Goal: Transaction & Acquisition: Purchase product/service

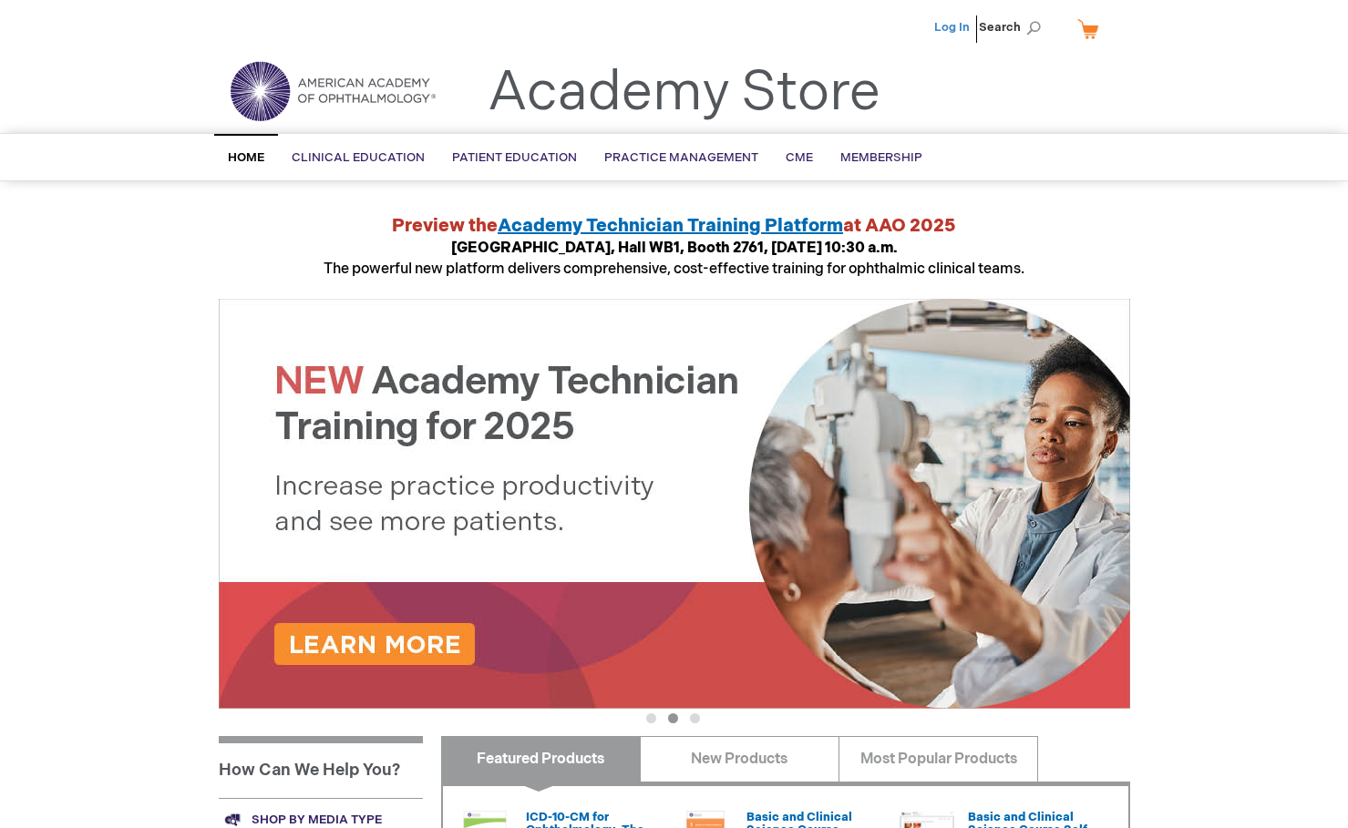
click at [951, 25] on link "Log In" at bounding box center [952, 27] width 36 height 15
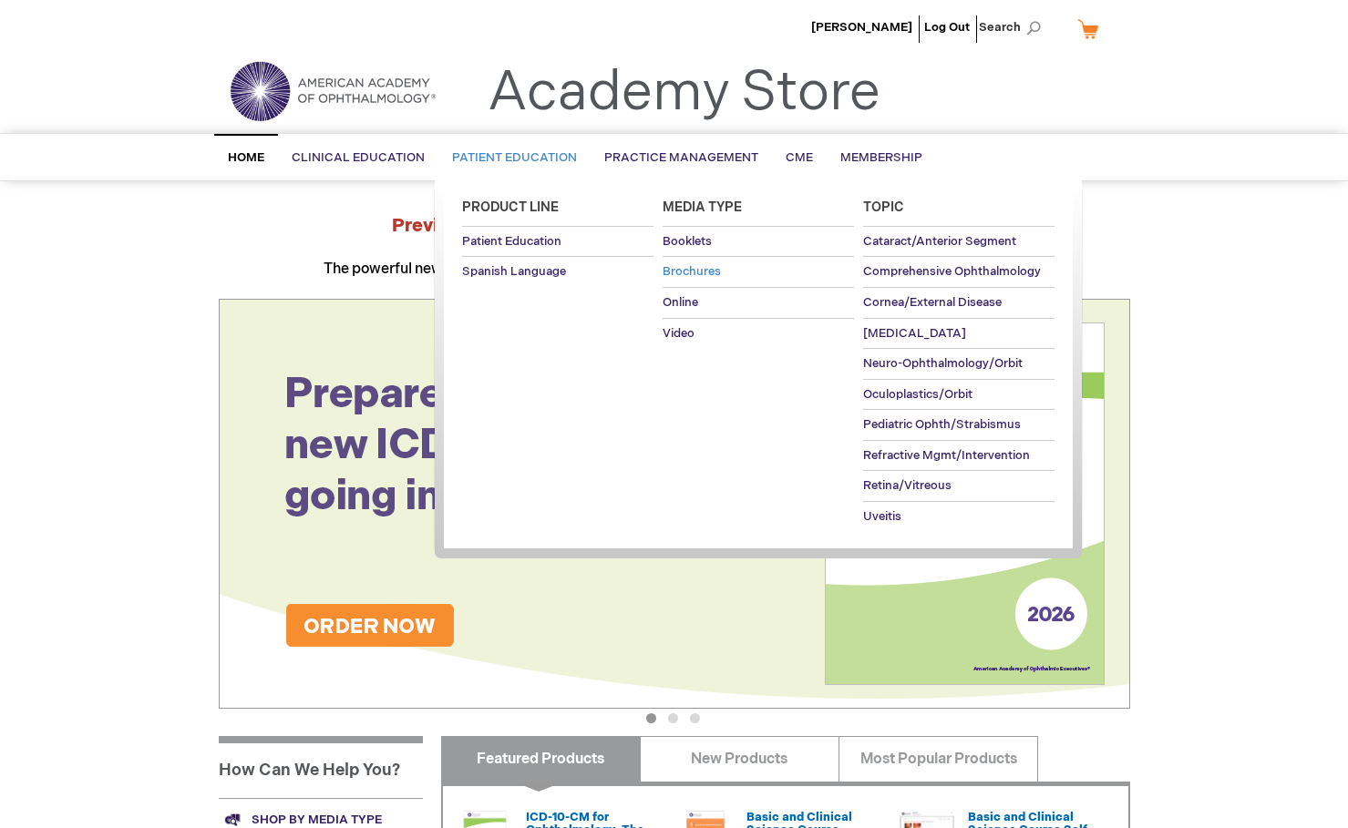
click at [695, 274] on span "Brochures" at bounding box center [691, 271] width 58 height 15
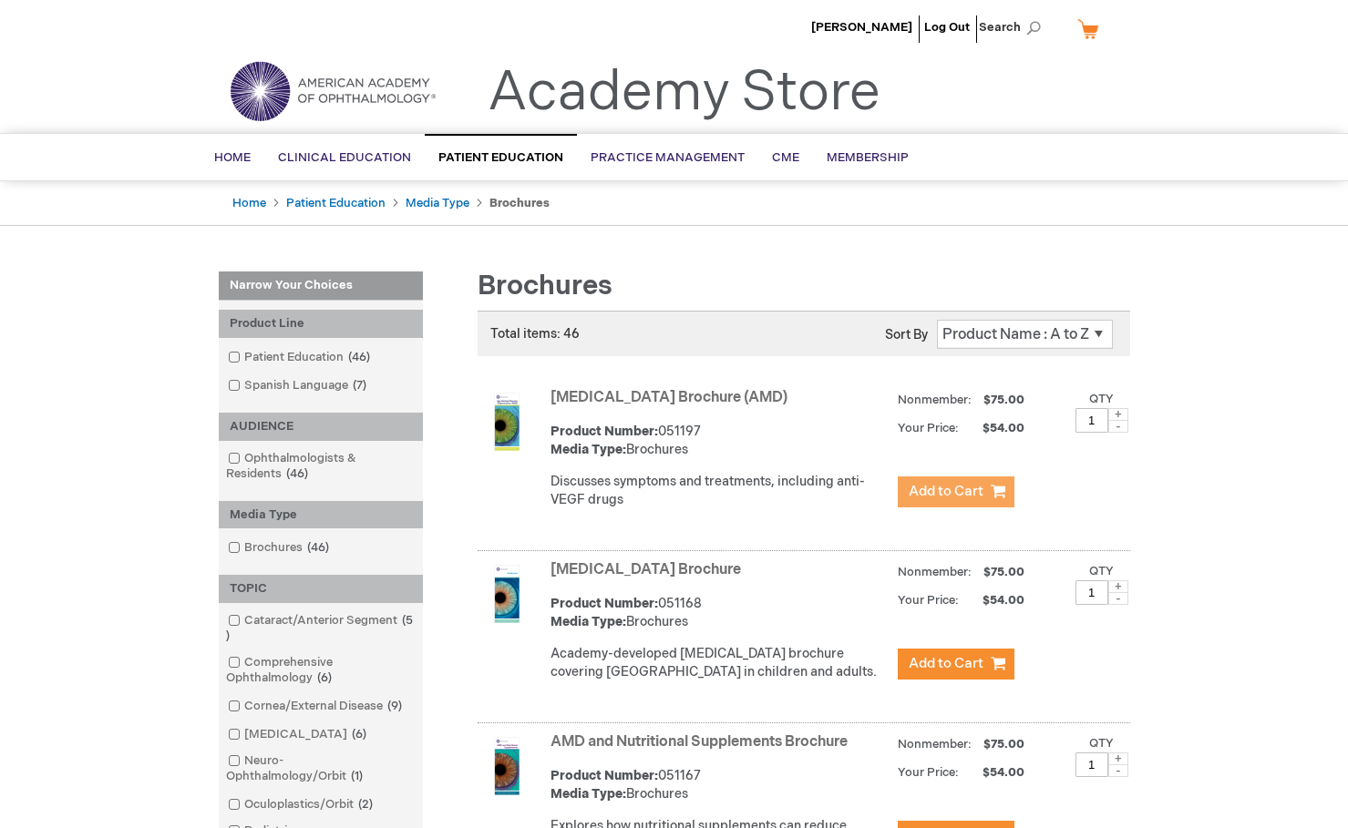
click at [944, 489] on span "Add to Cart" at bounding box center [946, 491] width 75 height 17
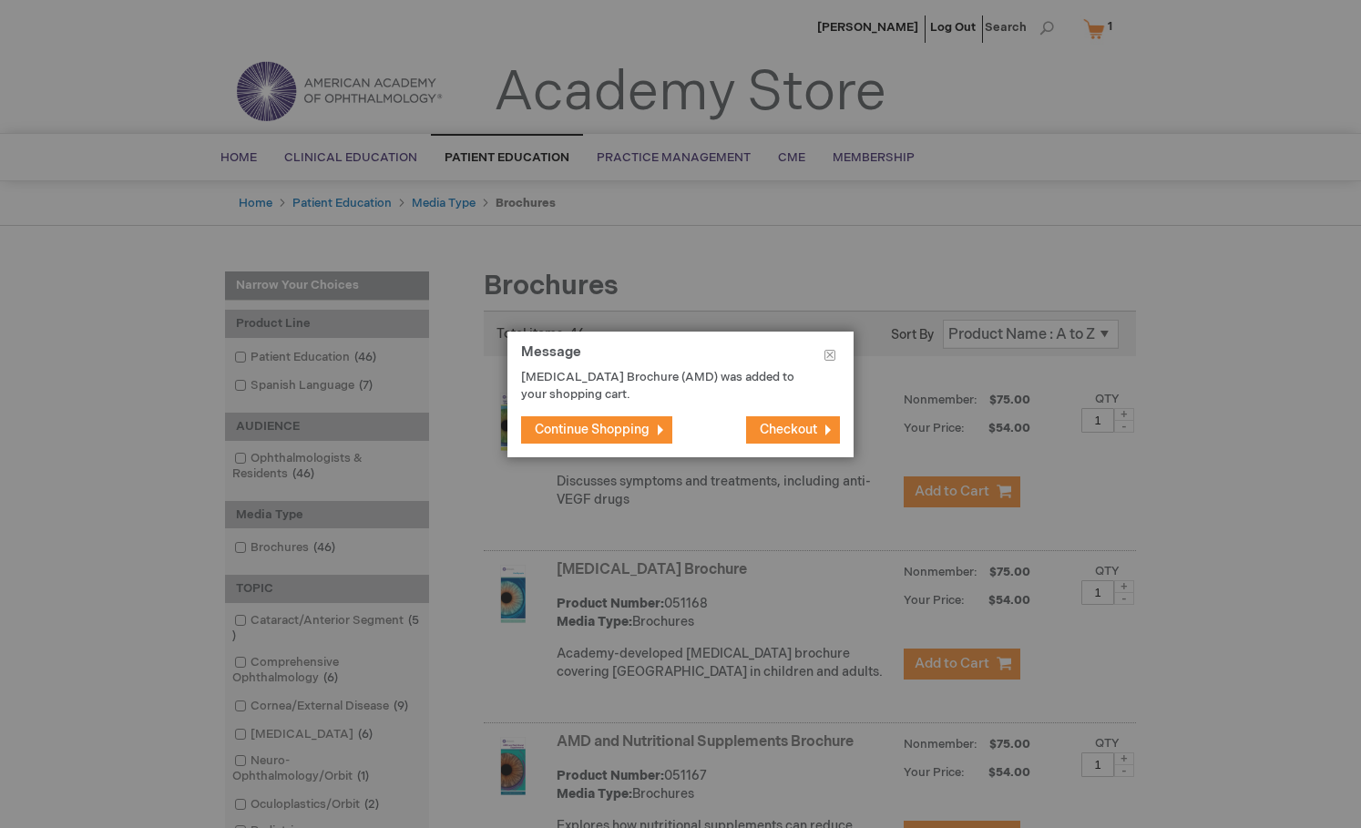
click at [795, 421] on button "Checkout" at bounding box center [793, 429] width 94 height 27
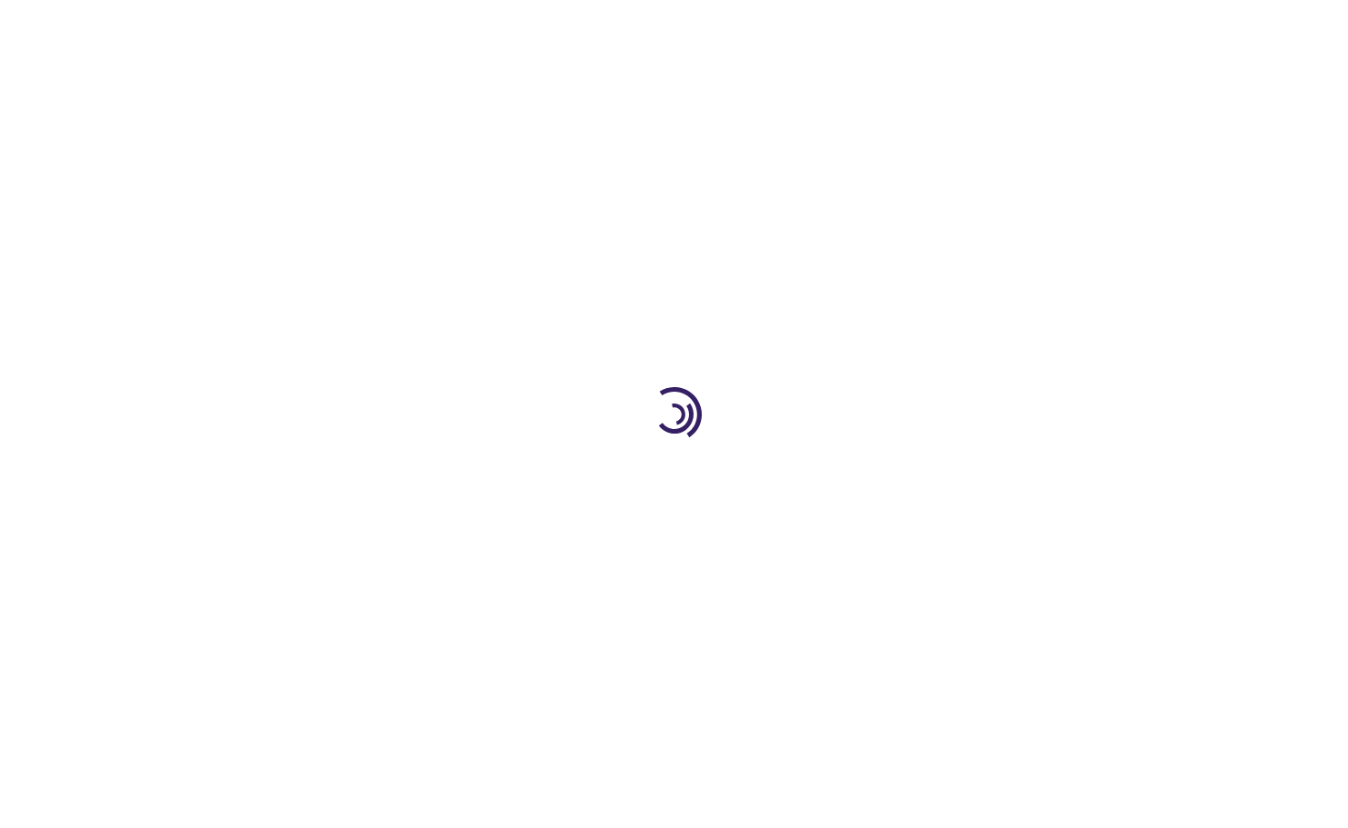
select select "US"
select select "12"
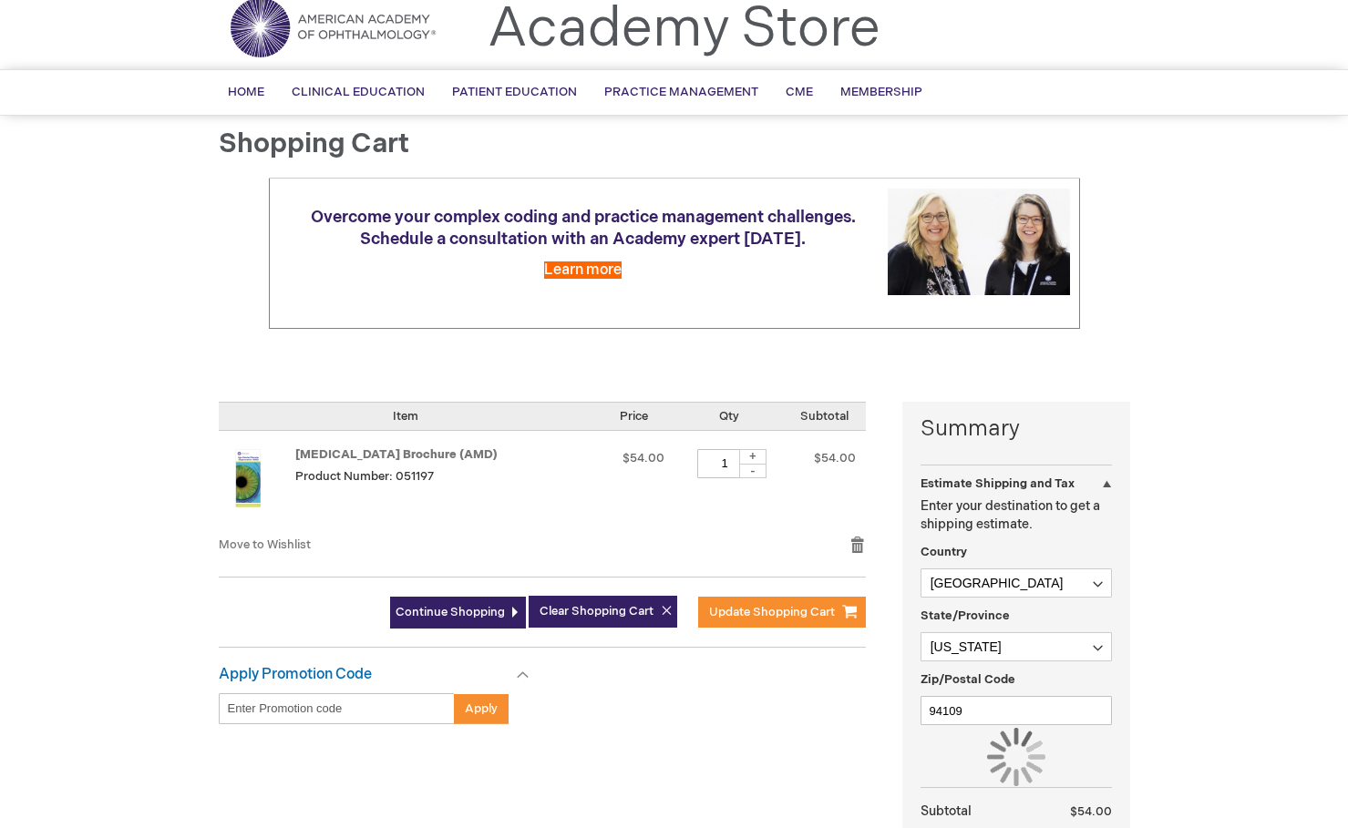
scroll to position [139, 0]
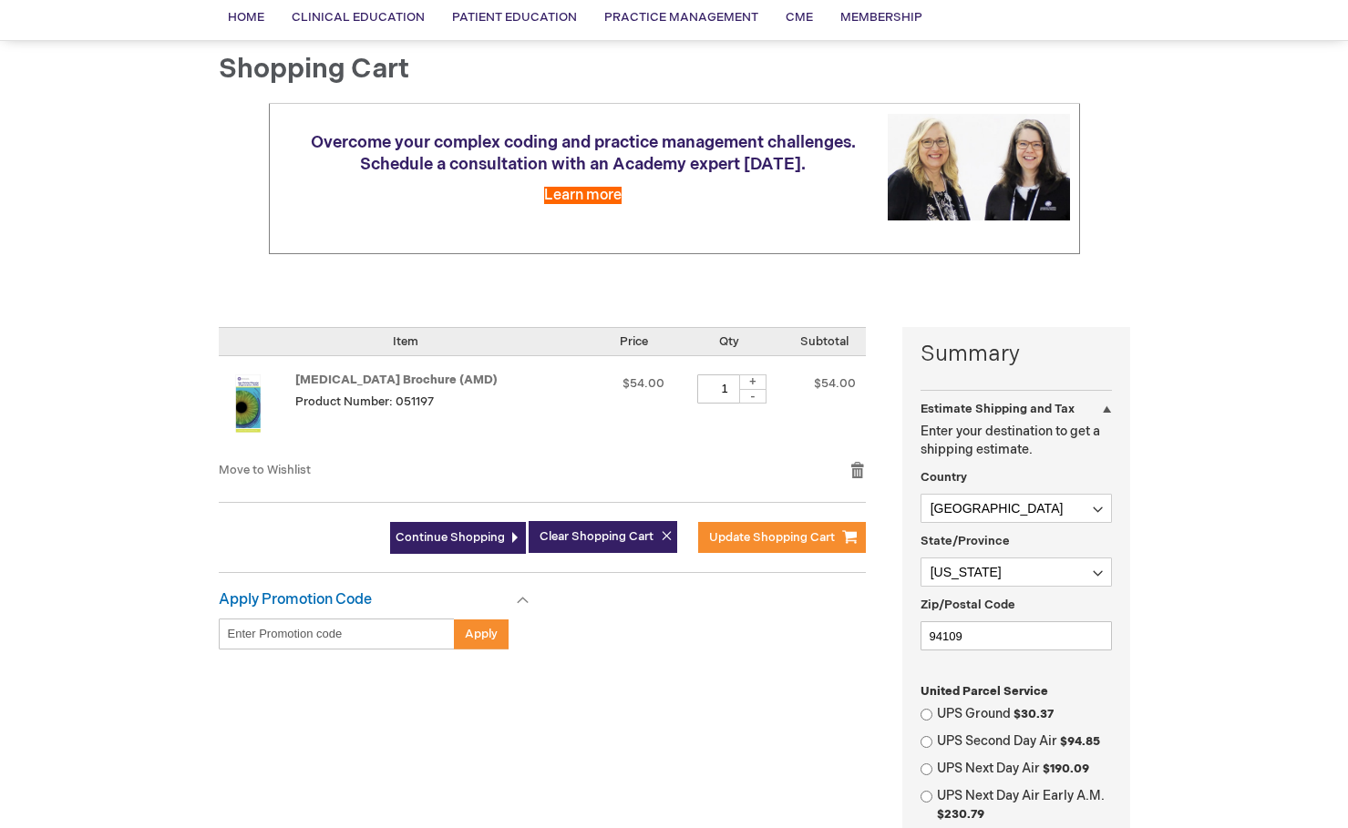
click at [359, 638] on input "Enter discount code" at bounding box center [337, 634] width 236 height 31
paste input "PEB26"
type input "PEB26"
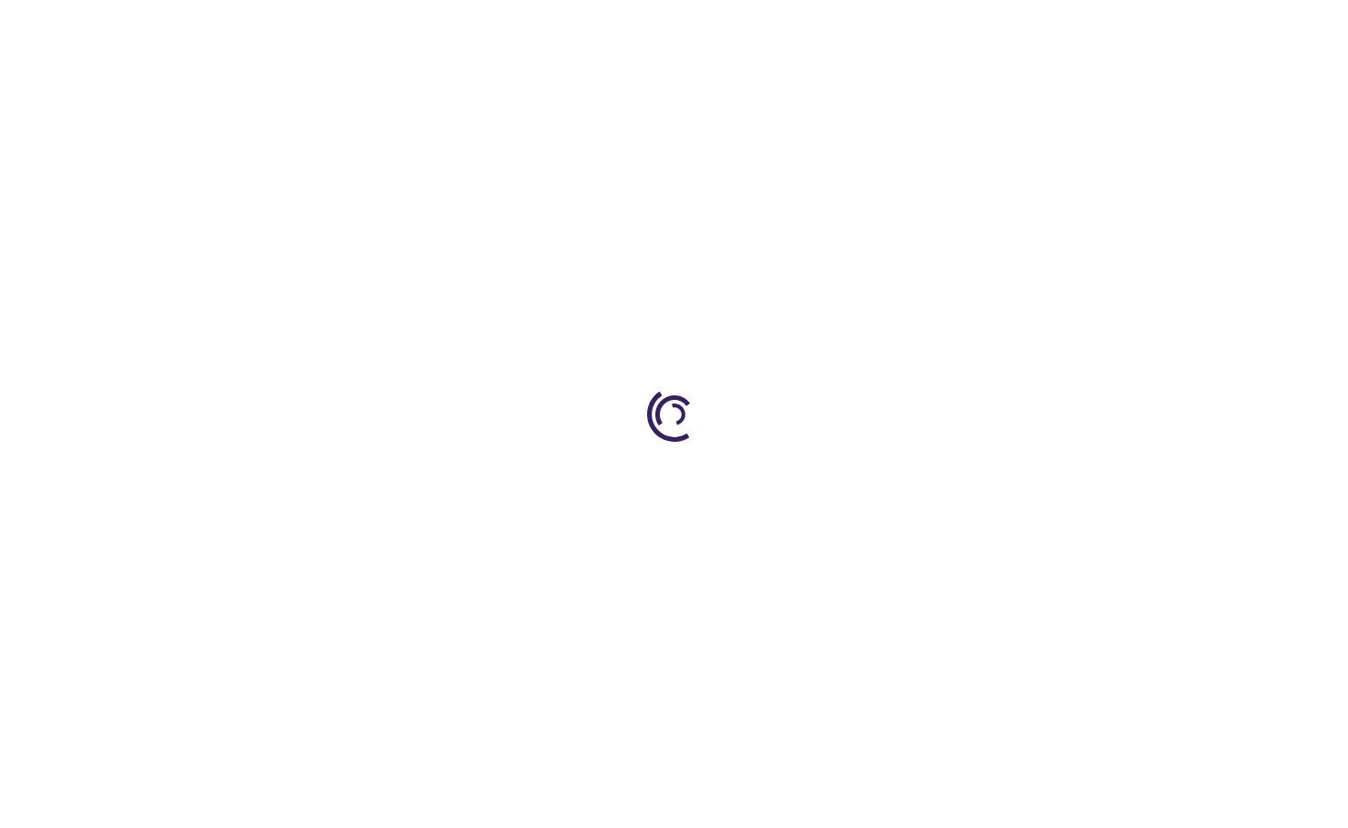
select select "US"
select select "12"
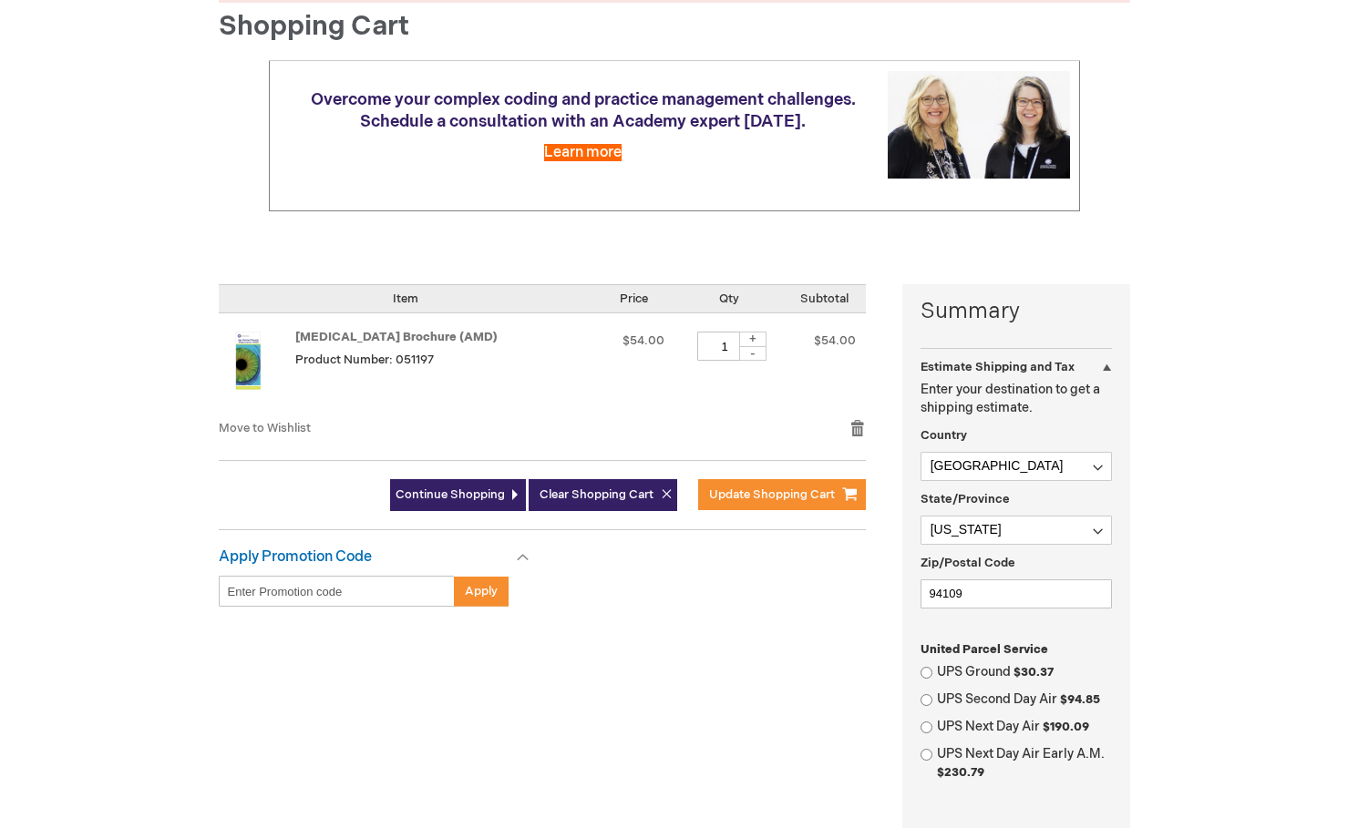
scroll to position [229, 0]
click at [350, 594] on input "Enter discount code" at bounding box center [337, 591] width 236 height 31
type input "RC2025P"
click at [461, 601] on button "Apply" at bounding box center [481, 591] width 55 height 31
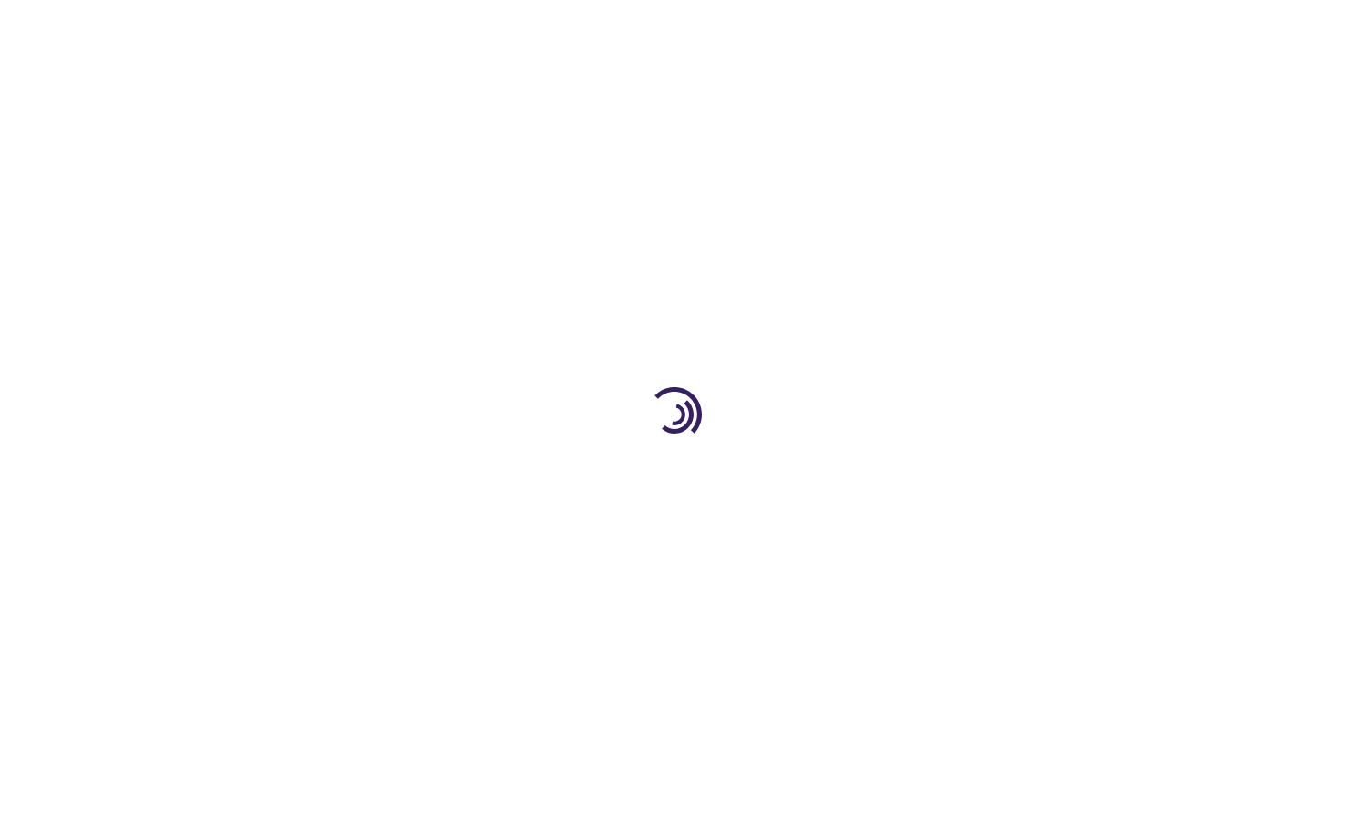
select select "US"
select select "12"
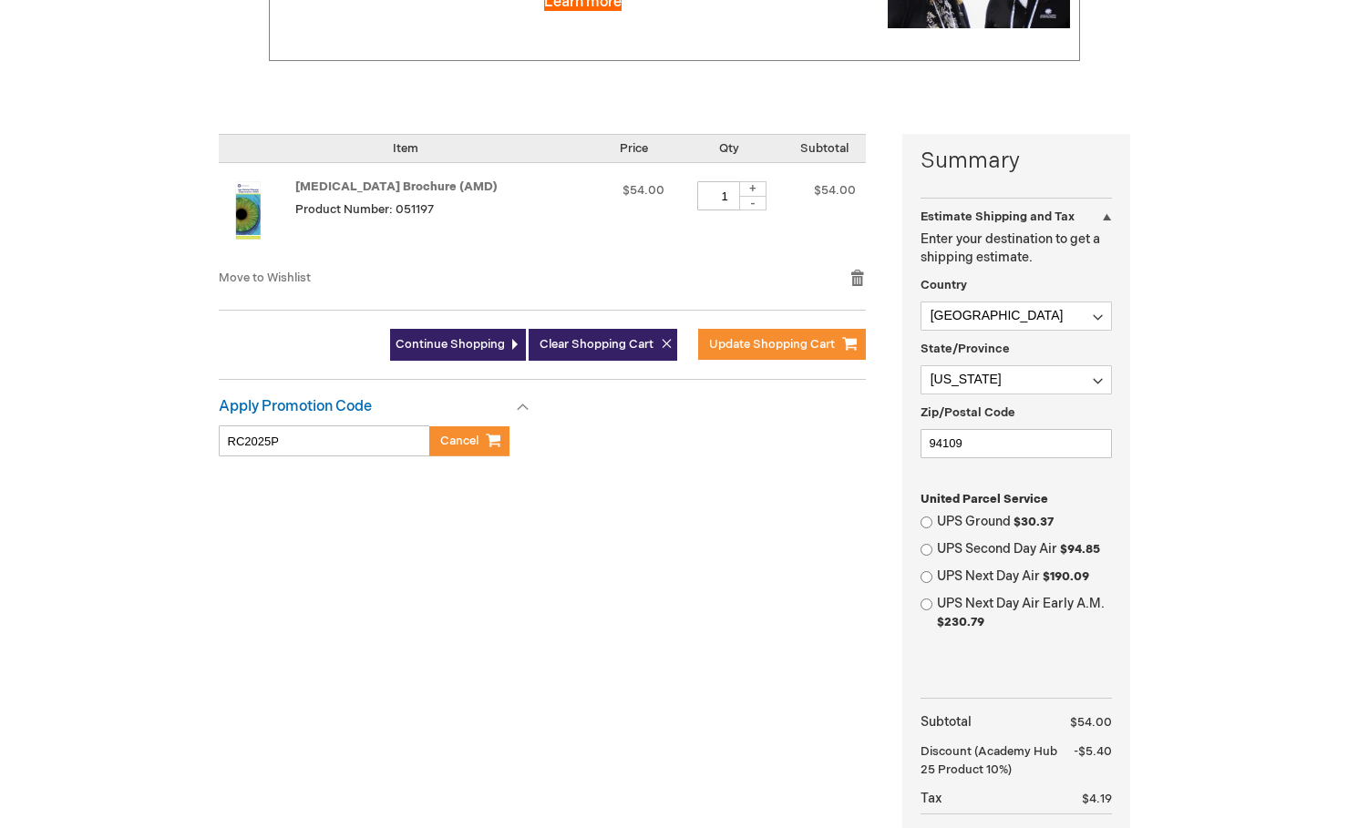
scroll to position [395, 0]
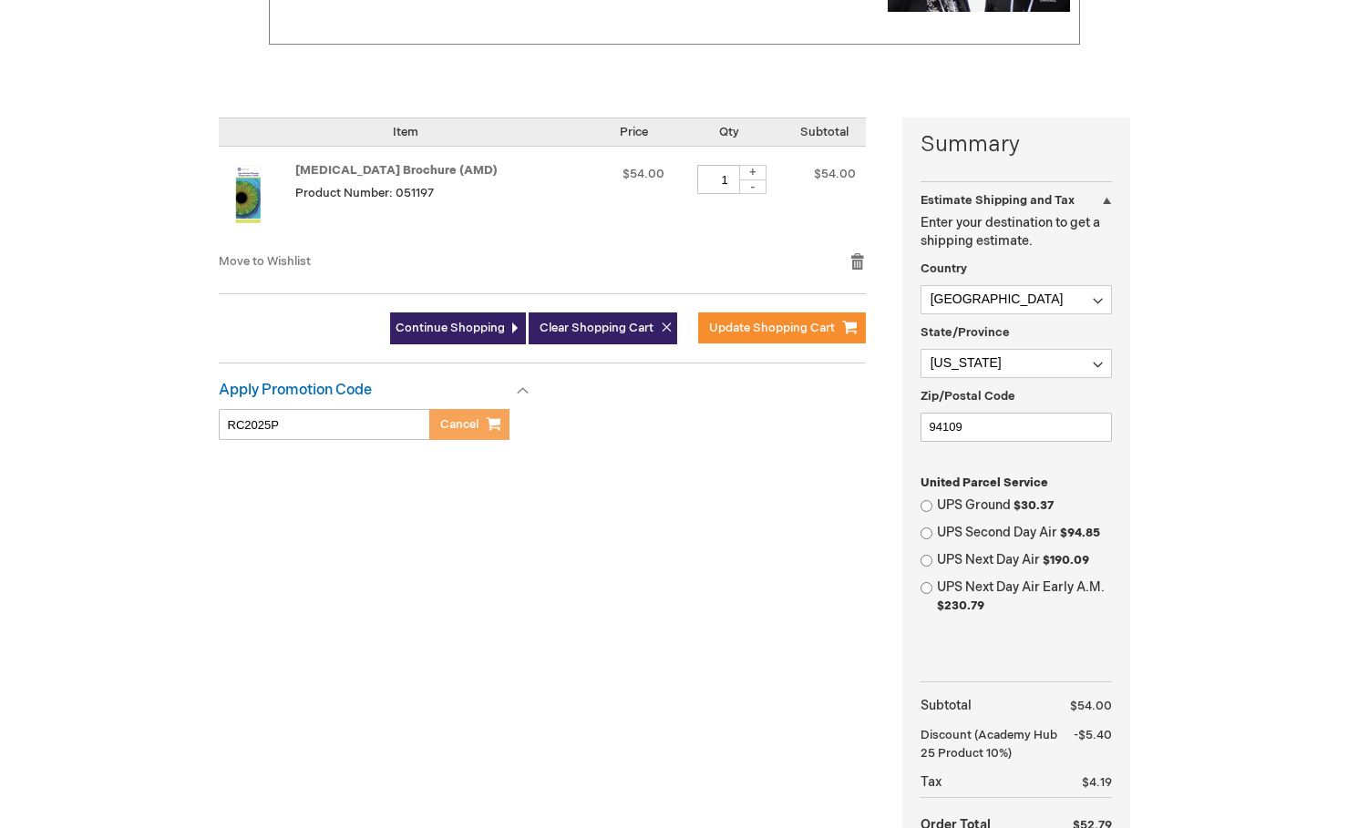
click at [447, 425] on span "Cancel" at bounding box center [459, 424] width 38 height 15
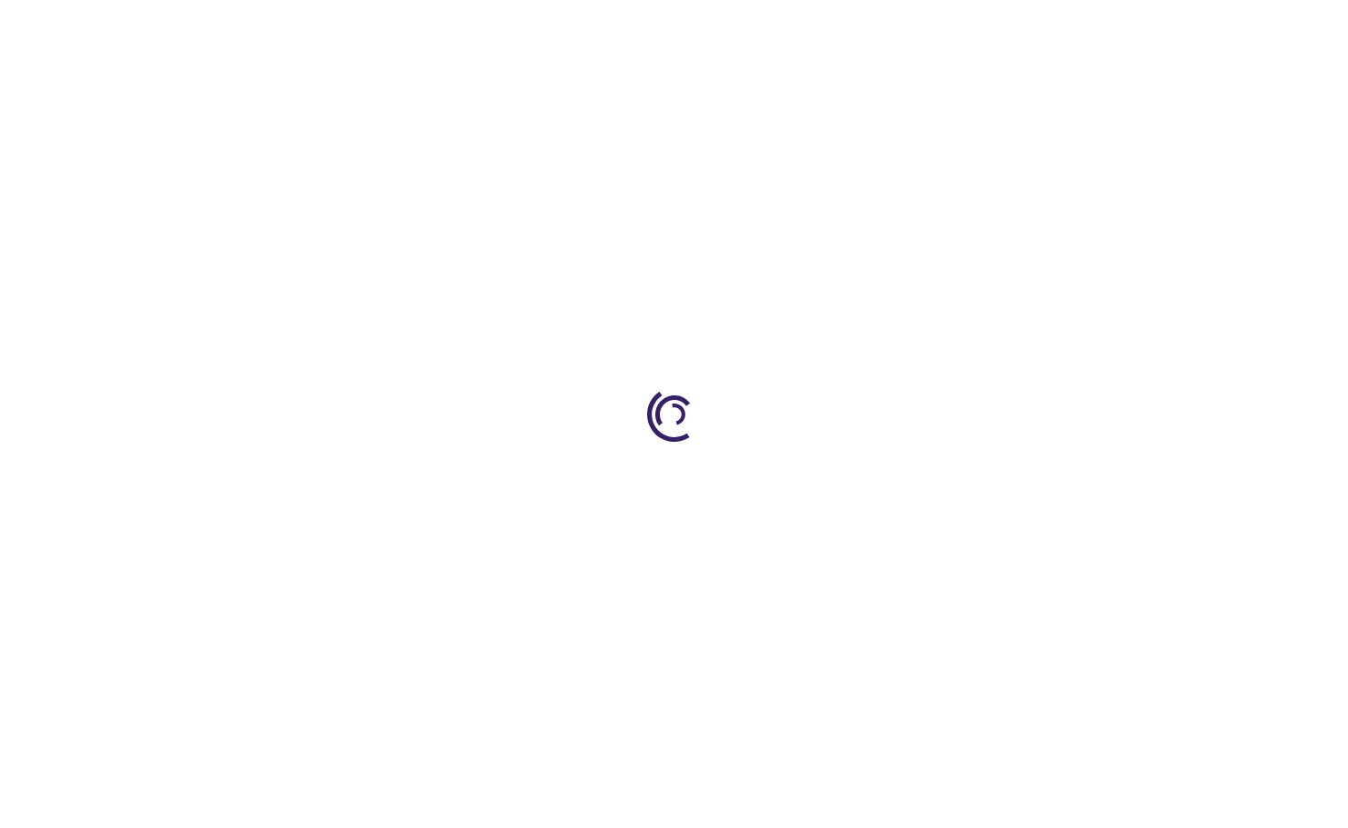
select select "US"
select select "12"
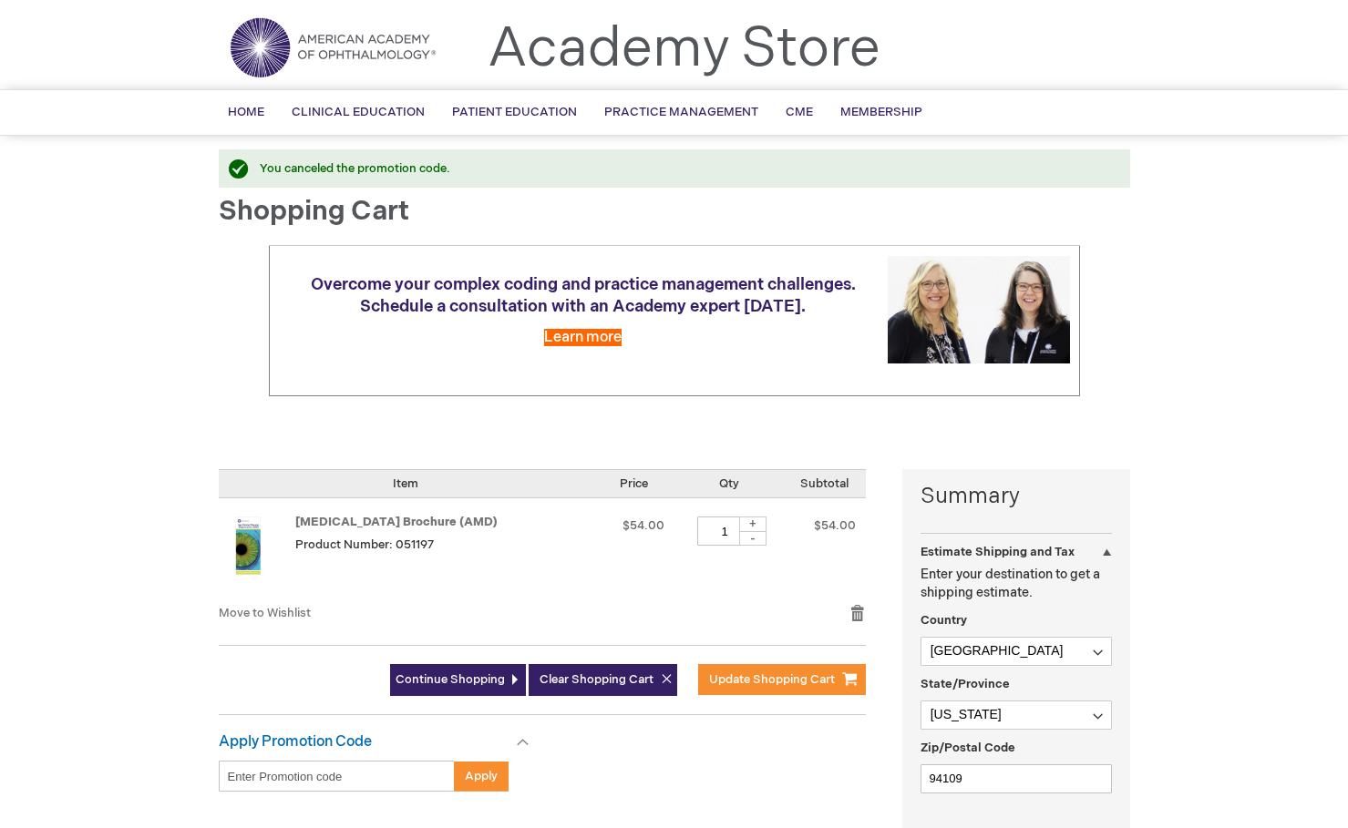
scroll to position [303, 0]
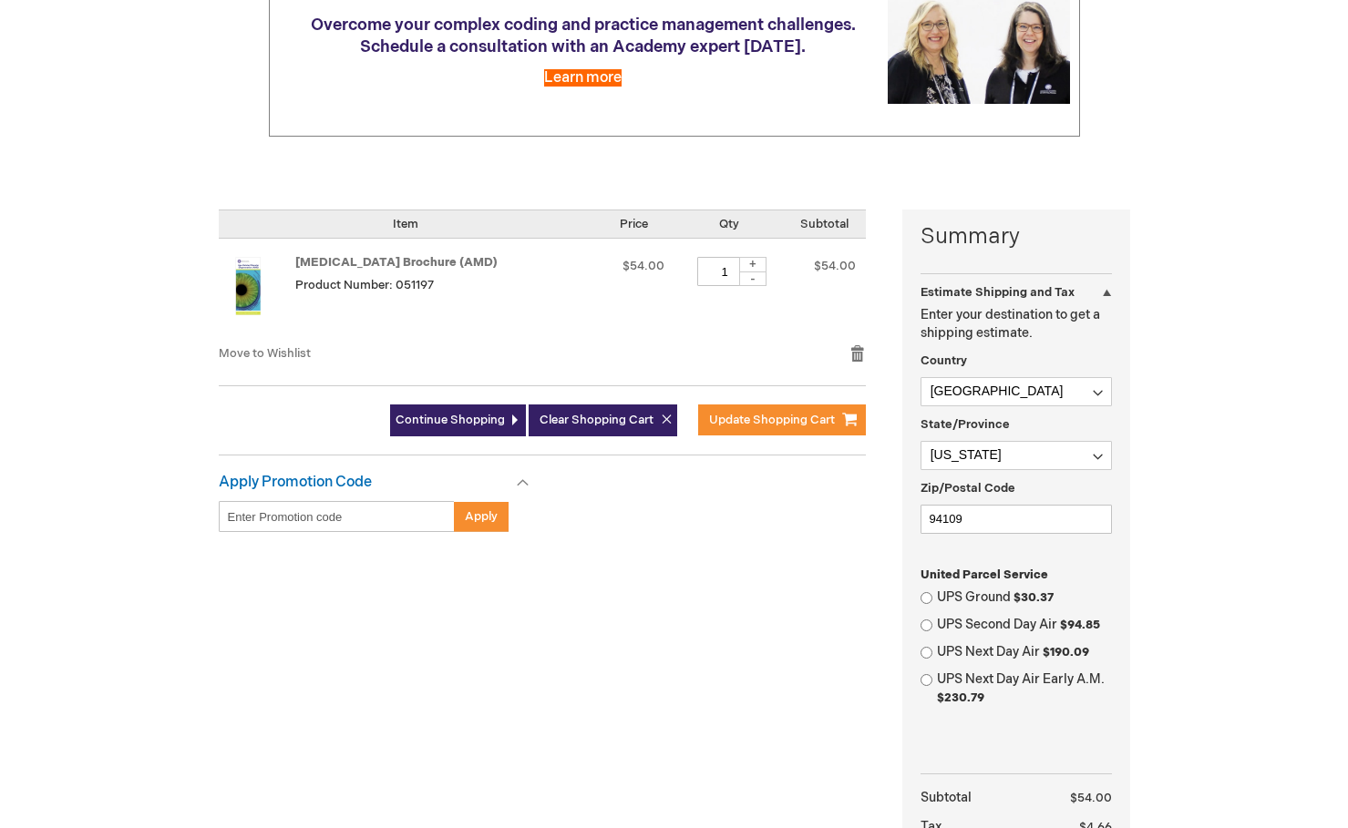
click at [358, 513] on input "Enter discount code" at bounding box center [337, 516] width 236 height 31
type input "PEB2026"
click at [473, 520] on span "Apply" at bounding box center [481, 516] width 33 height 15
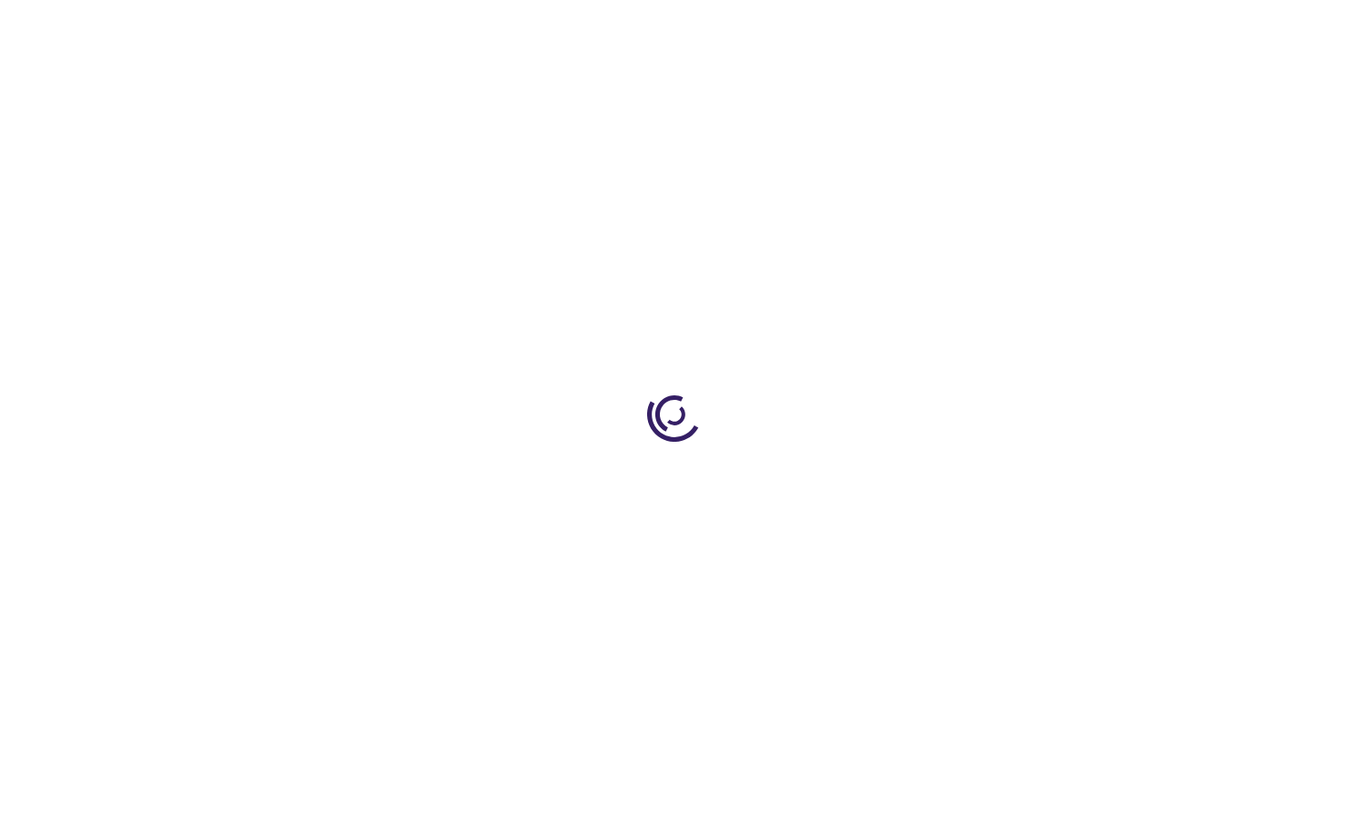
select select "US"
select select "12"
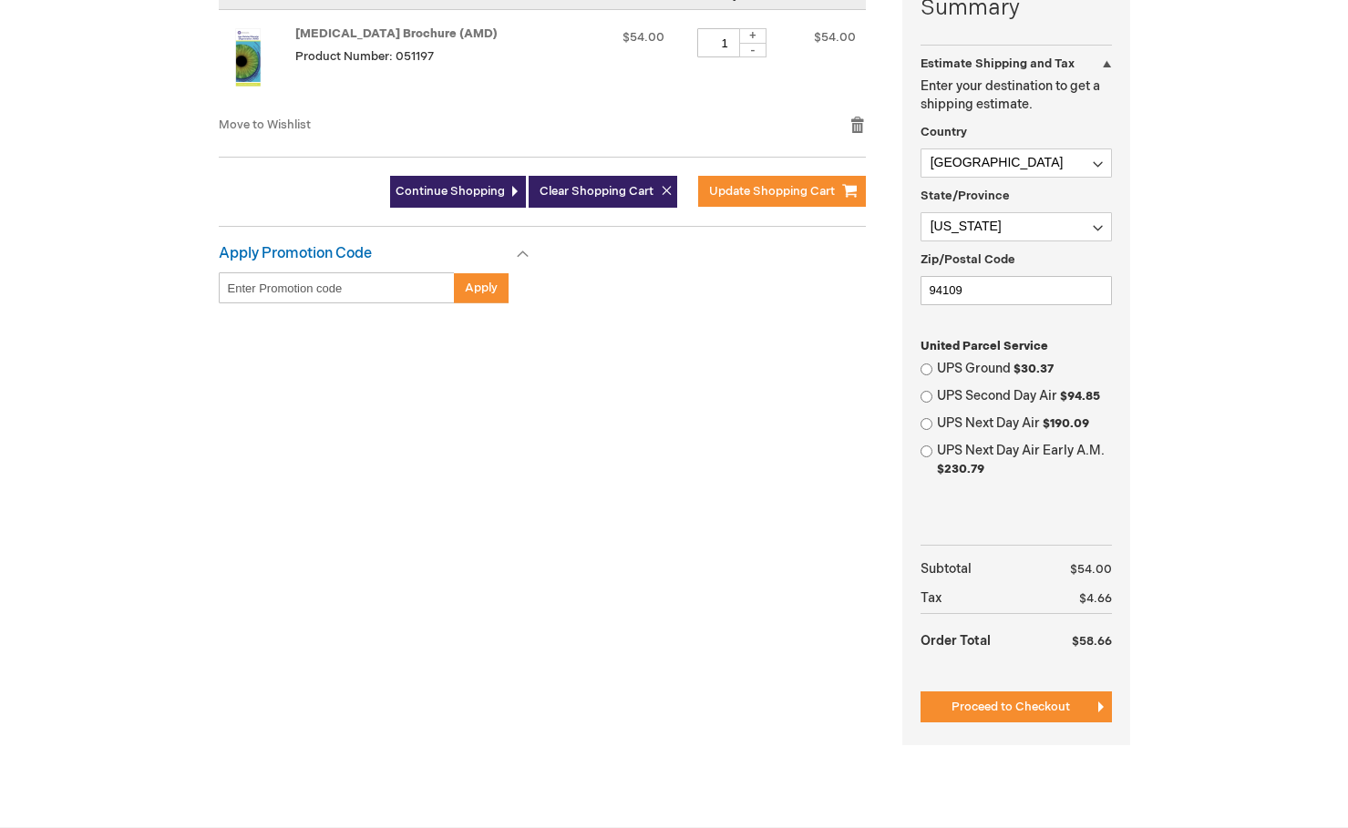
scroll to position [537, 0]
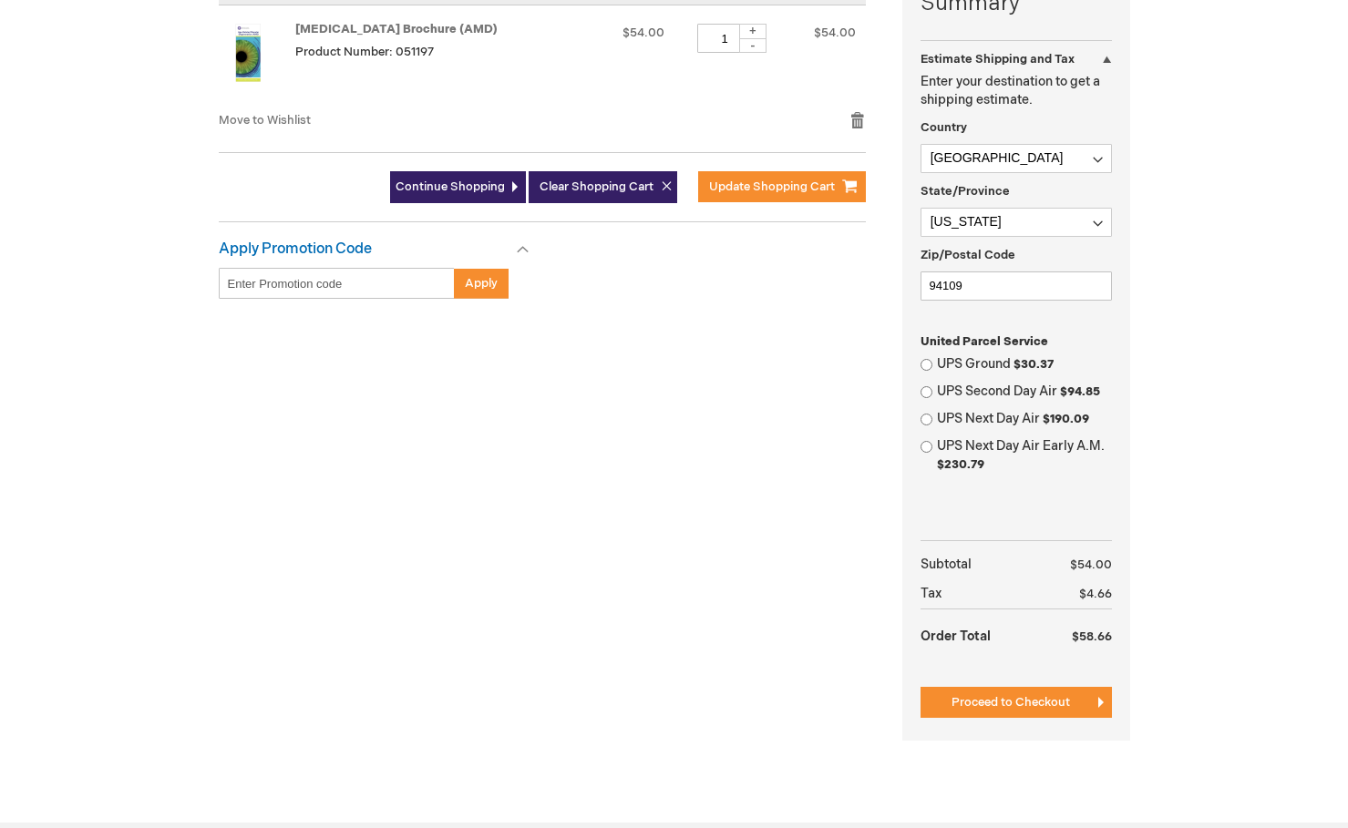
click at [374, 287] on input "Enter discount code" at bounding box center [337, 283] width 236 height 31
paste input "PEB26"
type input "PEB26"
click at [471, 282] on span "Apply" at bounding box center [481, 283] width 33 height 15
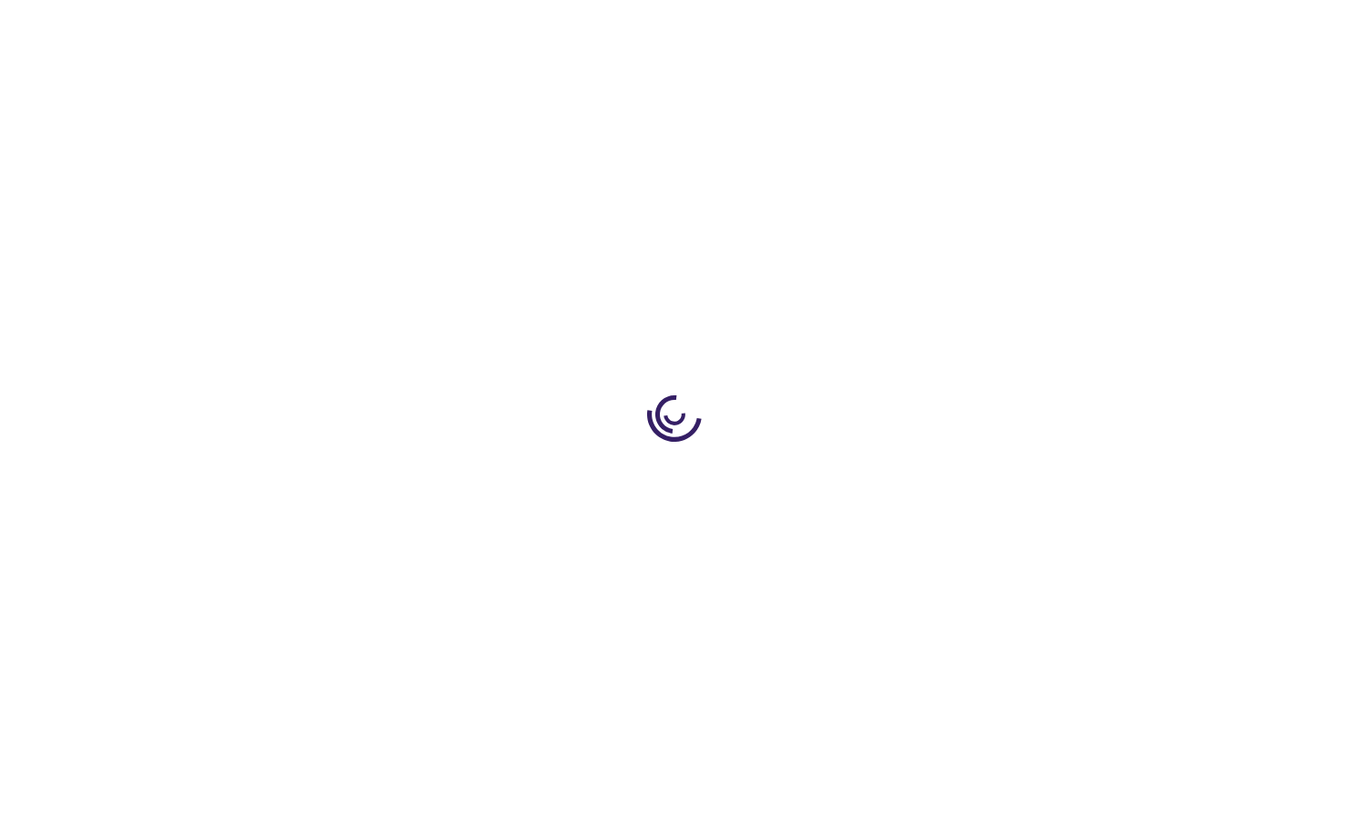
select select "US"
select select "12"
select select "US"
select select "12"
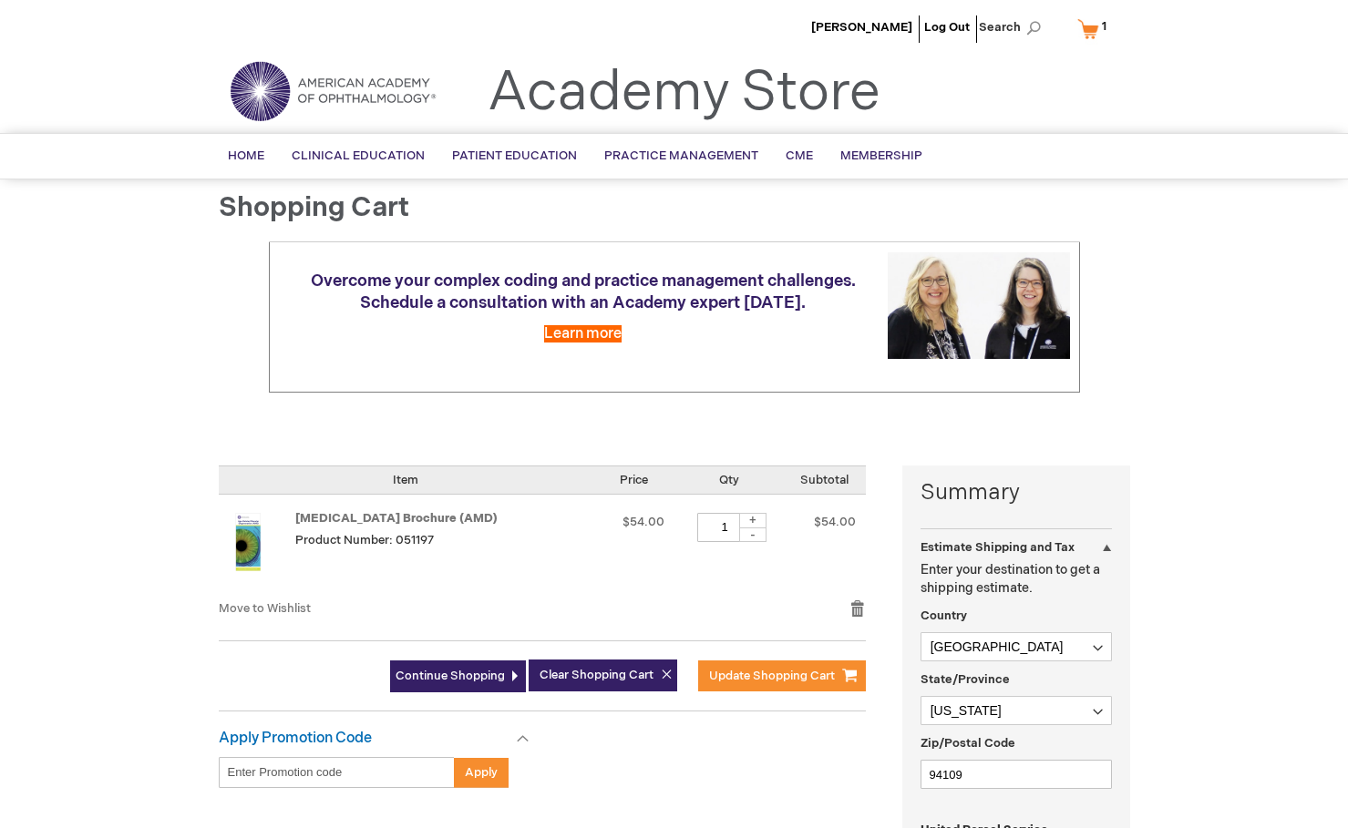
scroll to position [148, 0]
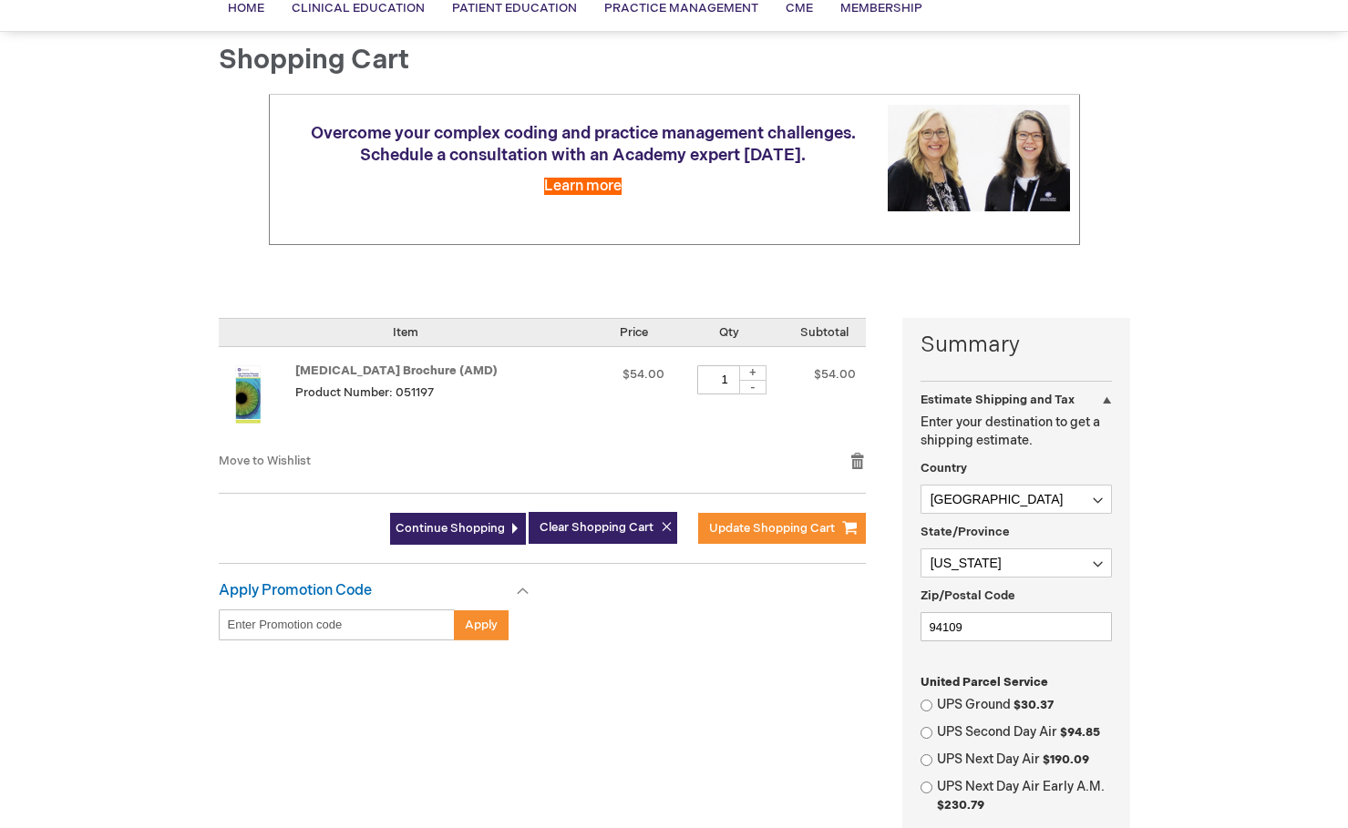
click at [766, 371] on div "+" at bounding box center [752, 372] width 27 height 15
type input "4"
click at [421, 626] on input "Enter discount code" at bounding box center [337, 625] width 236 height 31
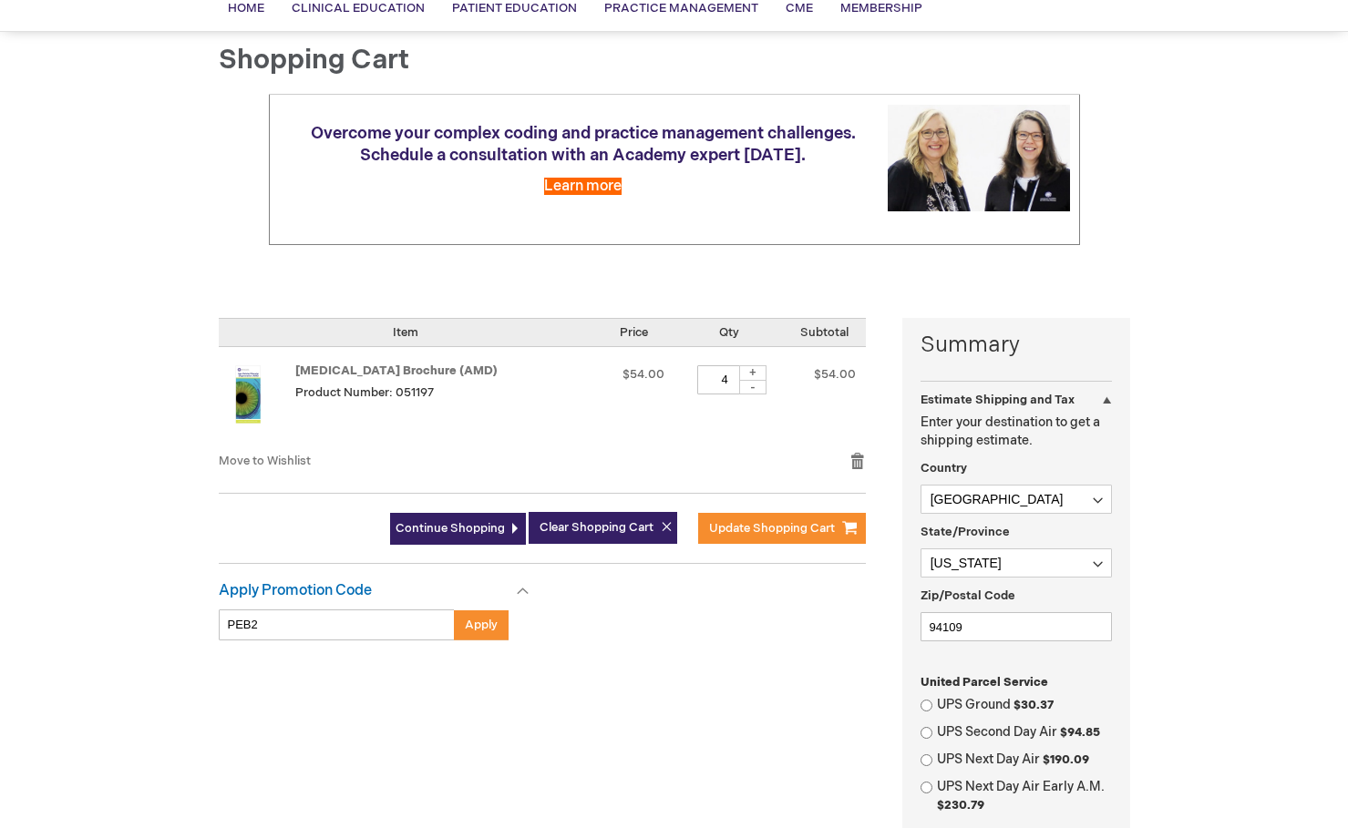
type input "PEB26"
drag, startPoint x: 273, startPoint y: 631, endPoint x: 221, endPoint y: 627, distance: 53.0
click at [221, 627] on input "PEB26" at bounding box center [337, 625] width 236 height 31
click at [760, 529] on span "Update Shopping Cart" at bounding box center [772, 528] width 126 height 15
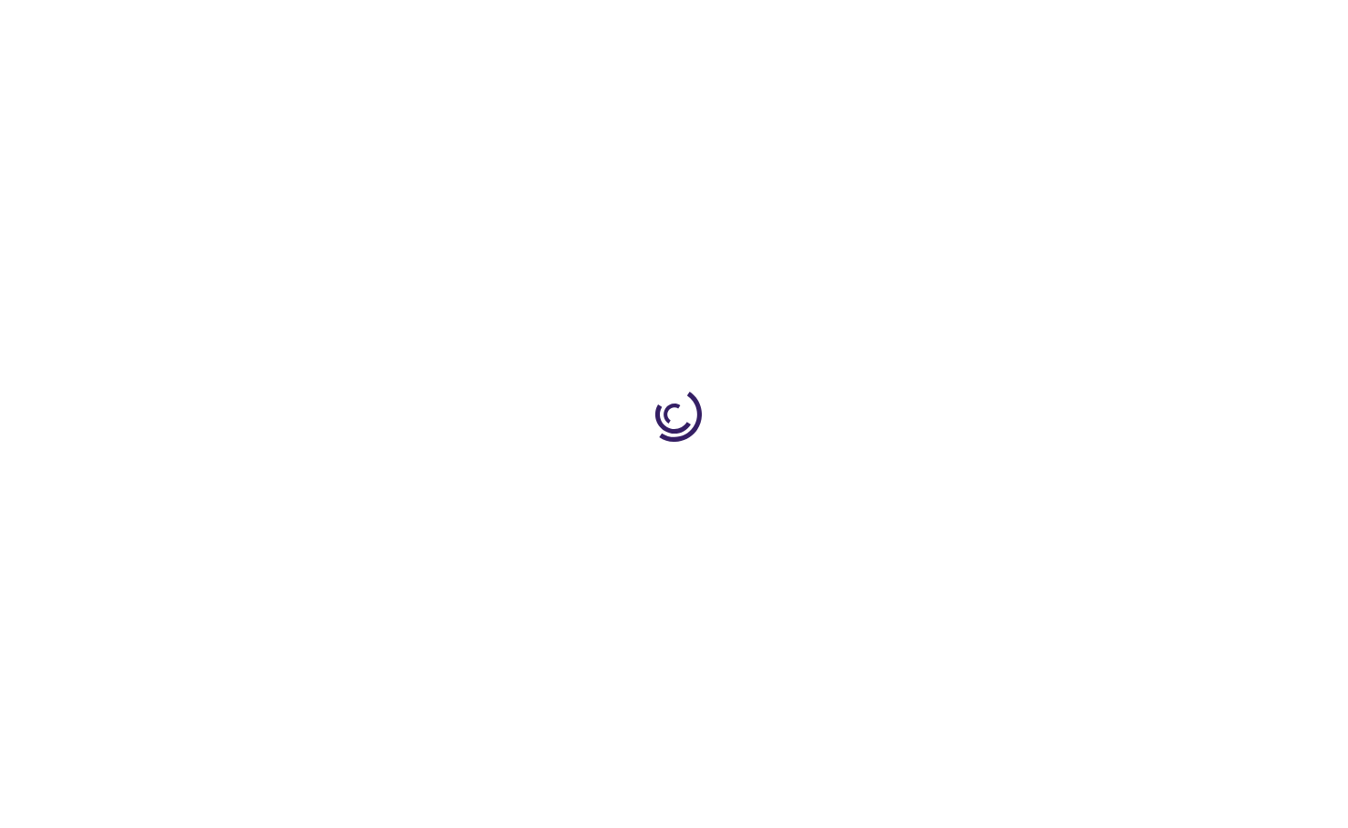
select select "US"
select select "12"
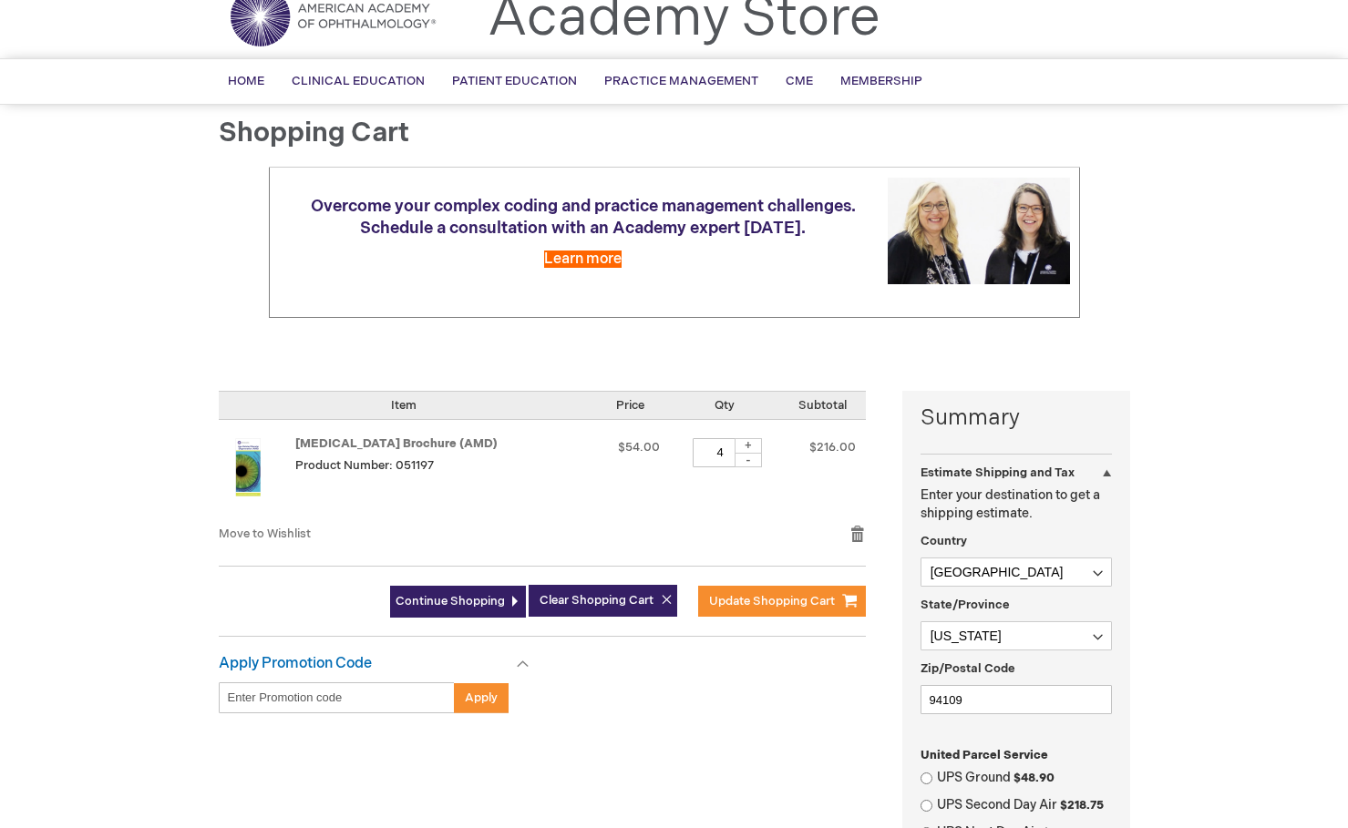
scroll to position [322, 0]
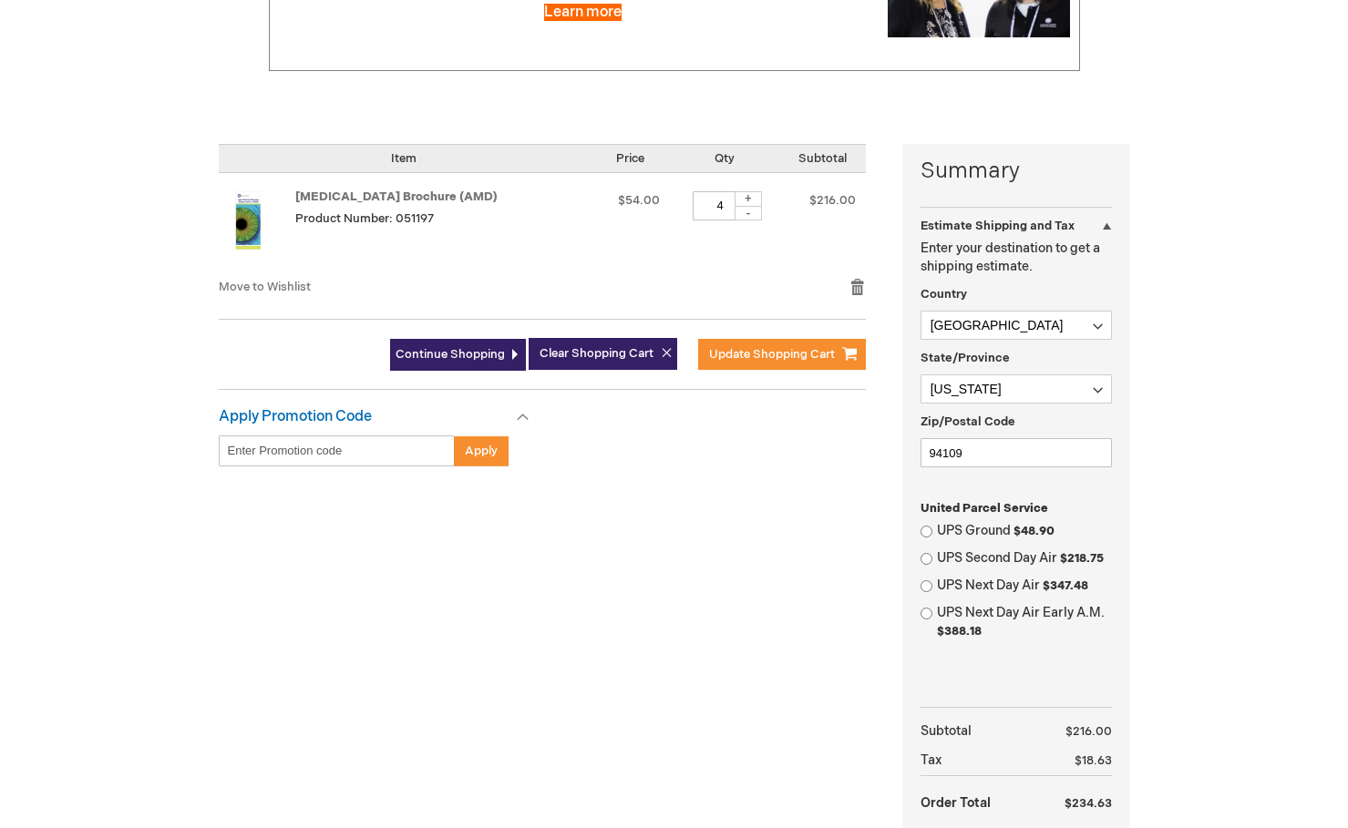
click at [342, 444] on input "Enter discount code" at bounding box center [337, 451] width 236 height 31
paste input "PEB26"
type input "PEB26"
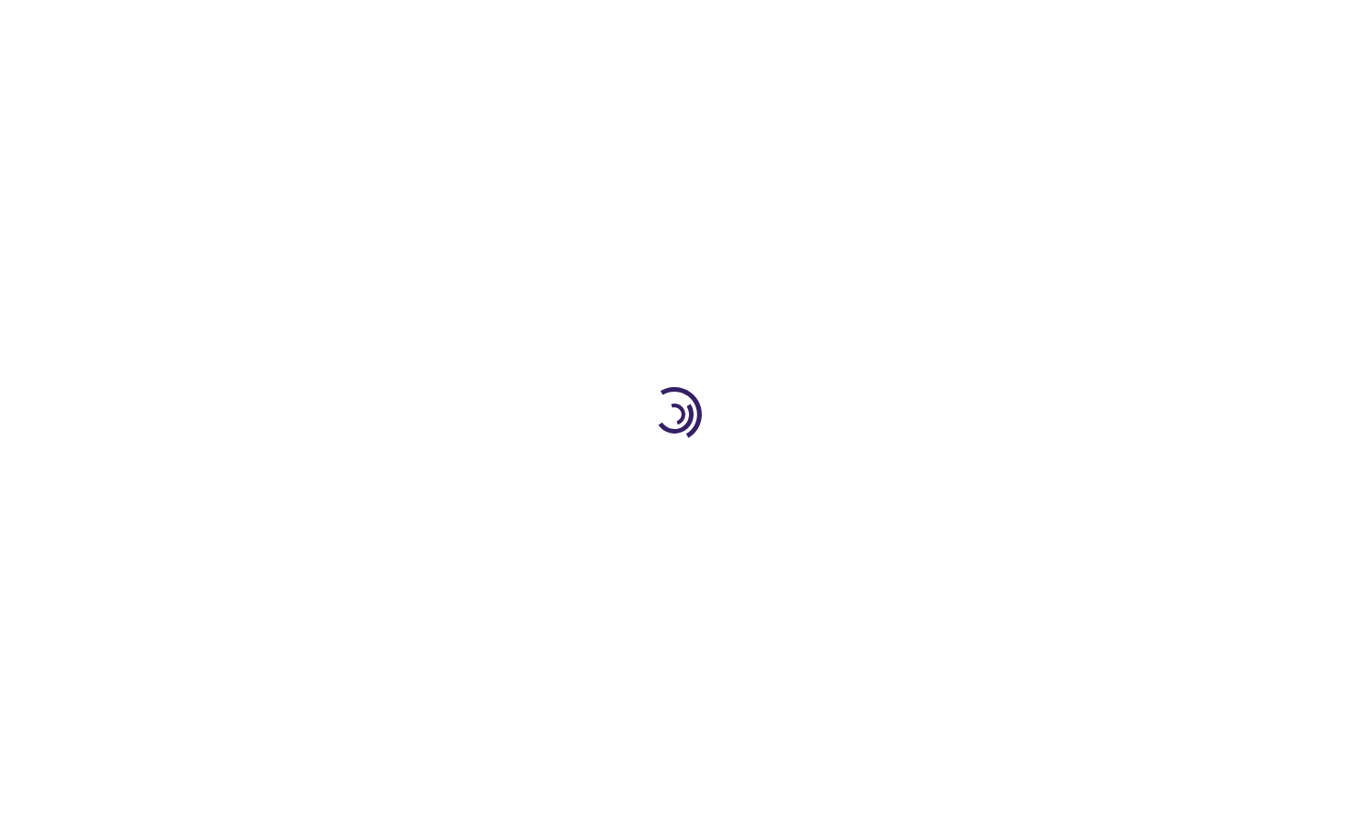
select select "US"
select select "12"
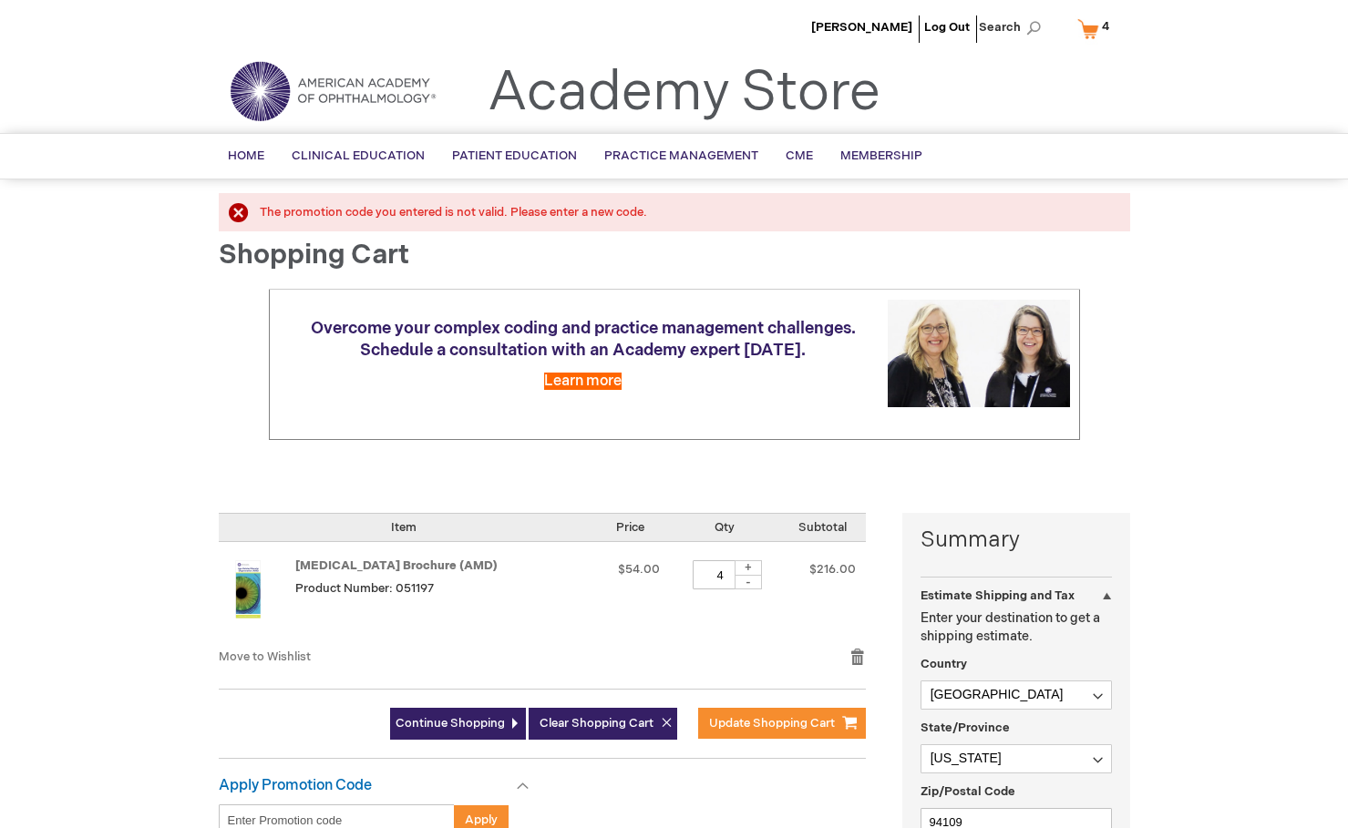
scroll to position [372, 0]
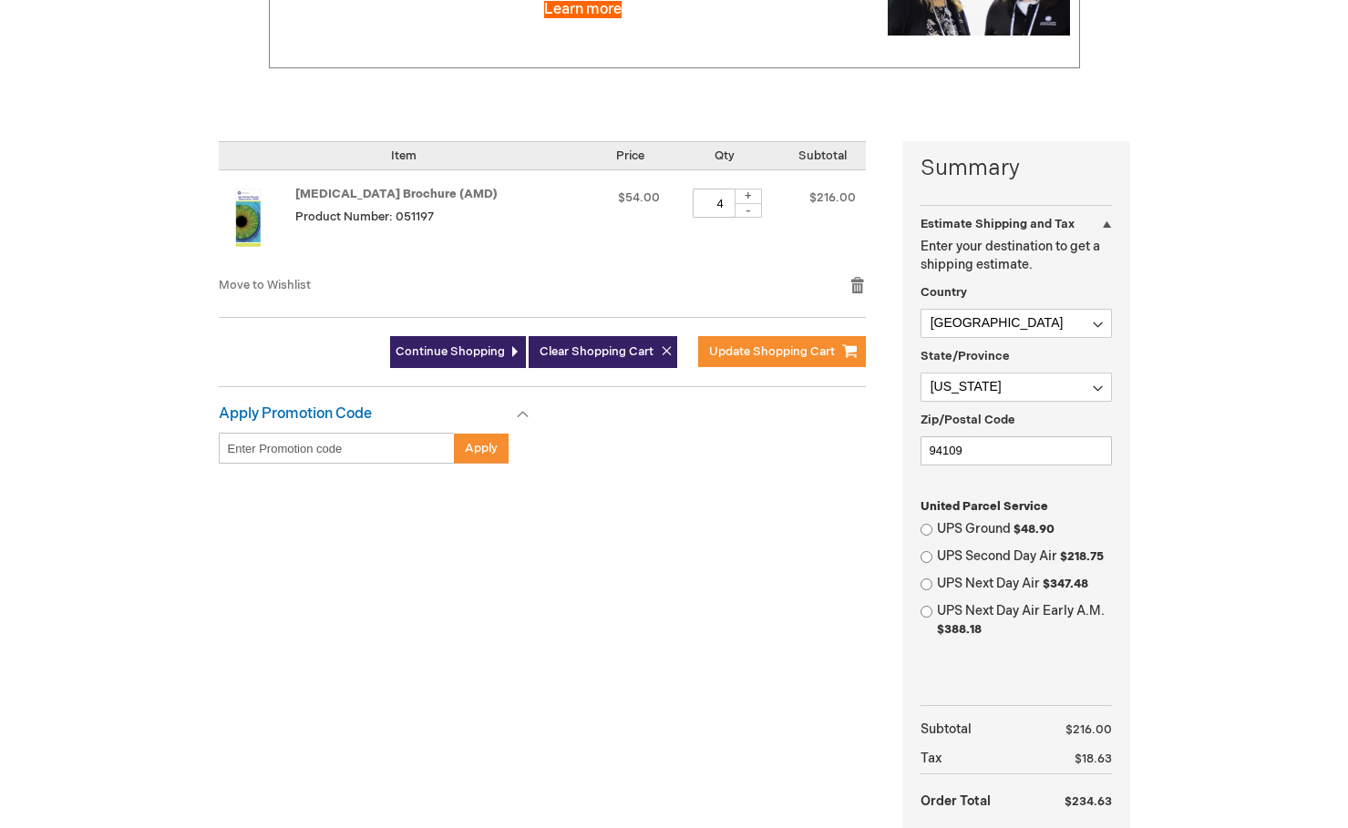
click at [247, 445] on input "Enter discount code" at bounding box center [337, 448] width 236 height 31
paste input "PEB26"
type input "PEB26"
click at [487, 452] on span "Apply" at bounding box center [481, 448] width 33 height 15
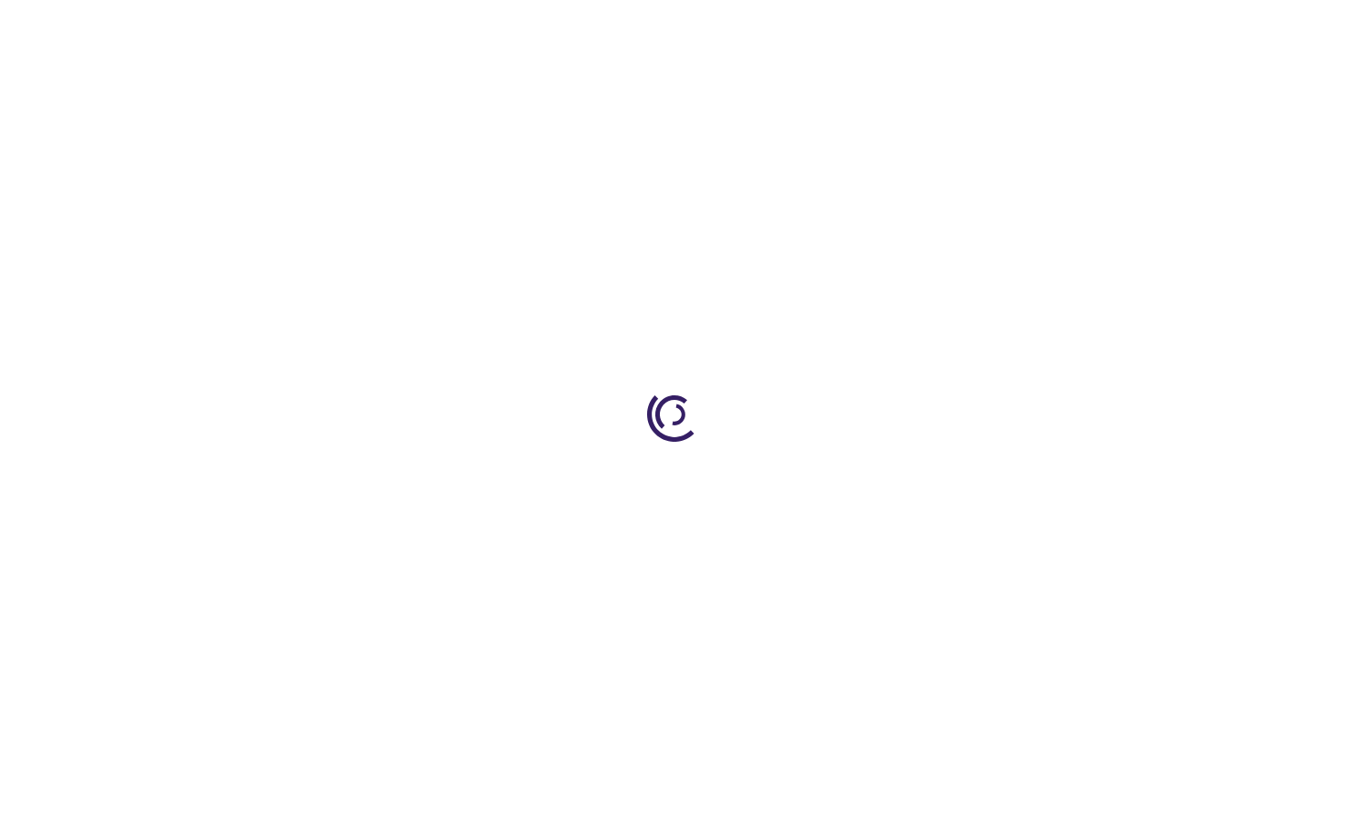
select select "US"
select select "12"
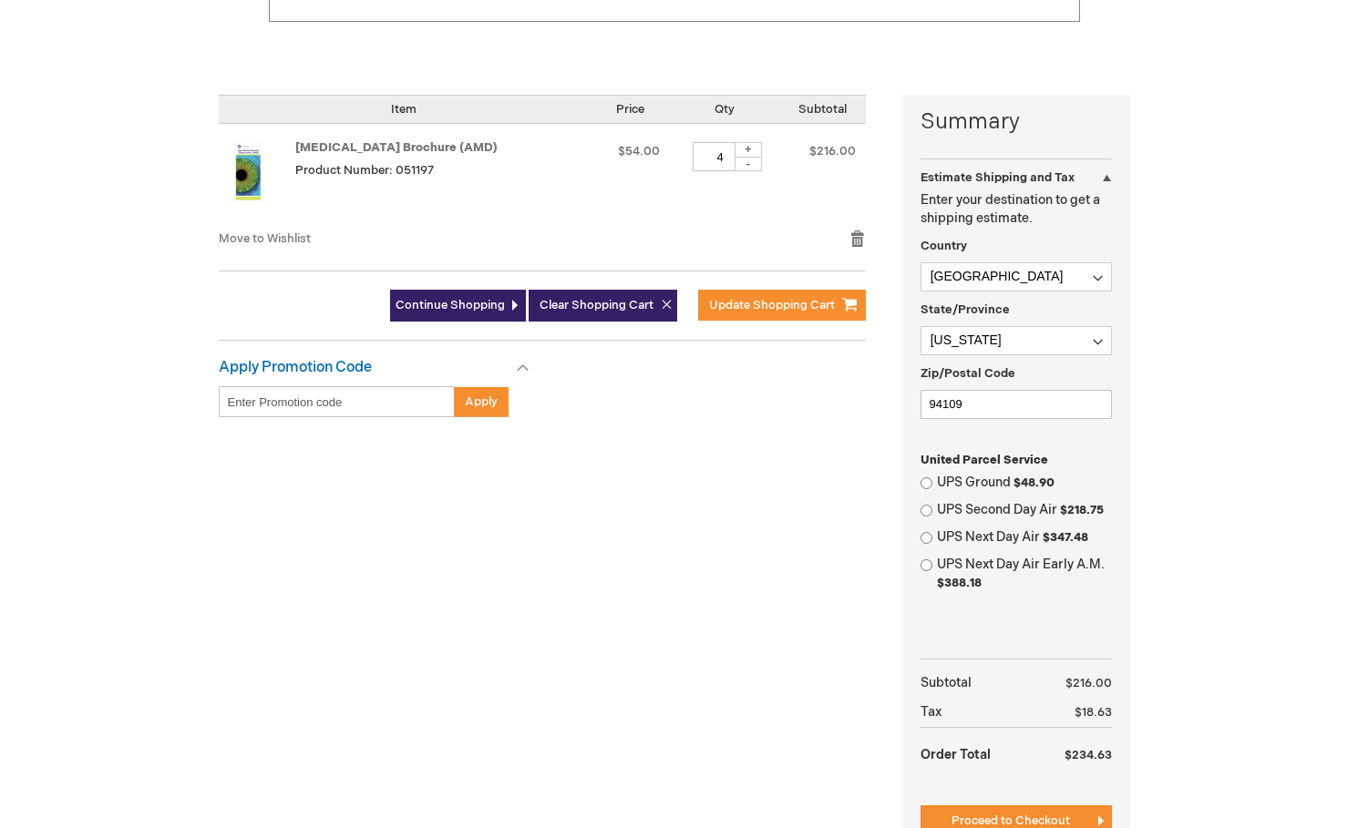
scroll to position [420, 0]
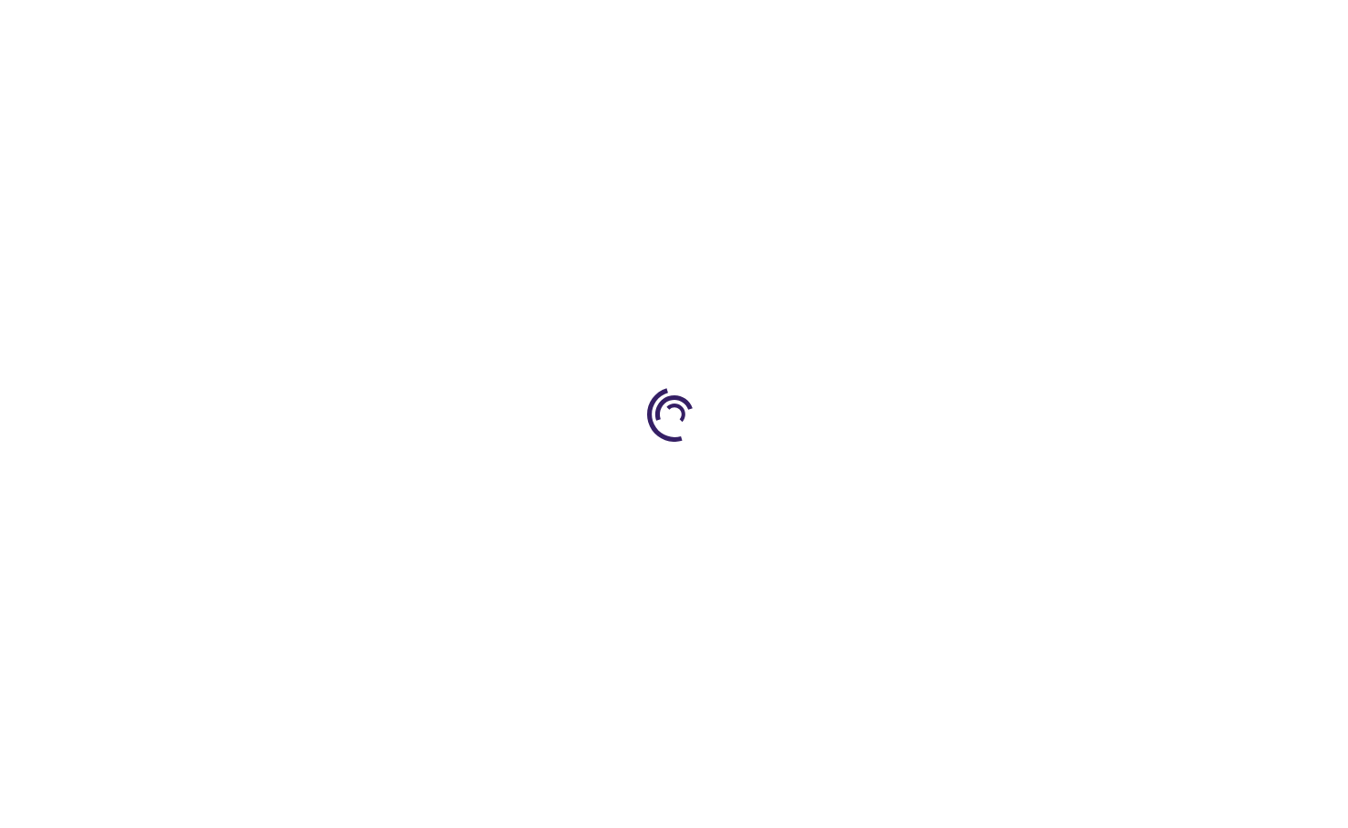
select select "US"
select select "12"
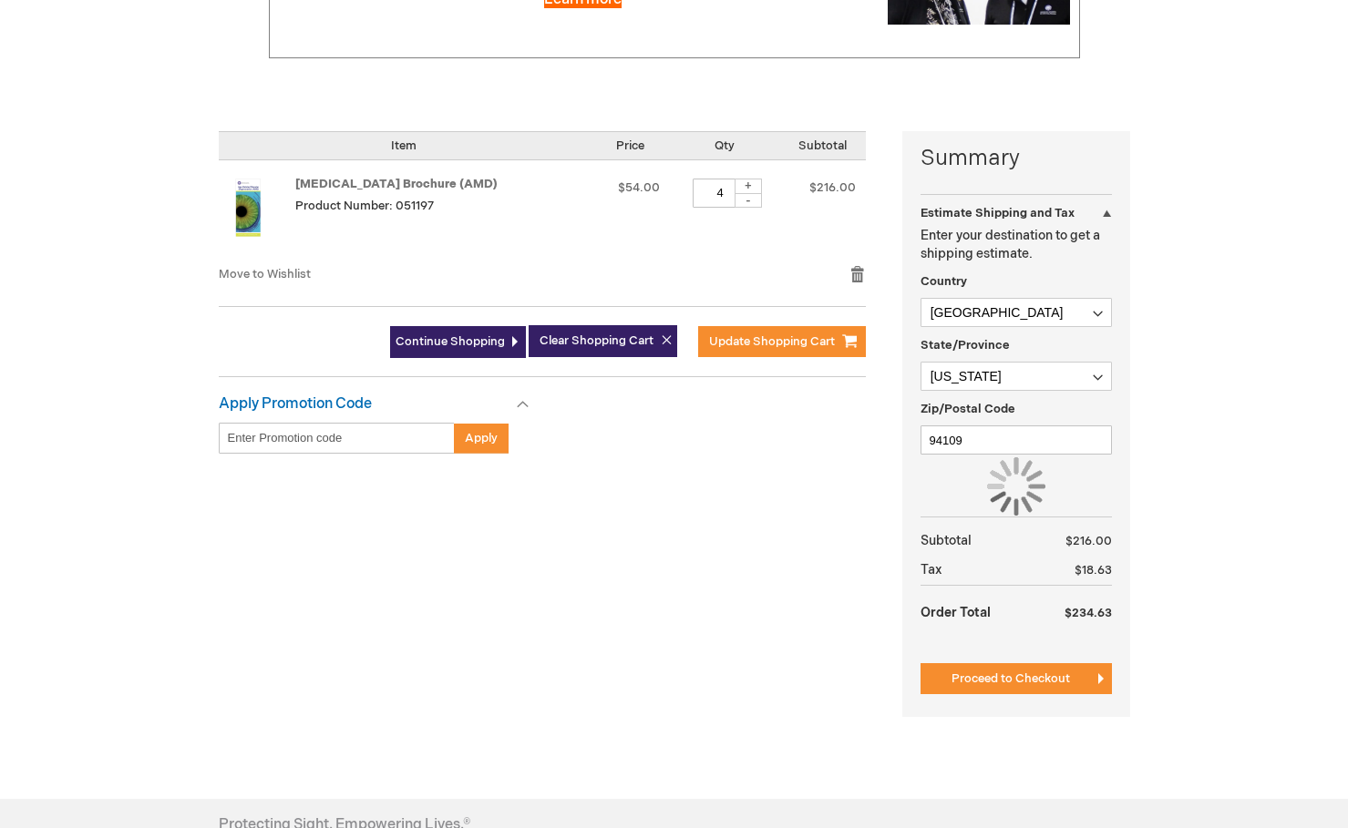
click at [385, 431] on input "Enter discount code" at bounding box center [337, 438] width 236 height 31
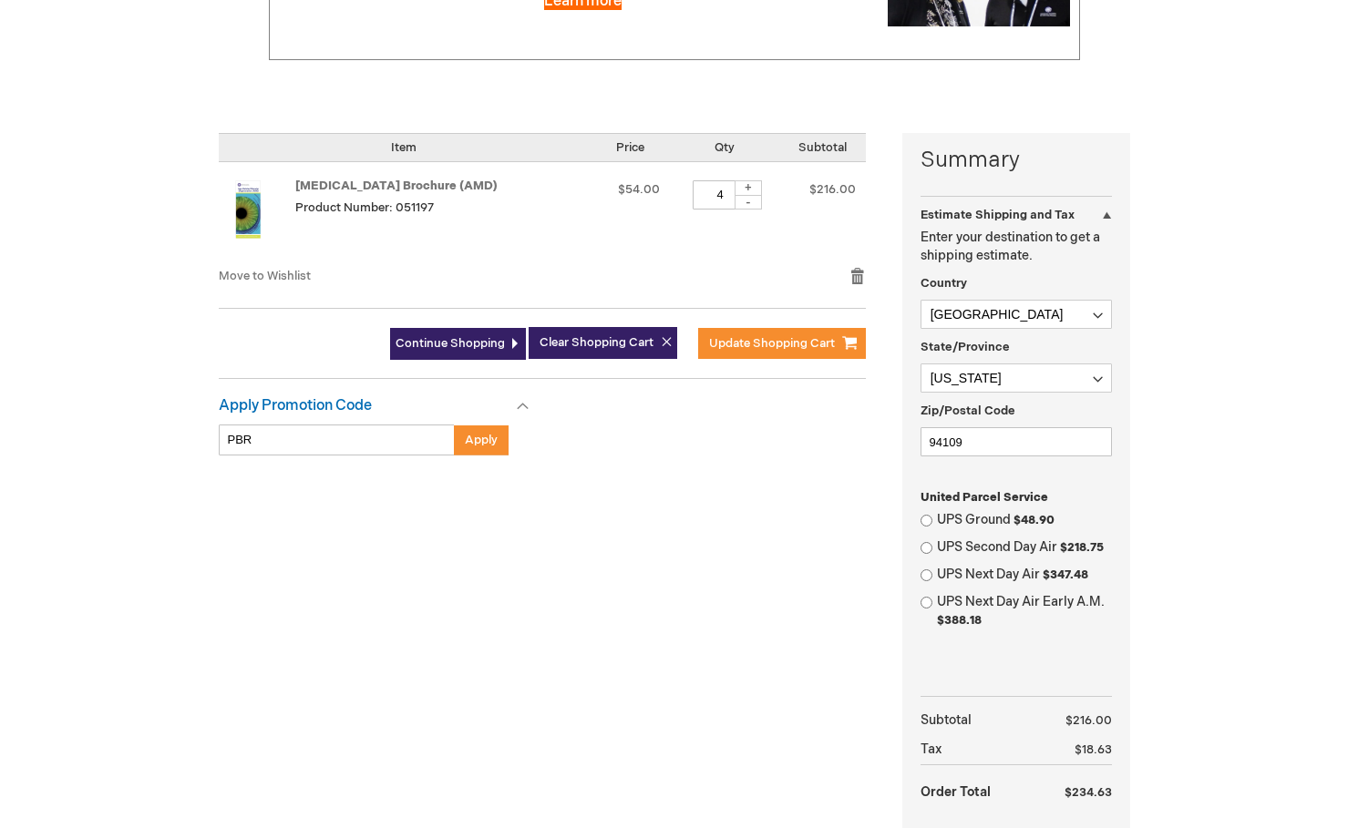
scroll to position [331, 0]
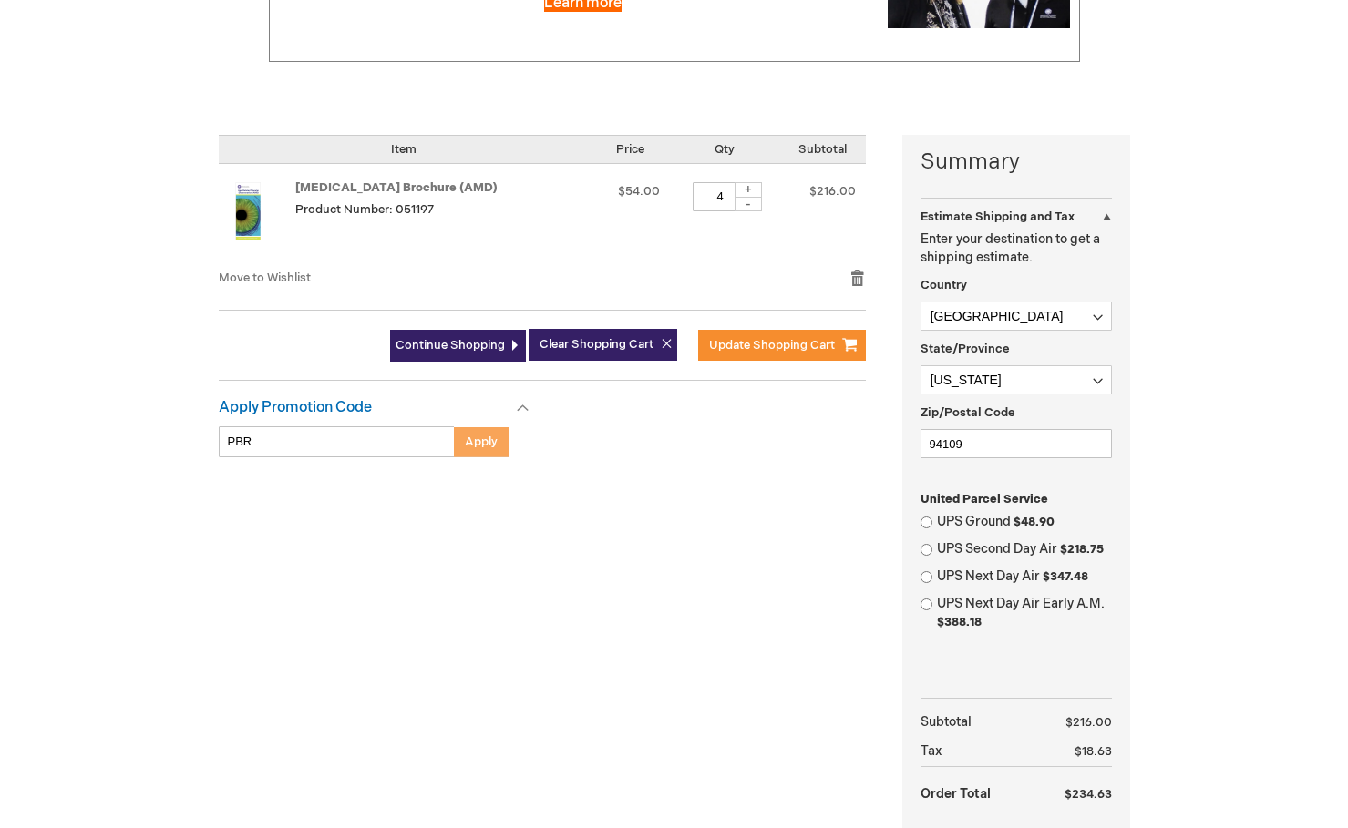
type input "PBR"
click at [477, 437] on span "Apply" at bounding box center [481, 442] width 33 height 15
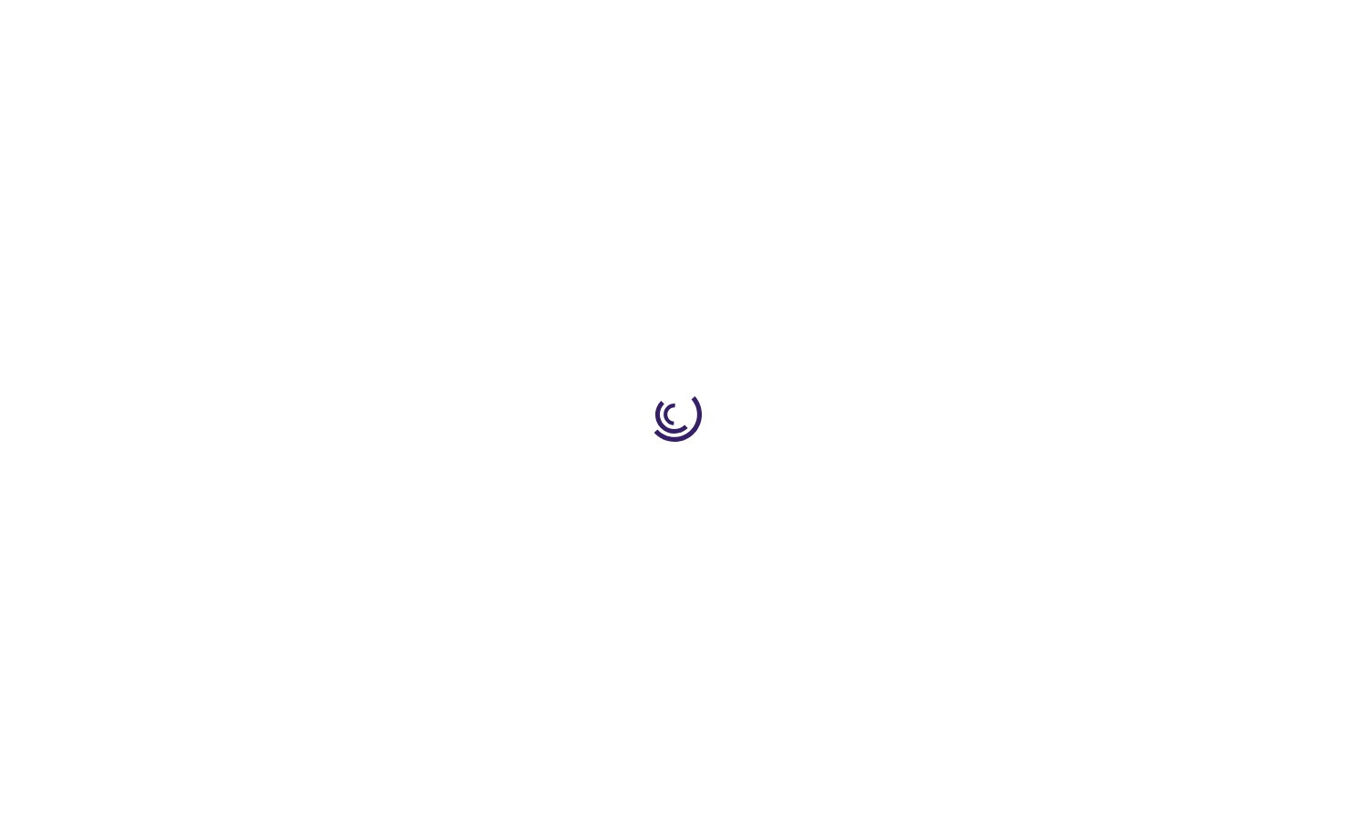
select select "US"
select select "12"
select select "US"
select select "12"
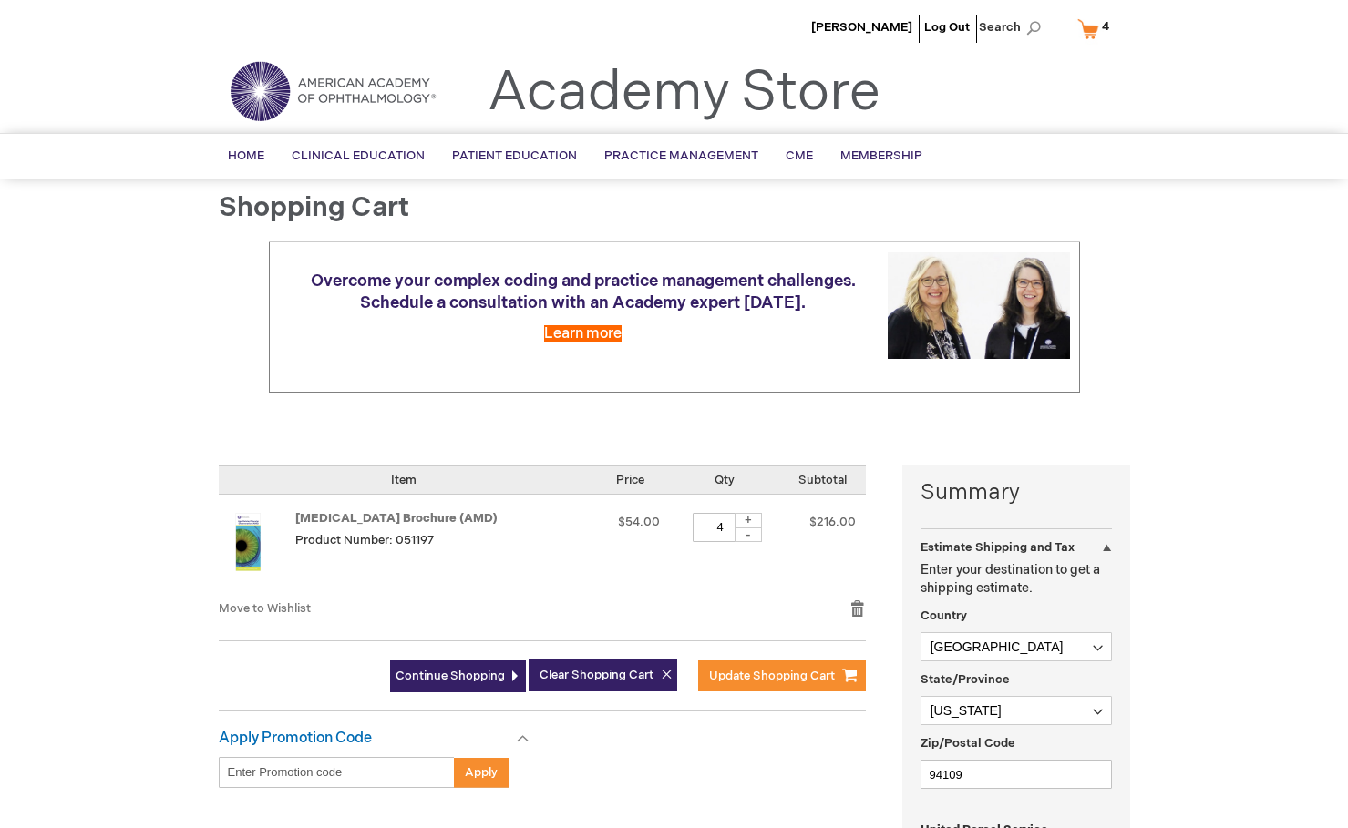
click at [329, 765] on input "Enter discount code" at bounding box center [337, 772] width 236 height 31
type input "PEB26"
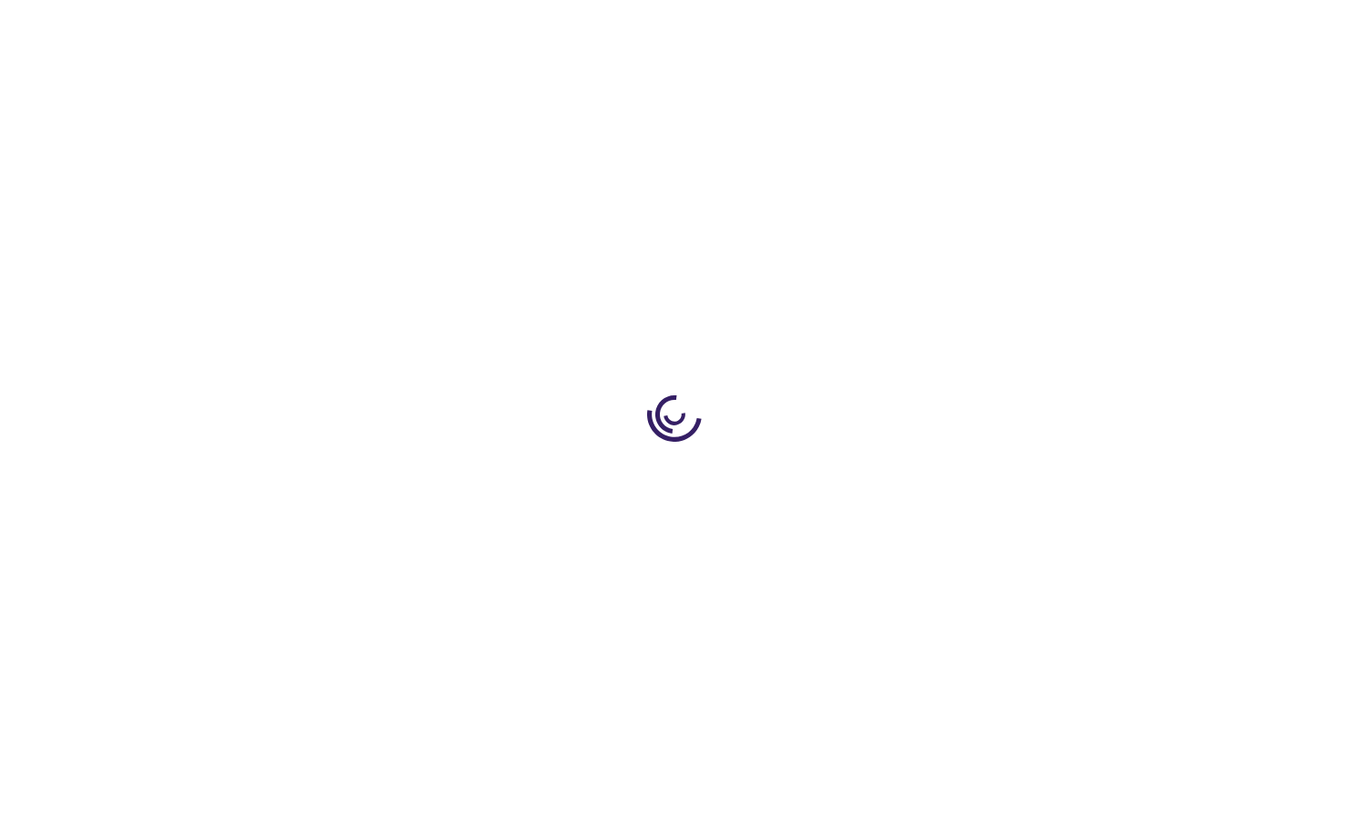
select select "US"
select select "12"
select select "US"
select select "12"
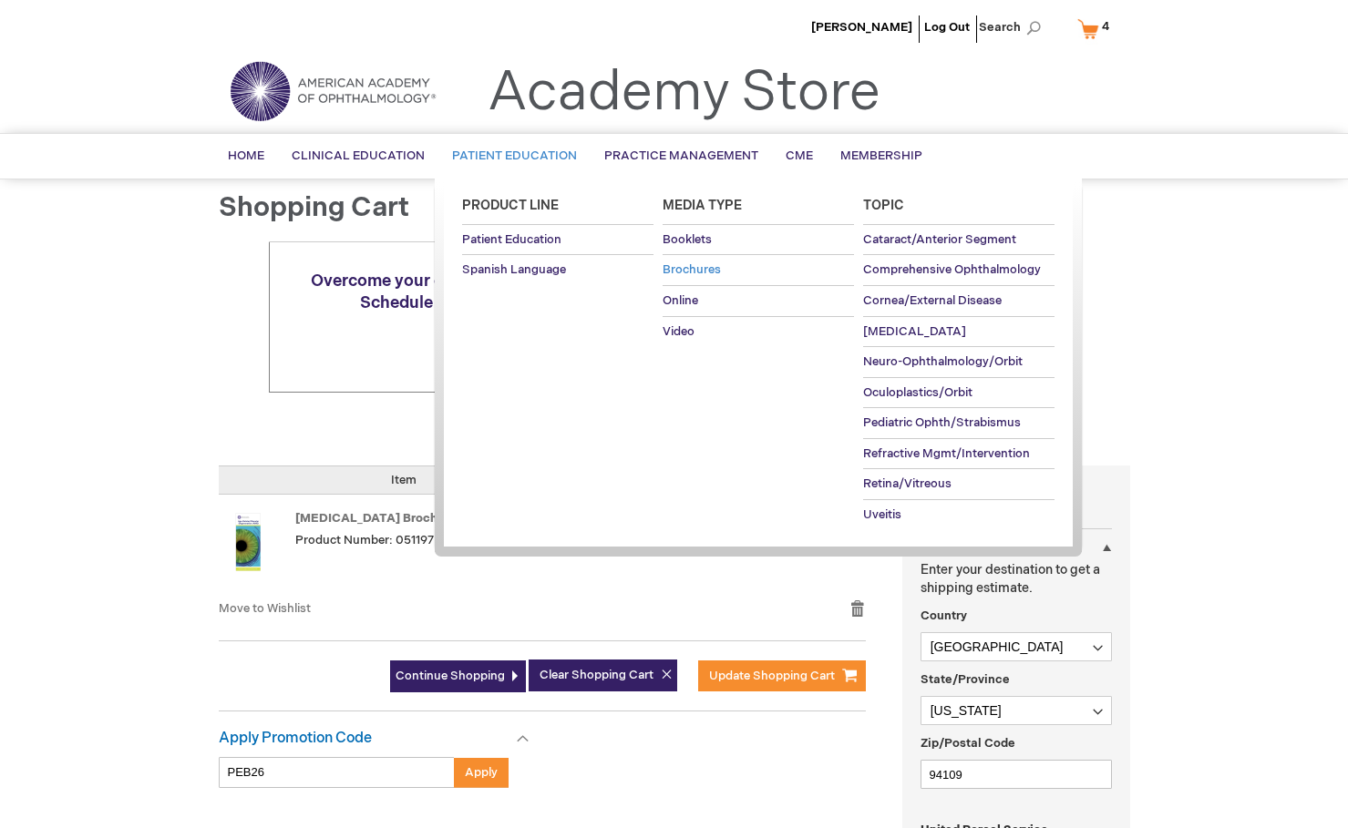
click at [707, 271] on span "Brochures" at bounding box center [691, 269] width 58 height 15
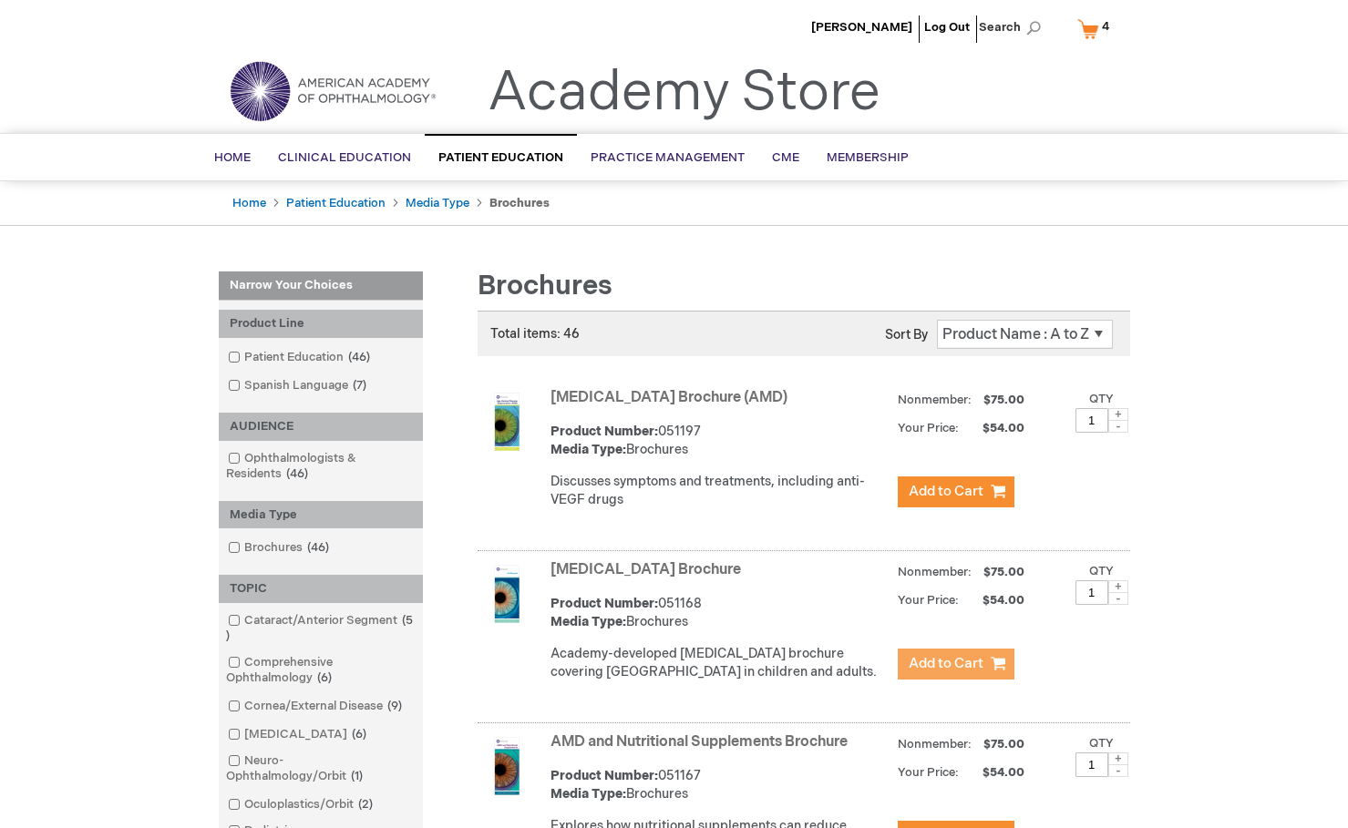
click at [939, 672] on span "Add to Cart" at bounding box center [946, 663] width 75 height 17
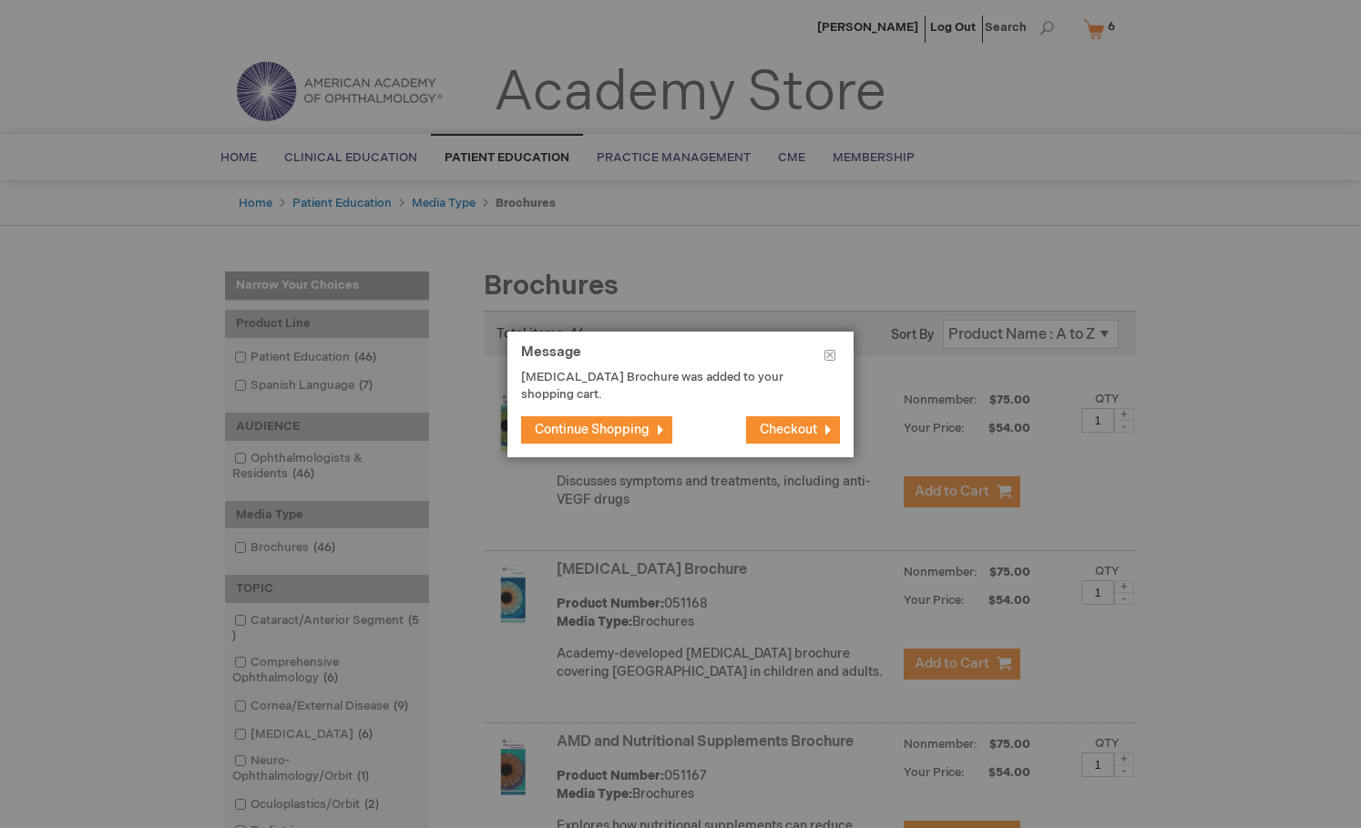
click at [788, 427] on span "Checkout" at bounding box center [788, 429] width 57 height 15
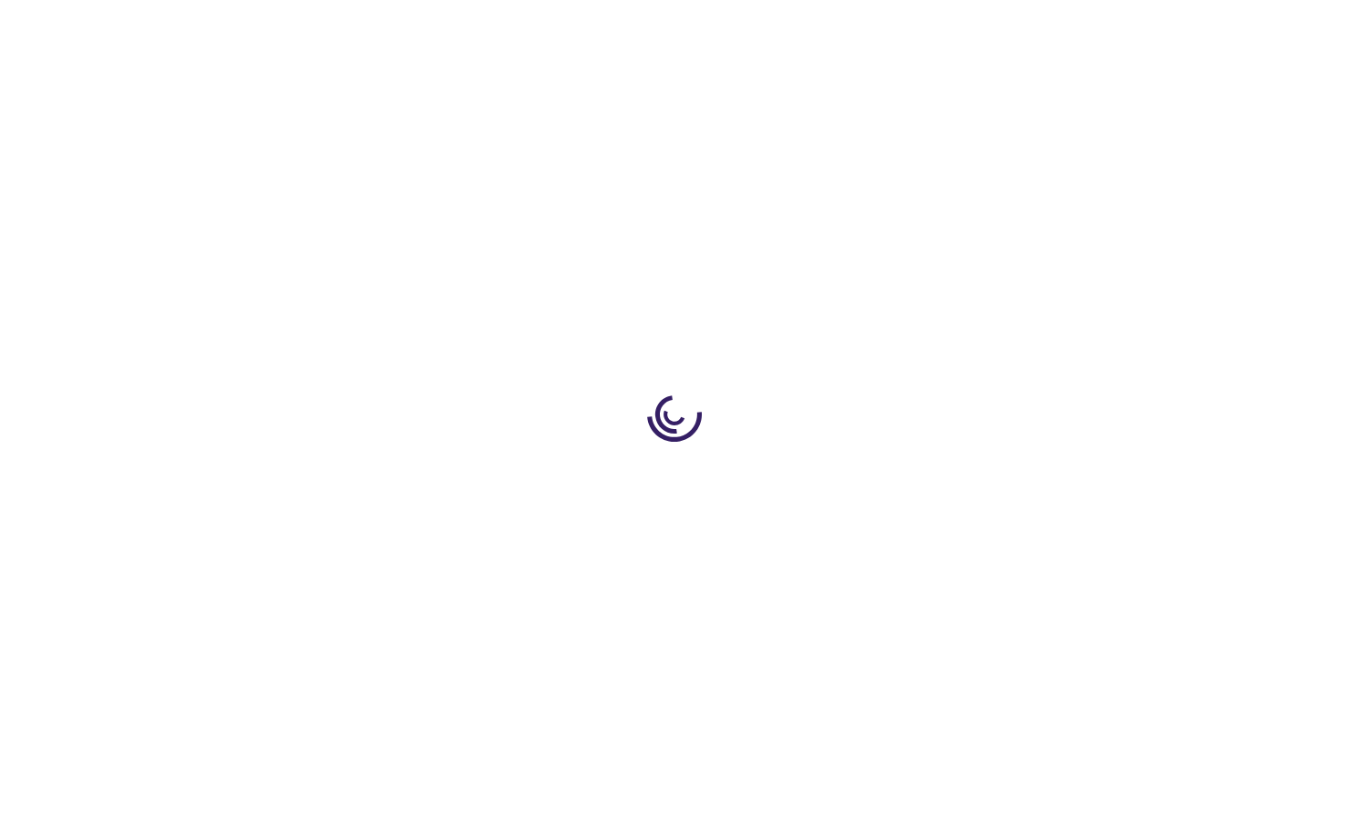
select select "US"
select select "12"
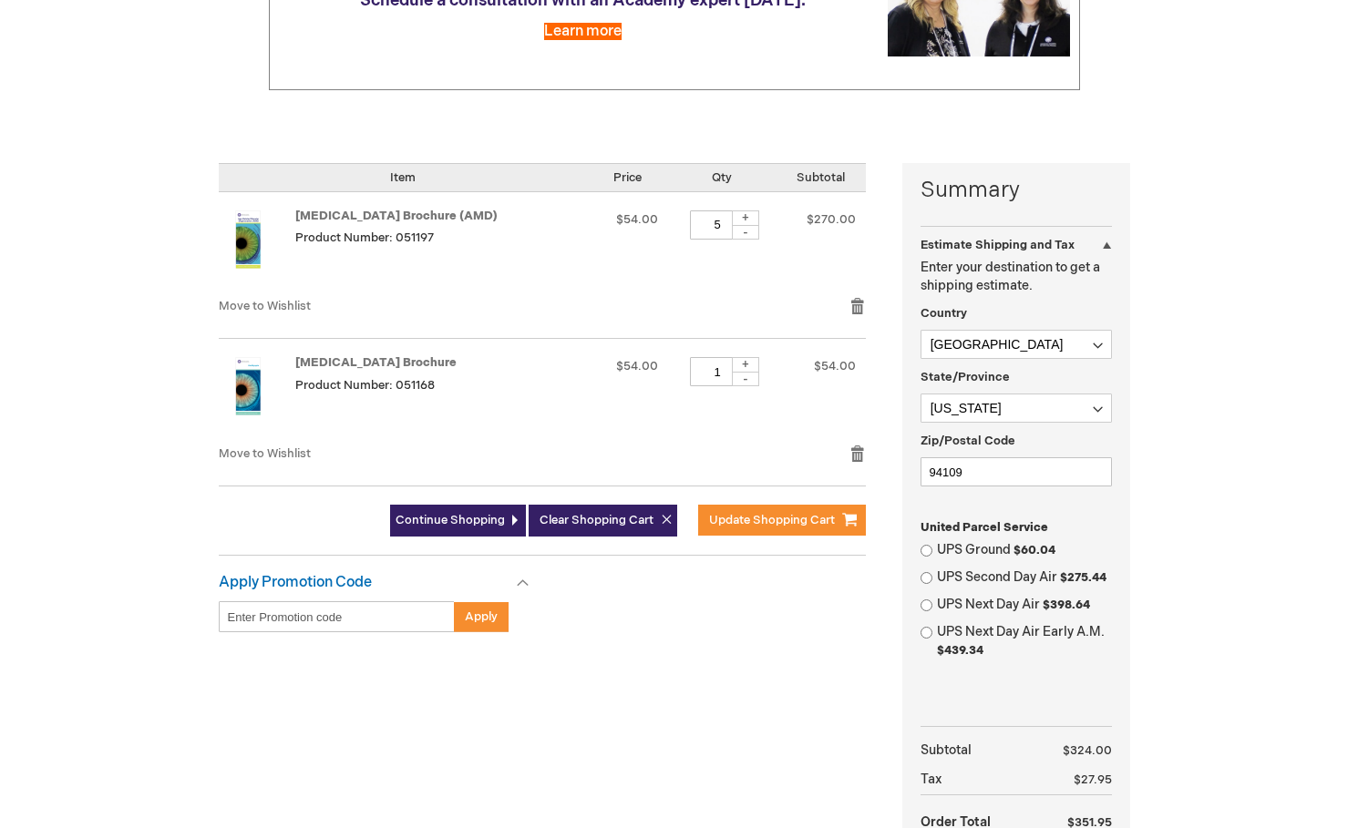
scroll to position [313, 0]
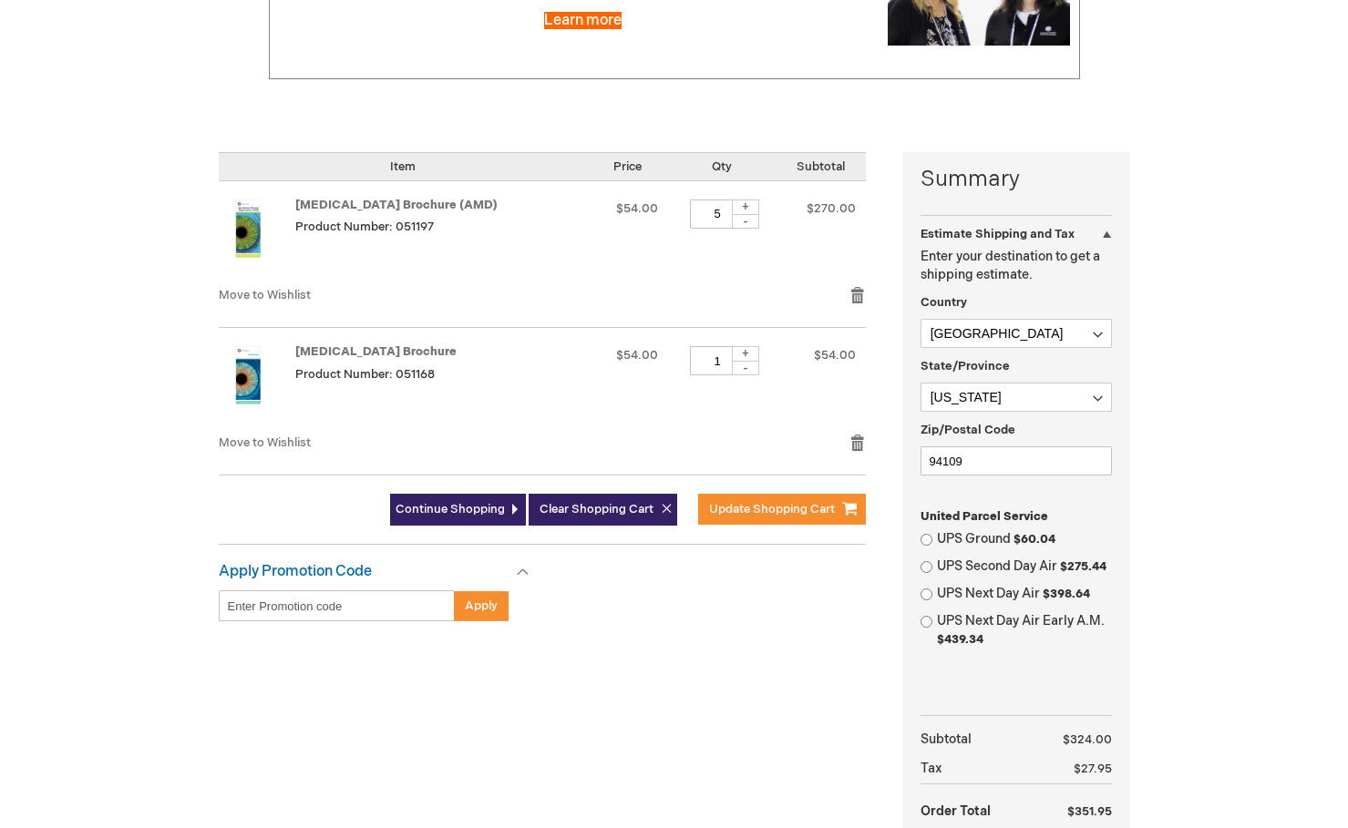
click at [306, 601] on input "Enter discount code" at bounding box center [337, 605] width 236 height 31
paste input "PEB26"
drag, startPoint x: 228, startPoint y: 608, endPoint x: 258, endPoint y: 619, distance: 32.0
click at [228, 608] on input "PEB26" at bounding box center [337, 605] width 236 height 31
click at [364, 610] on input "PEB26" at bounding box center [337, 605] width 236 height 31
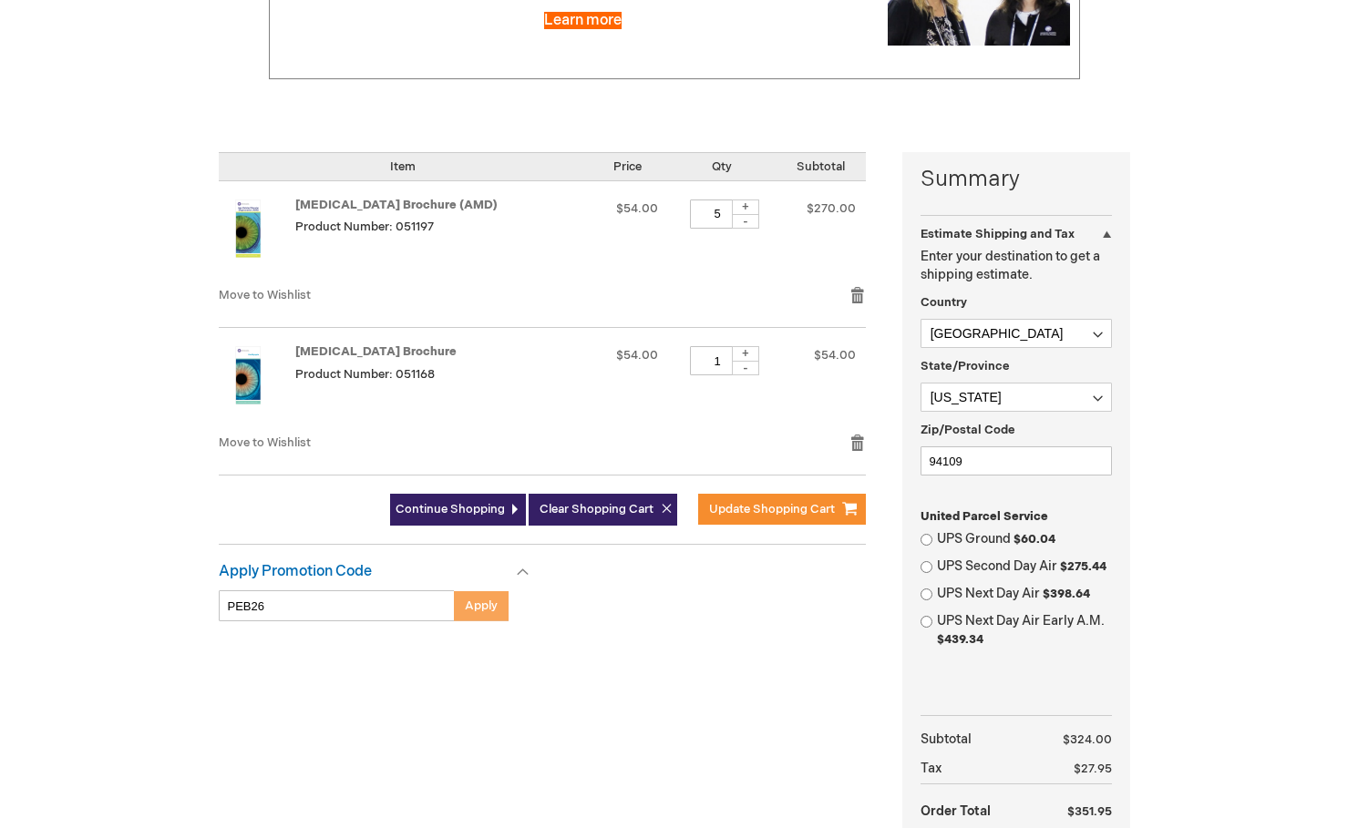
type input "PEB26"
click at [477, 610] on span "Apply" at bounding box center [481, 606] width 33 height 15
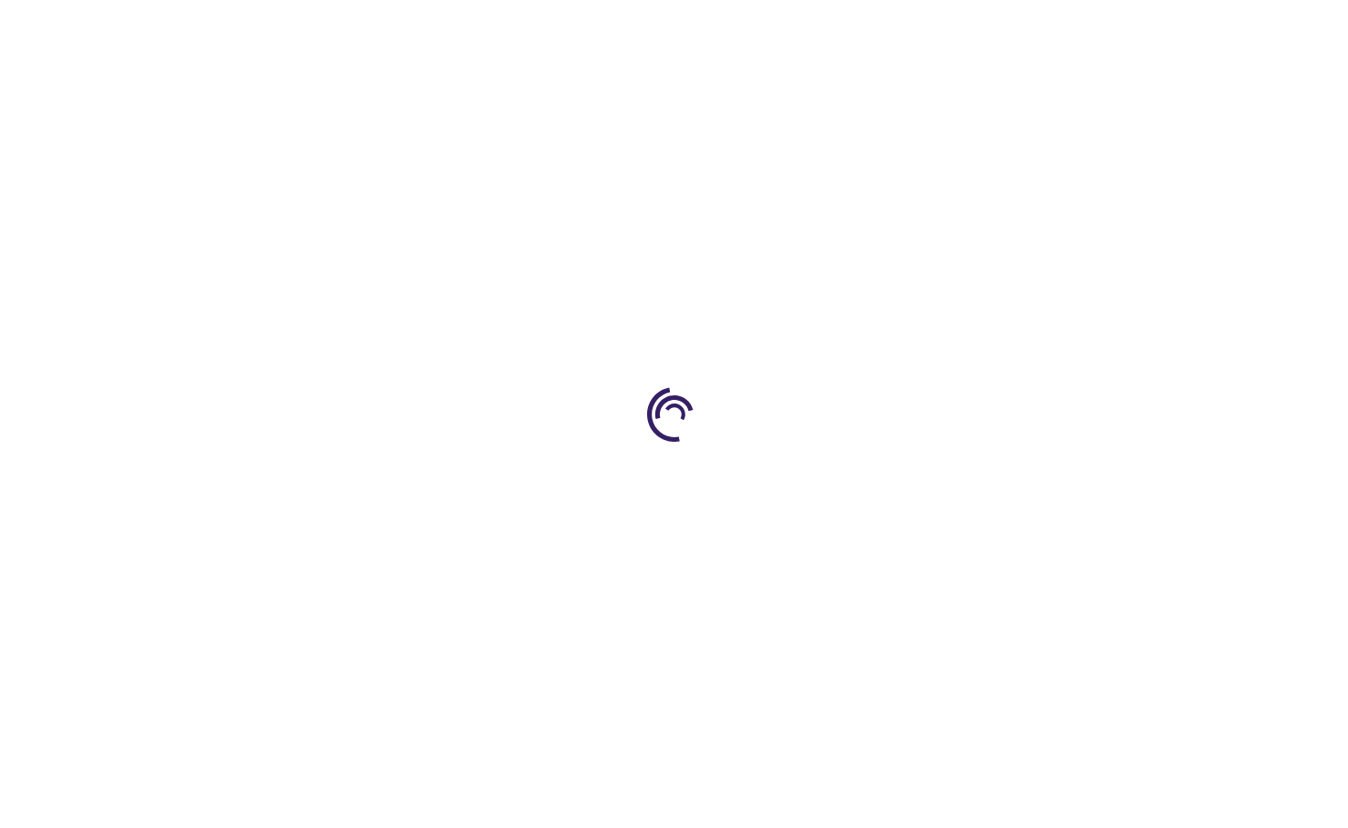
select select "US"
select select "12"
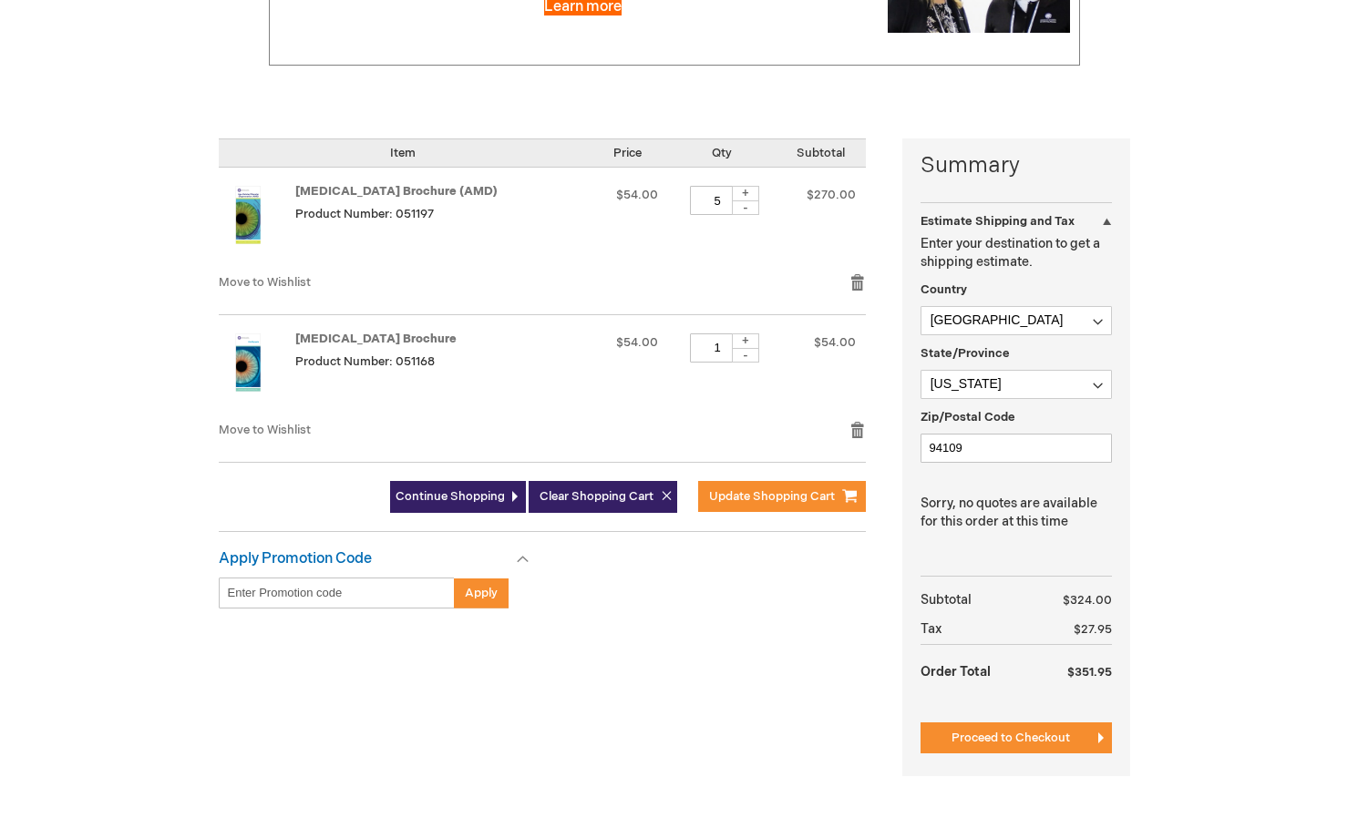
scroll to position [369, 0]
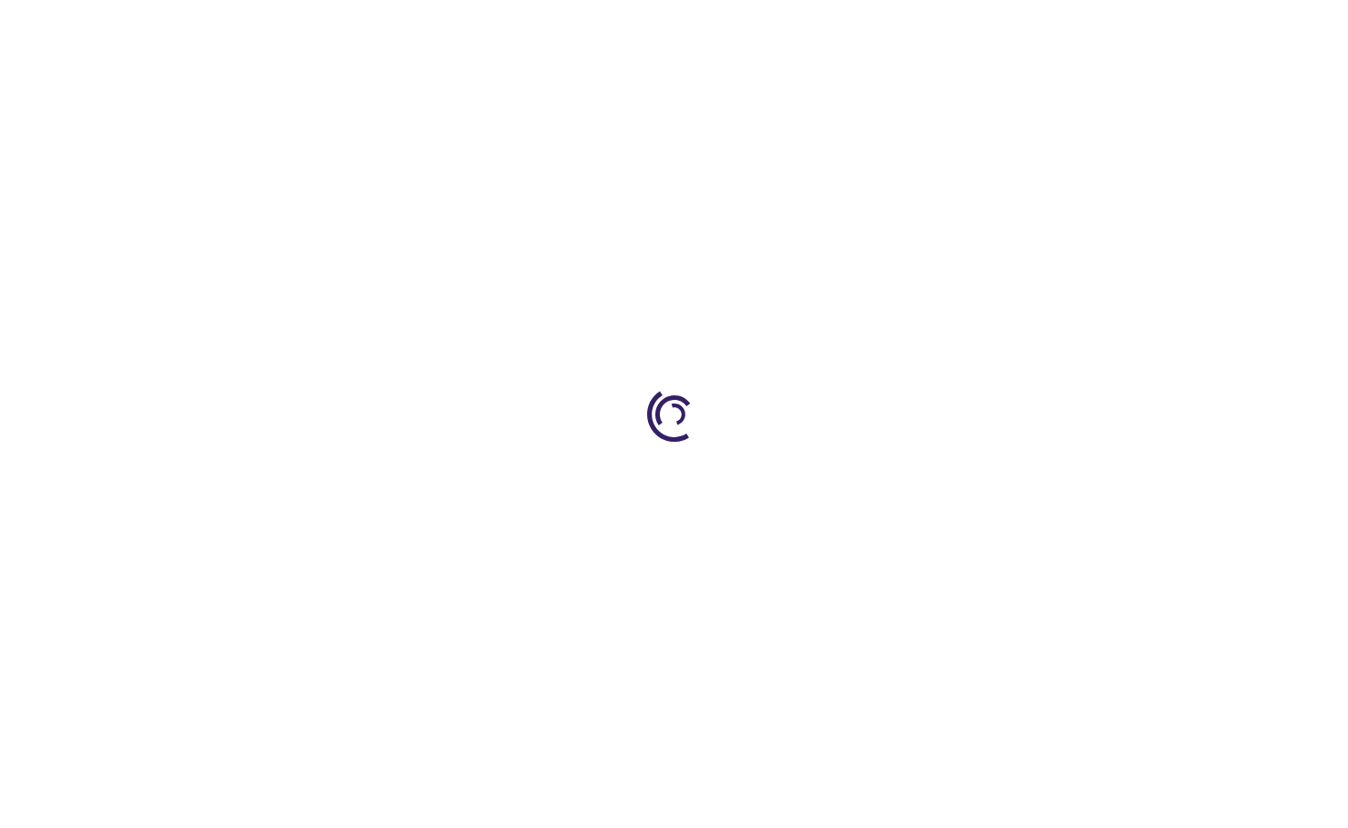
select select "US"
select select "12"
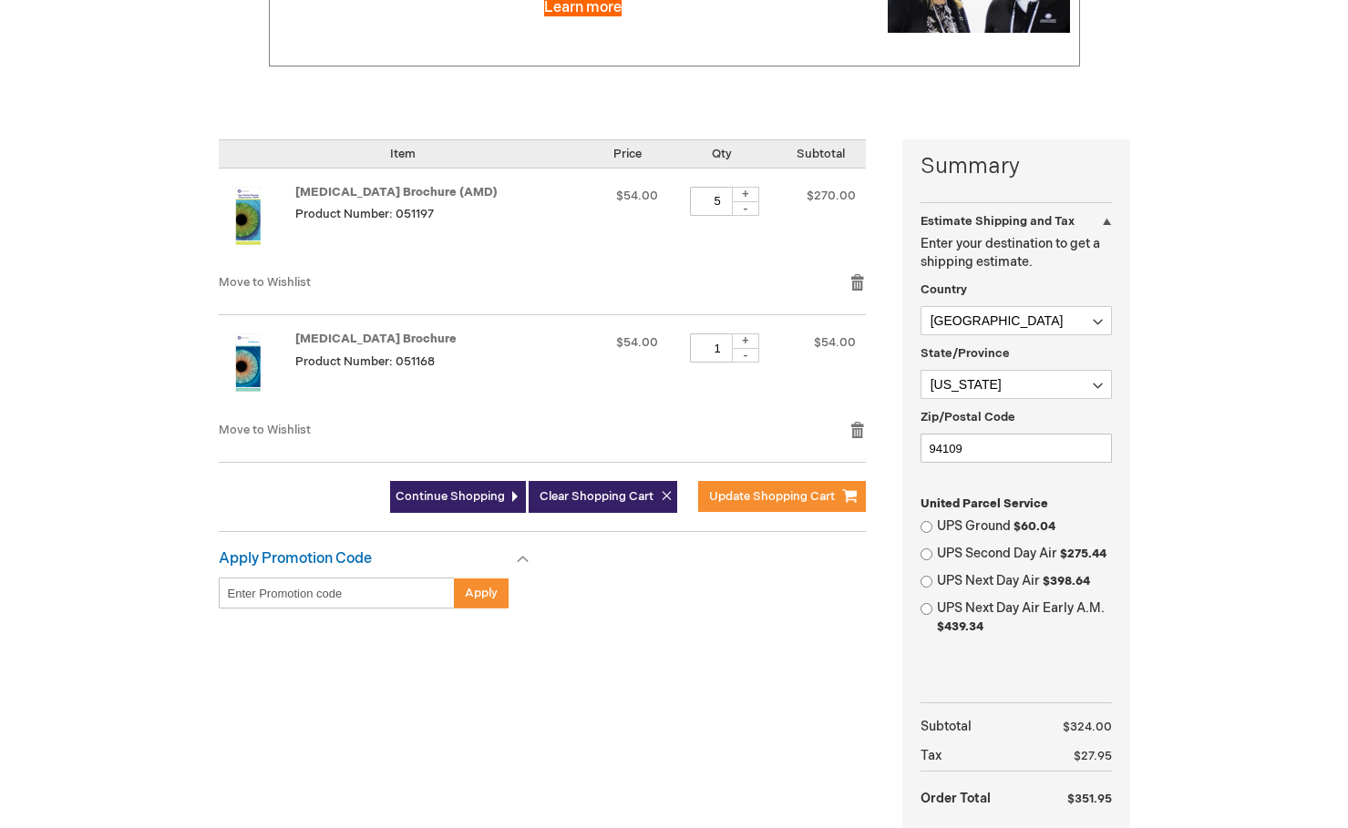
scroll to position [327, 0]
click at [391, 598] on input "Enter discount code" at bounding box center [337, 592] width 236 height 31
paste input "PEB26"
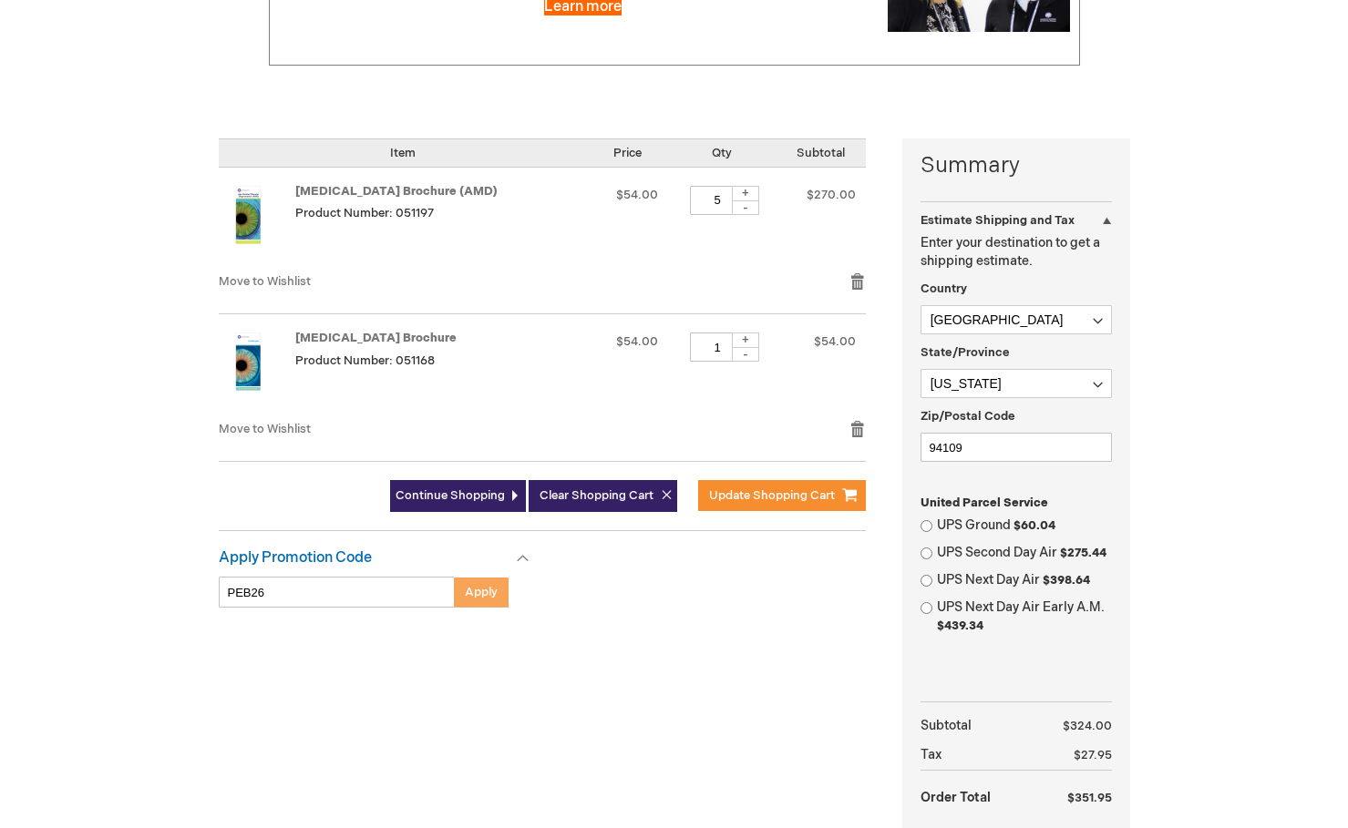
type input "PEB26"
click at [484, 601] on button "Apply" at bounding box center [481, 592] width 55 height 31
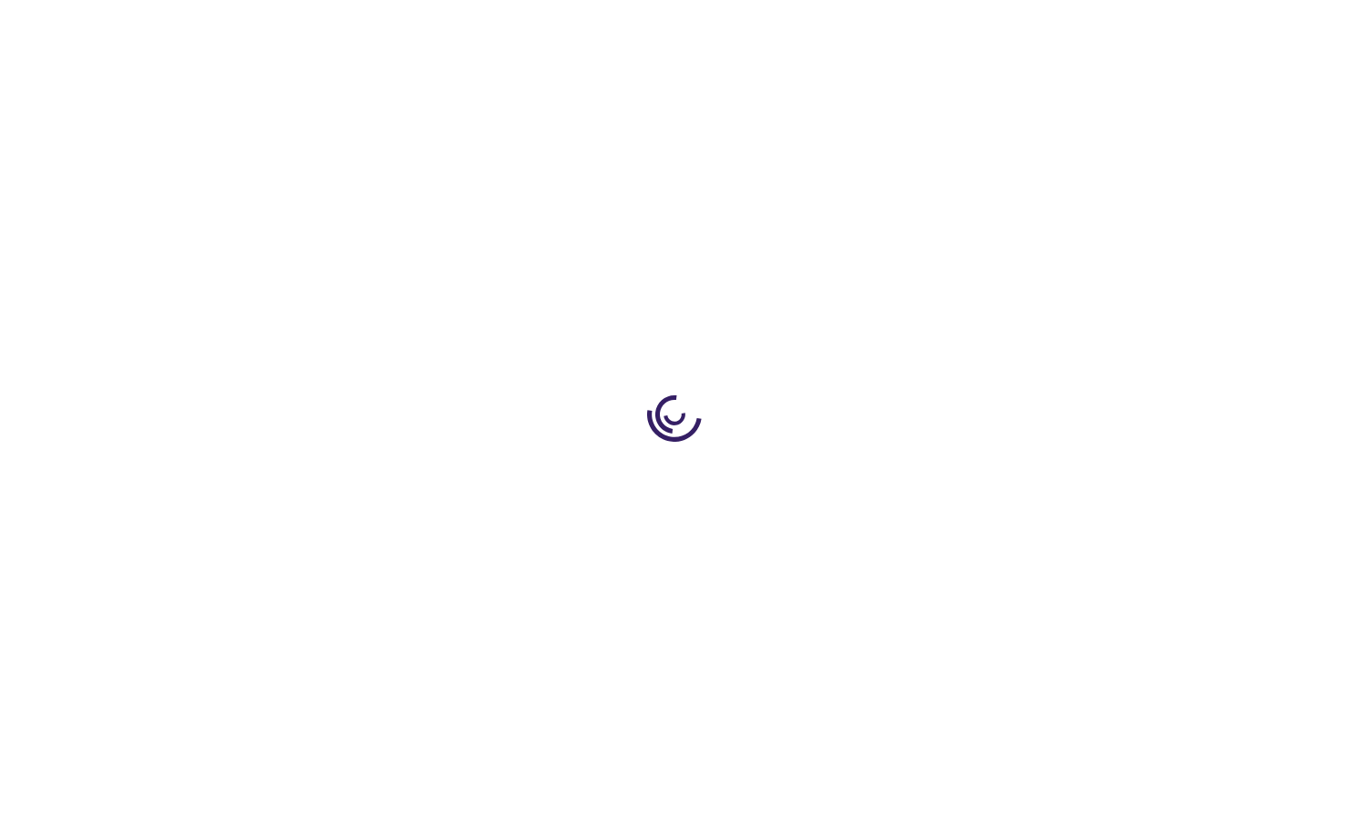
select select "US"
select select "12"
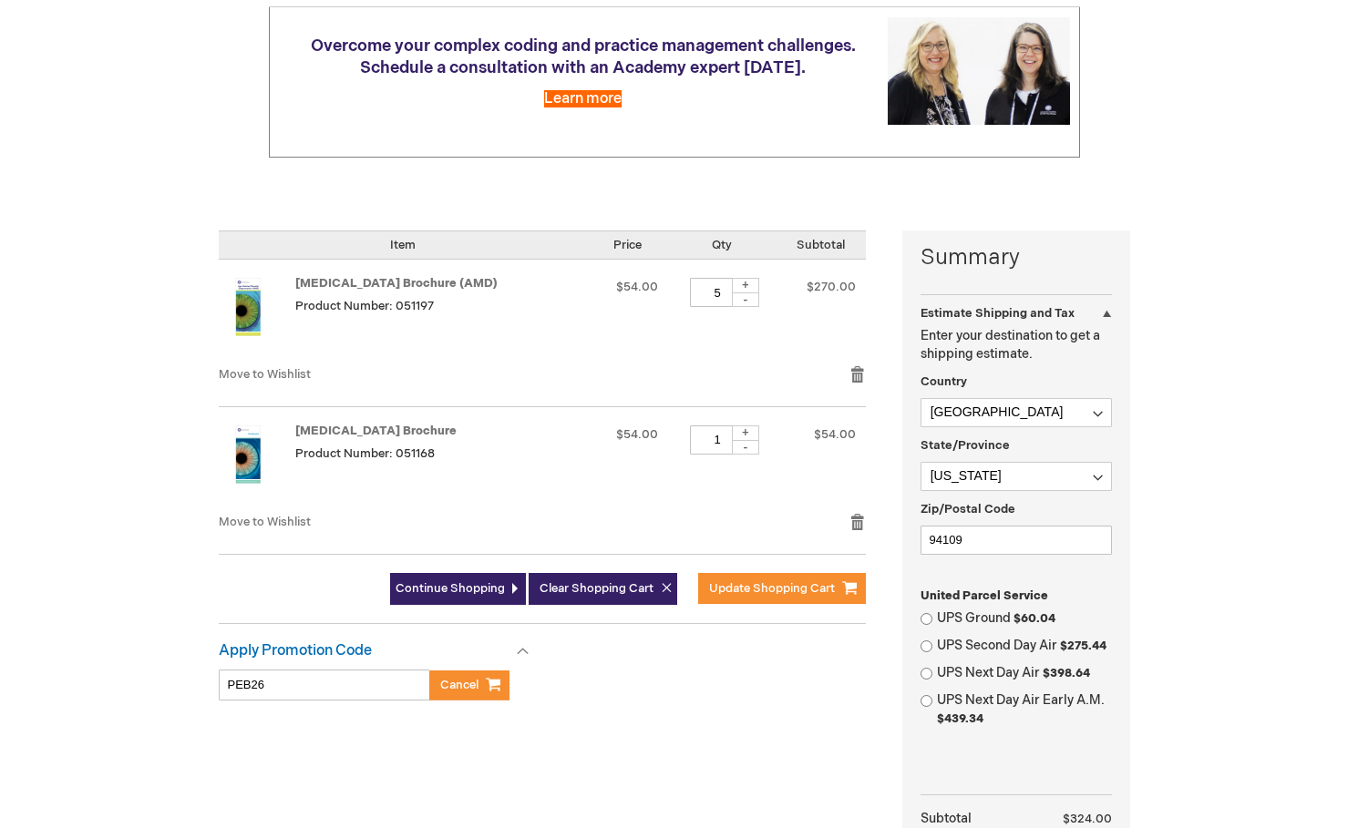
scroll to position [13, 0]
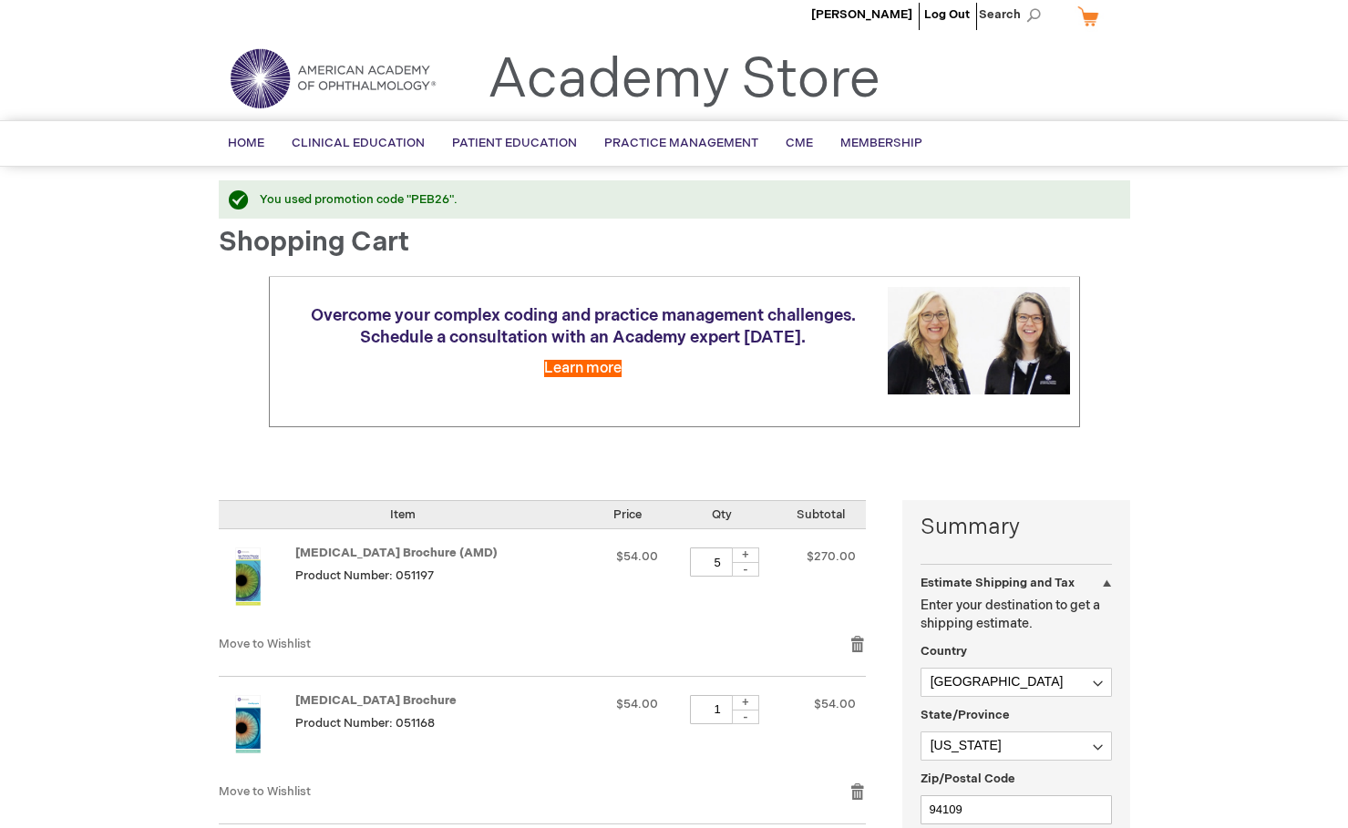
click at [759, 570] on div "-" at bounding box center [745, 569] width 27 height 15
type input "1"
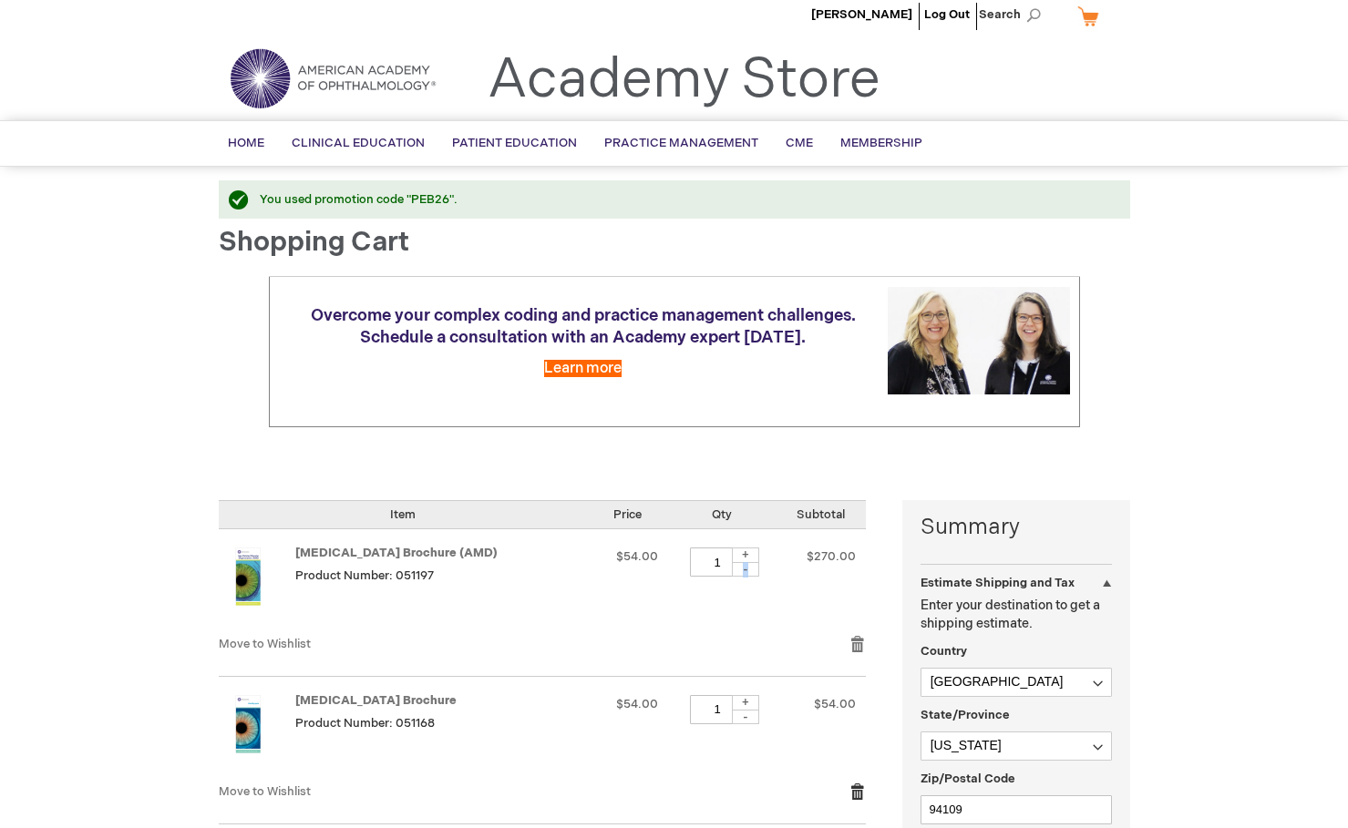
click at [859, 791] on link "Remove item" at bounding box center [857, 792] width 16 height 18
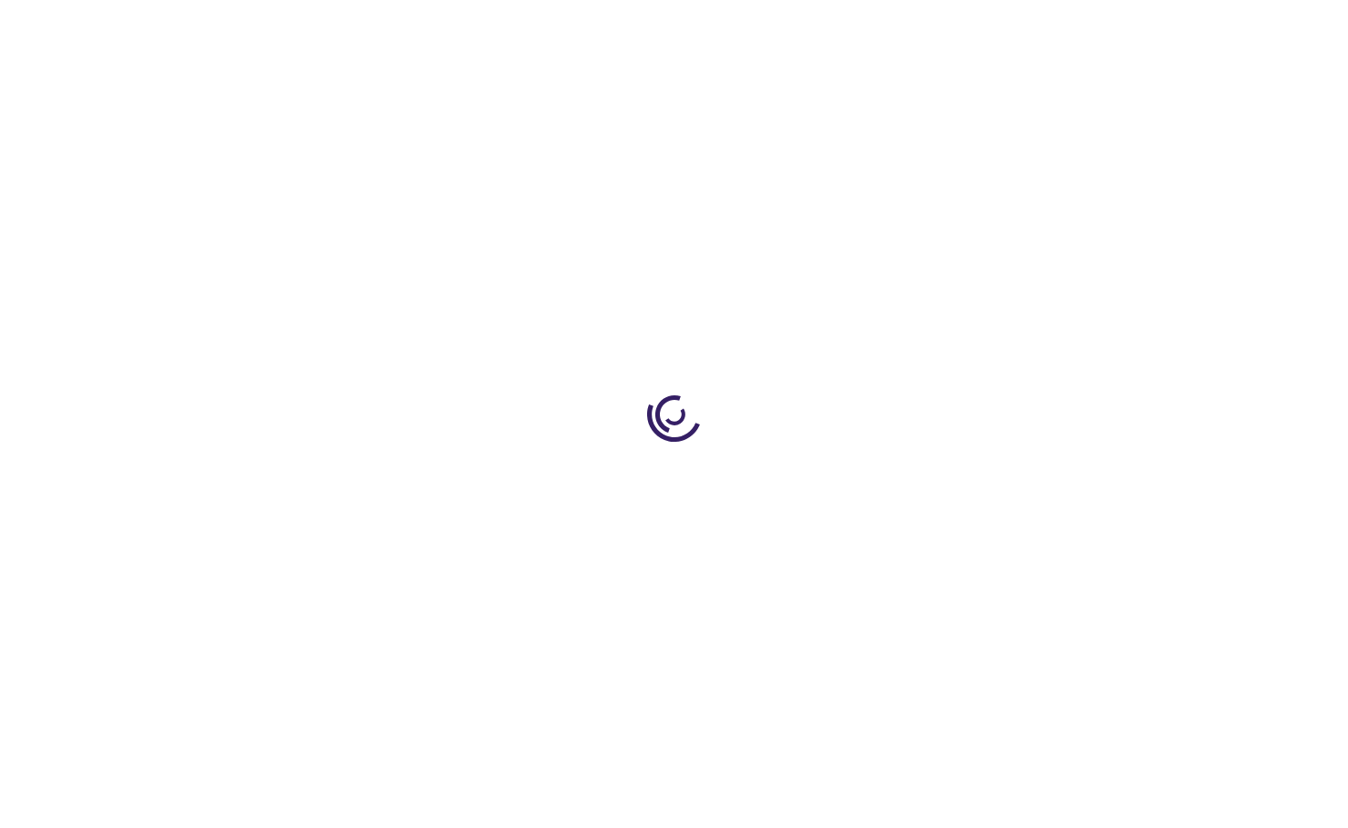
select select "US"
select select "12"
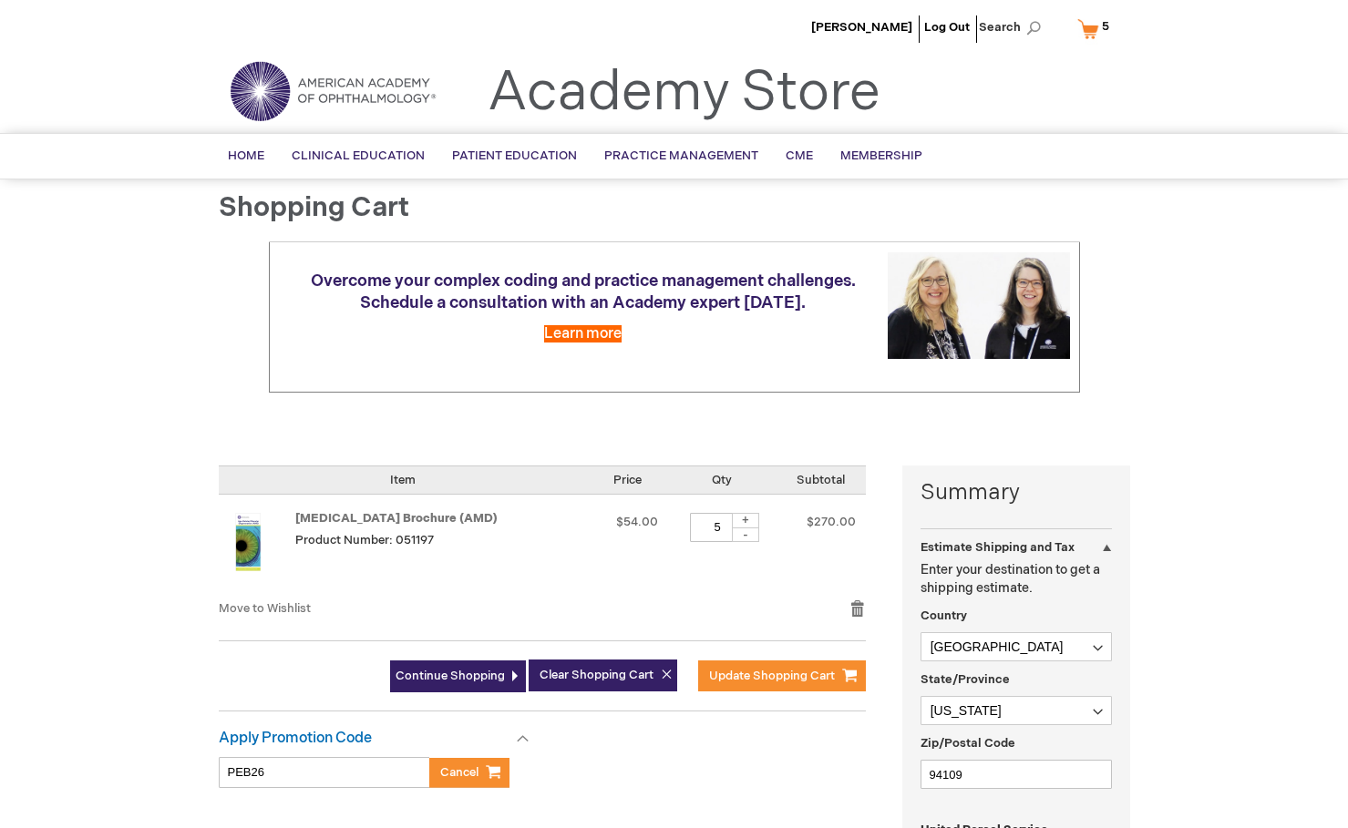
click at [759, 539] on div "-" at bounding box center [745, 535] width 27 height 15
type input "1"
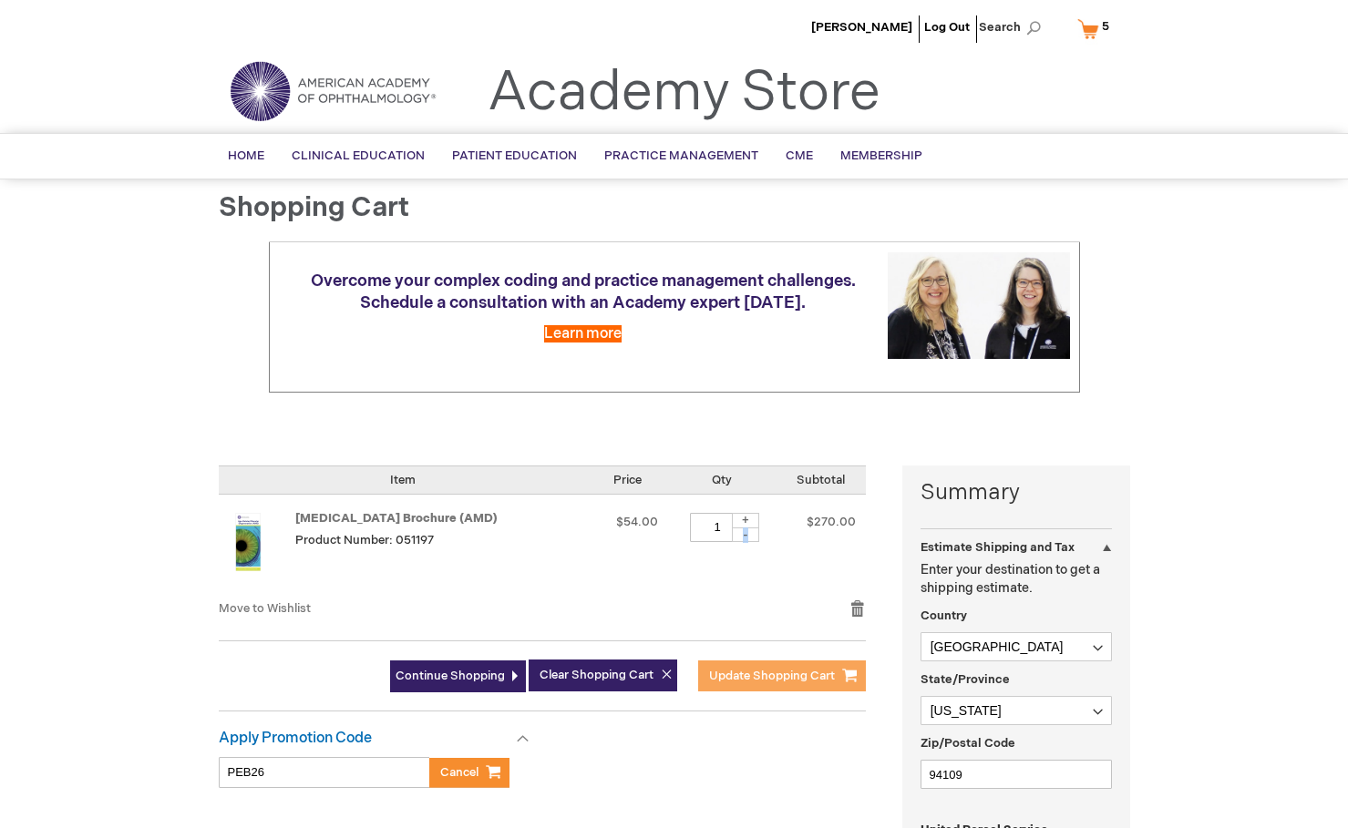
click at [774, 679] on span "Update Shopping Cart" at bounding box center [772, 676] width 126 height 15
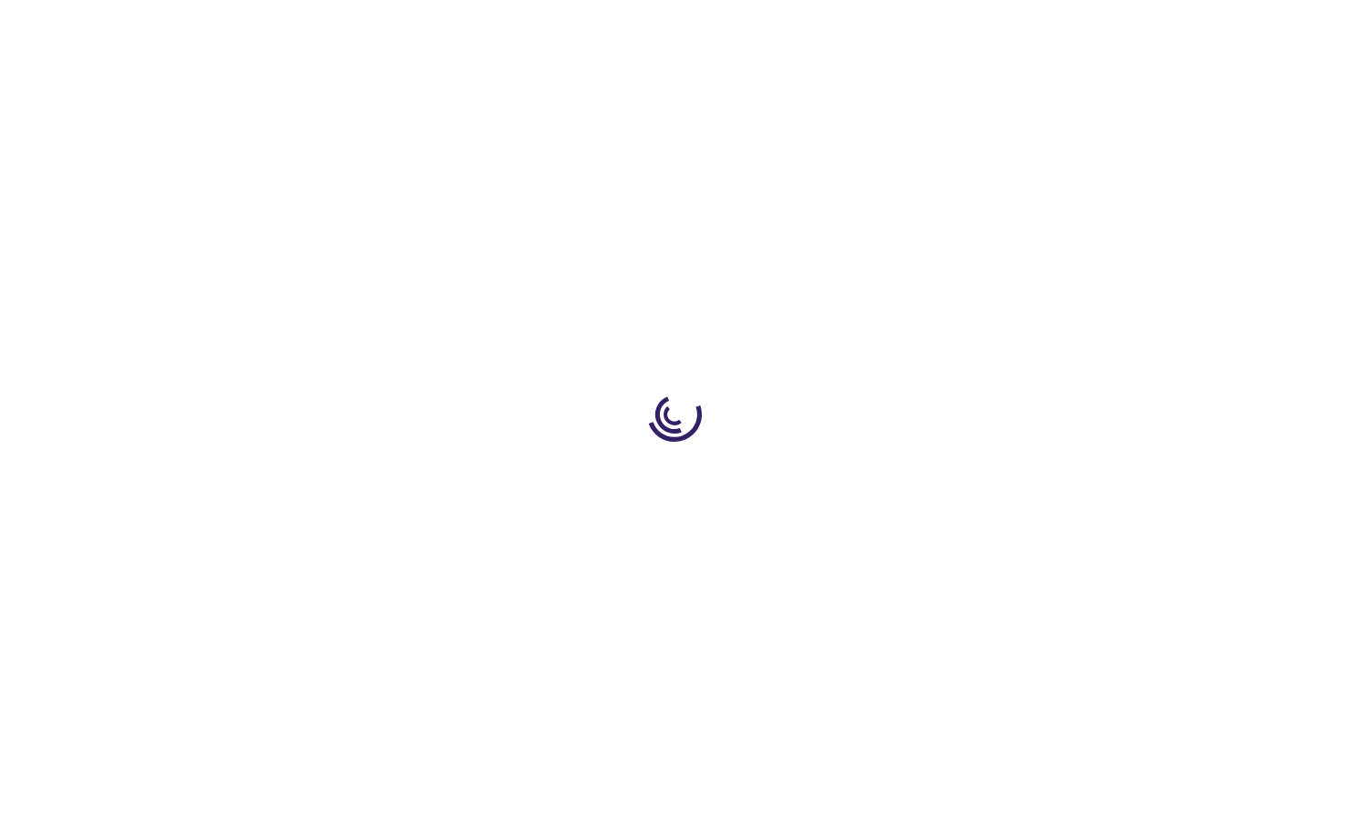
select select "US"
select select "12"
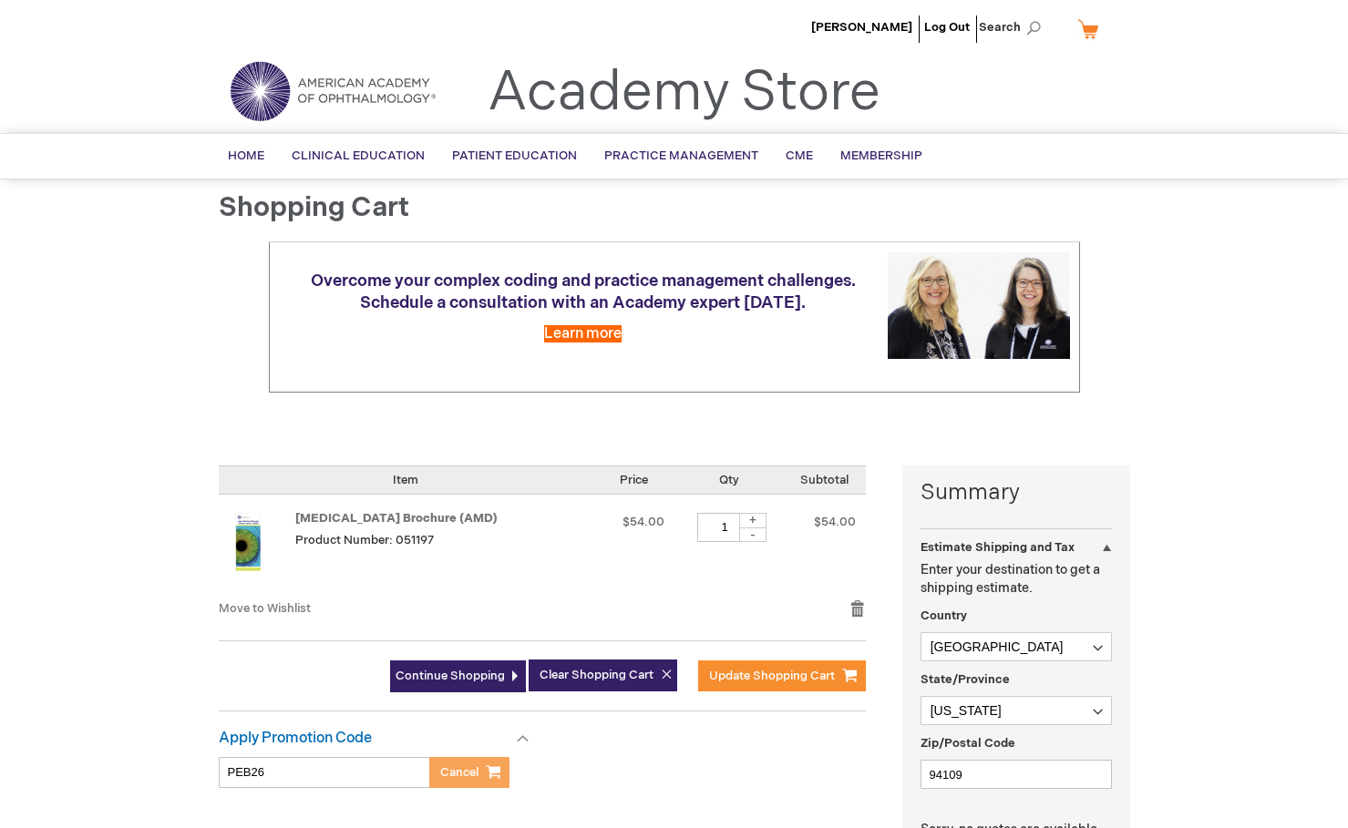
click at [457, 773] on span "Cancel" at bounding box center [459, 772] width 38 height 15
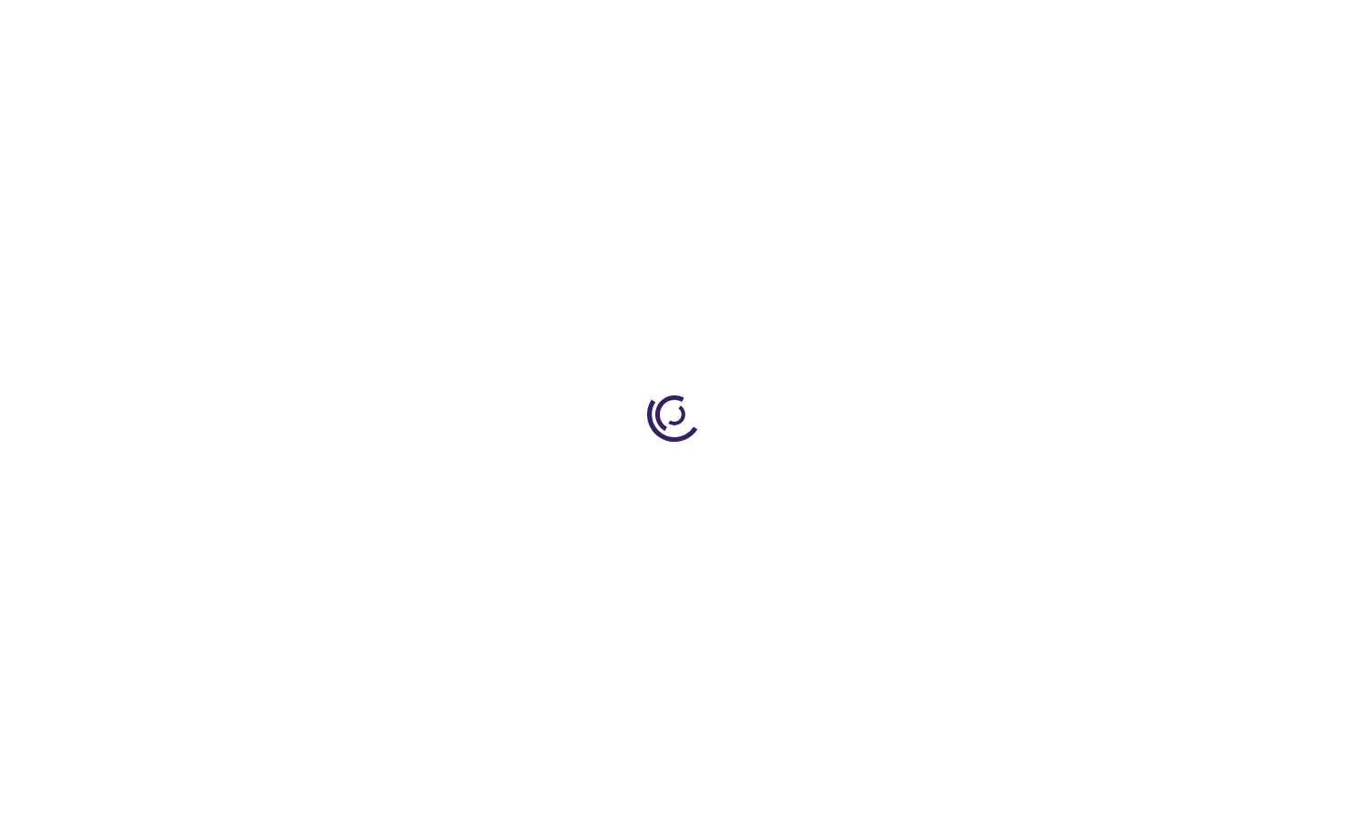
select select "US"
select select "12"
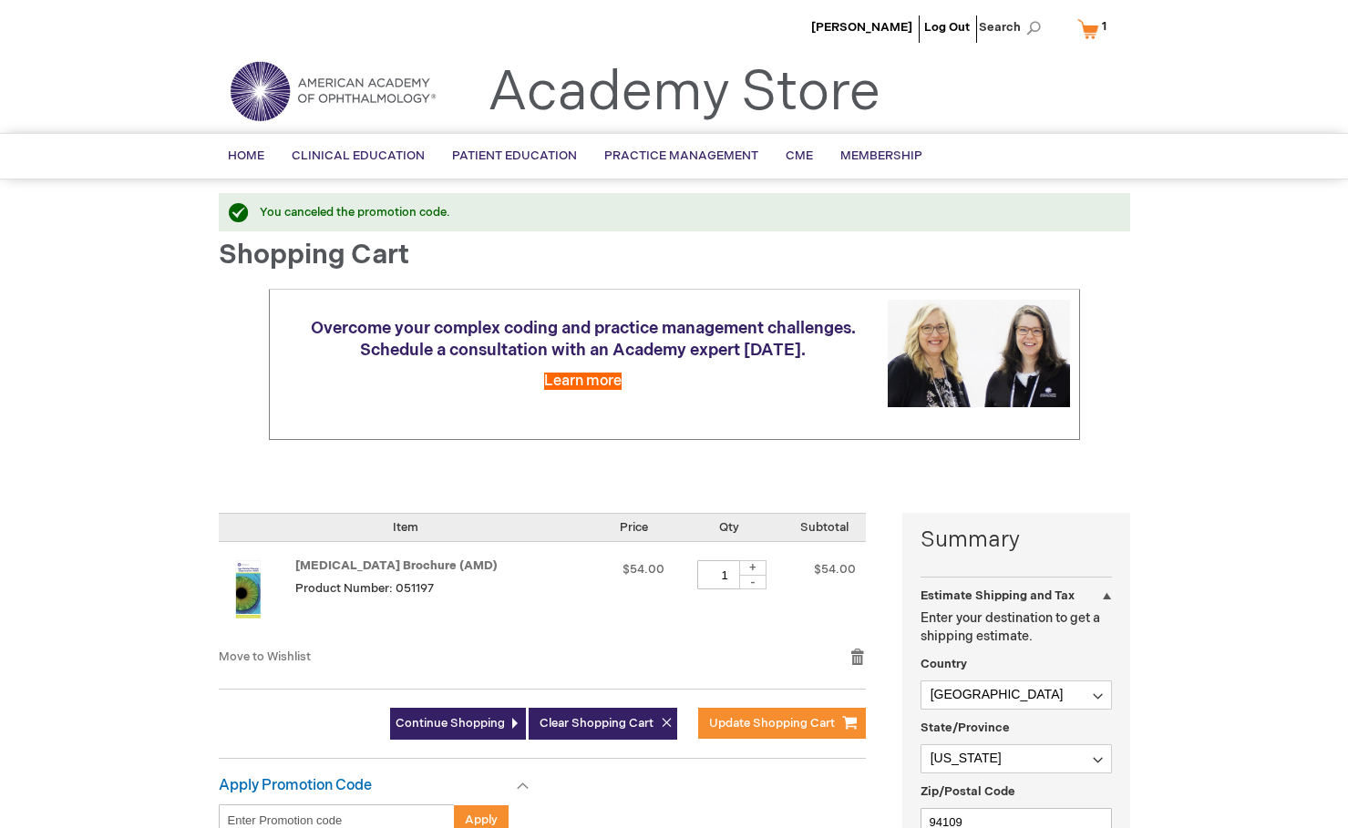
click at [412, 815] on input "Enter discount code" at bounding box center [337, 820] width 236 height 31
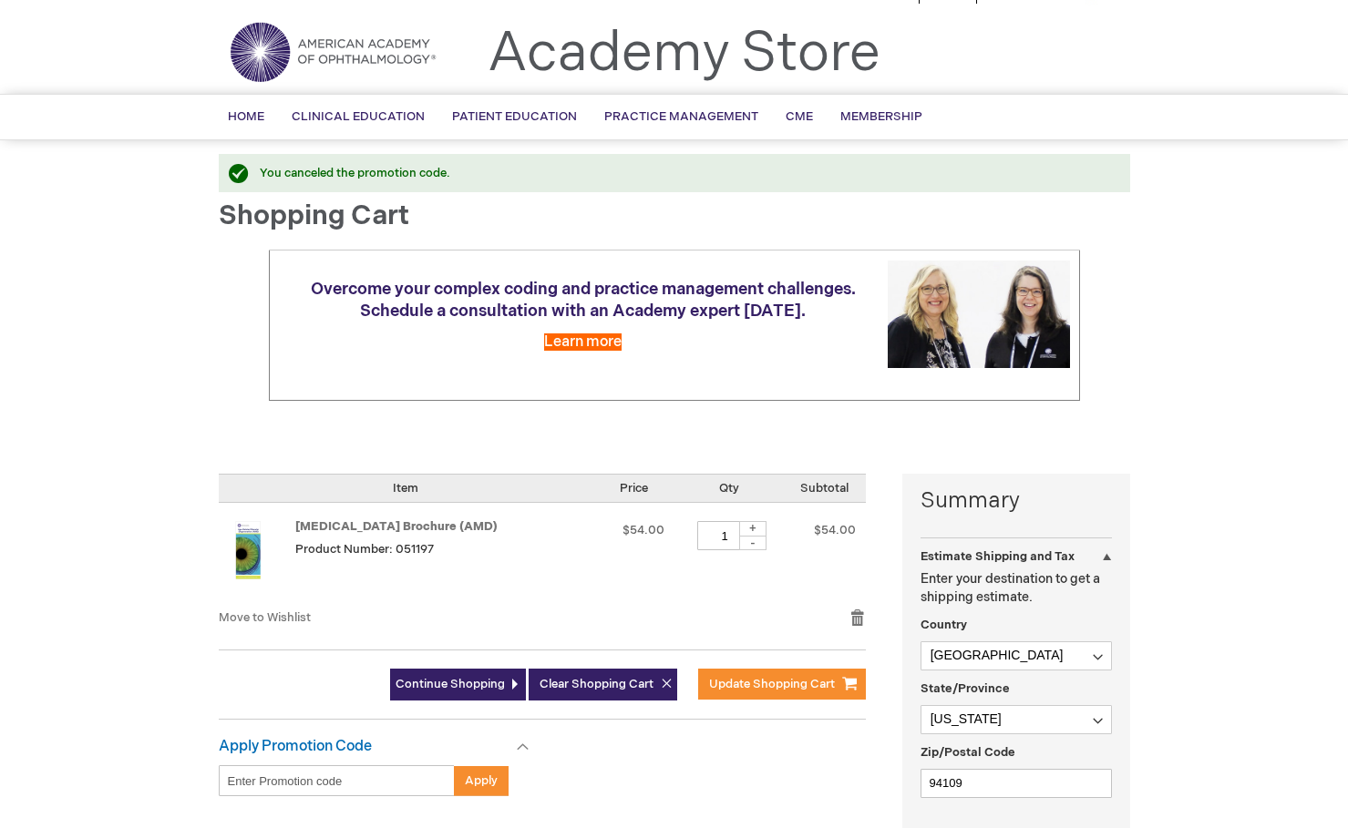
scroll to position [129, 0]
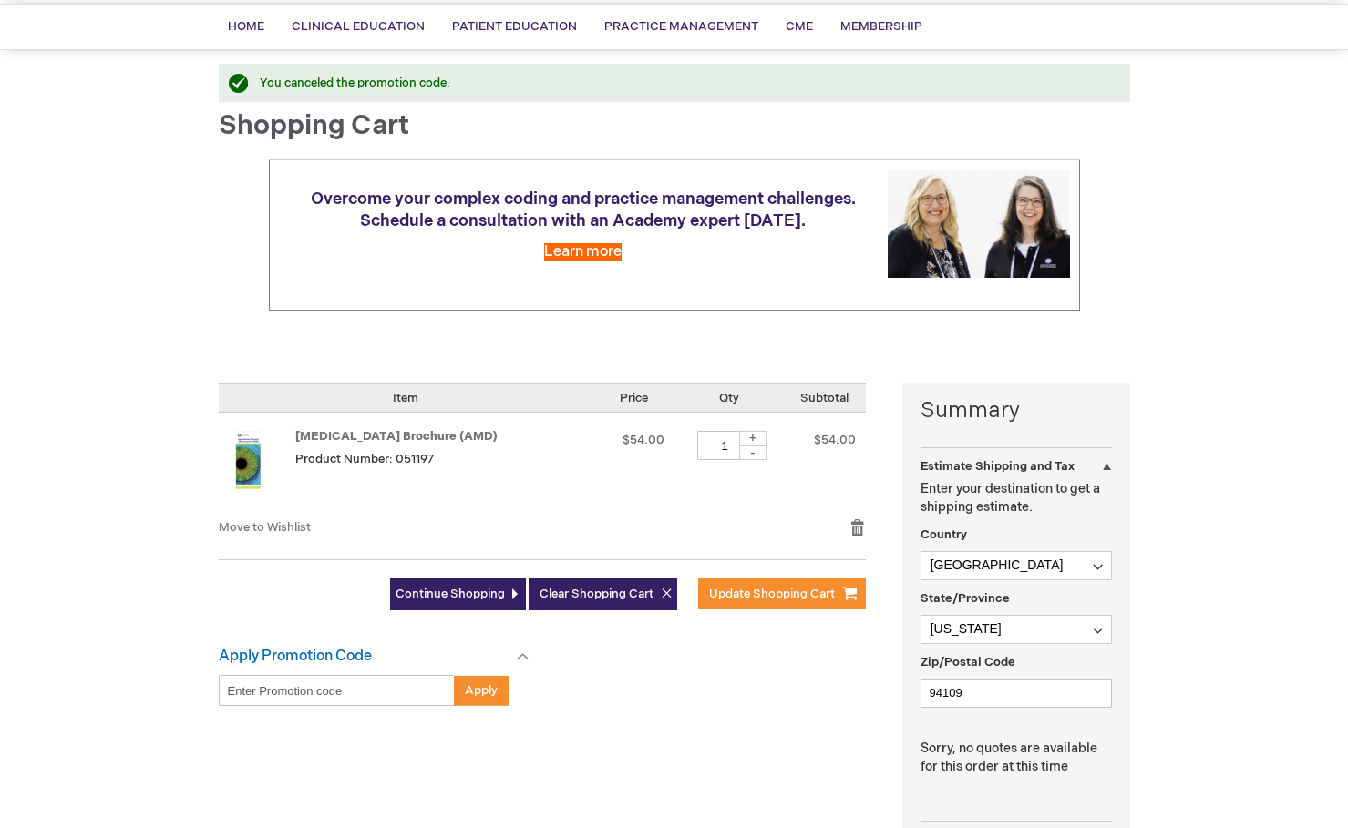
paste input "PEB26"
type input "PEB26"
click at [471, 693] on span "Apply" at bounding box center [481, 690] width 33 height 15
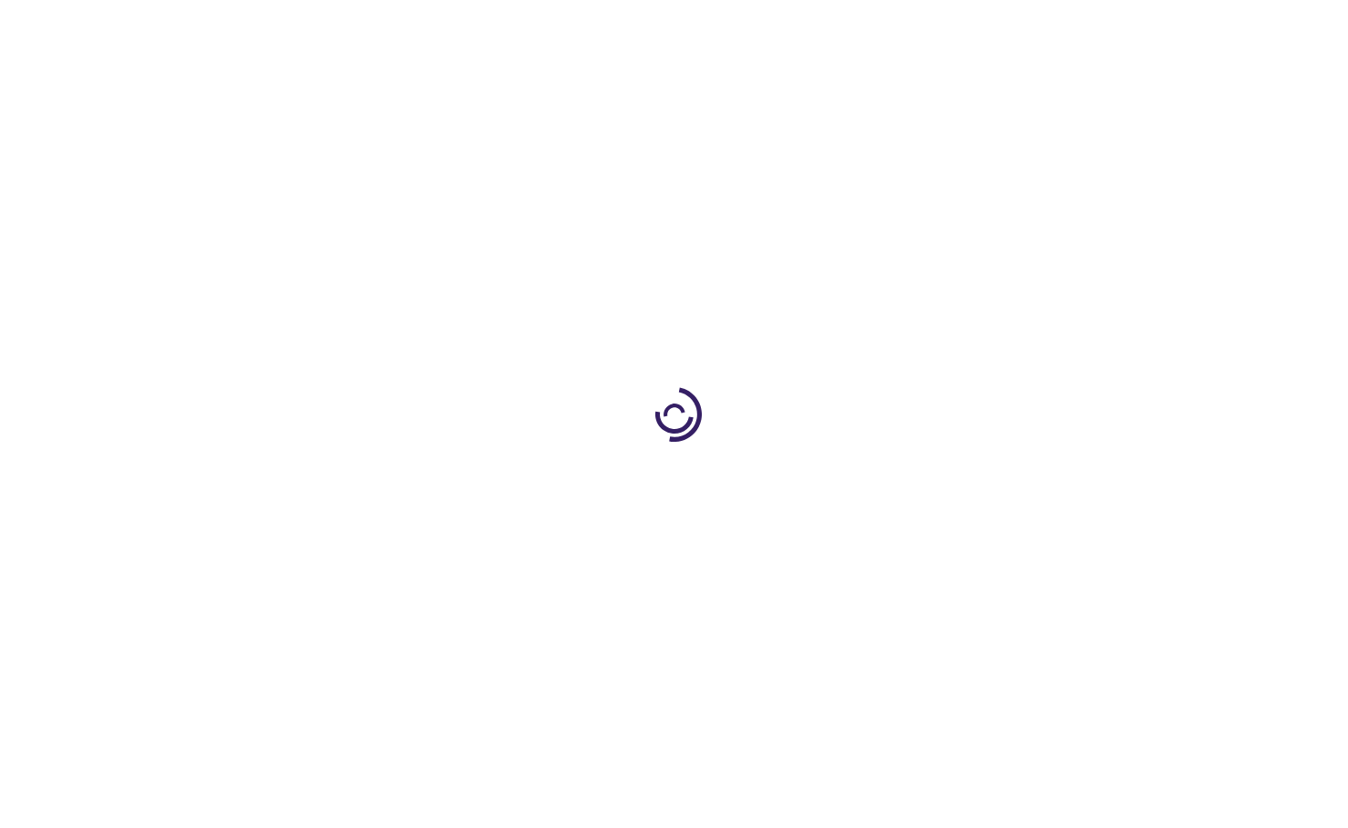
select select "US"
select select "12"
select select "US"
select select "12"
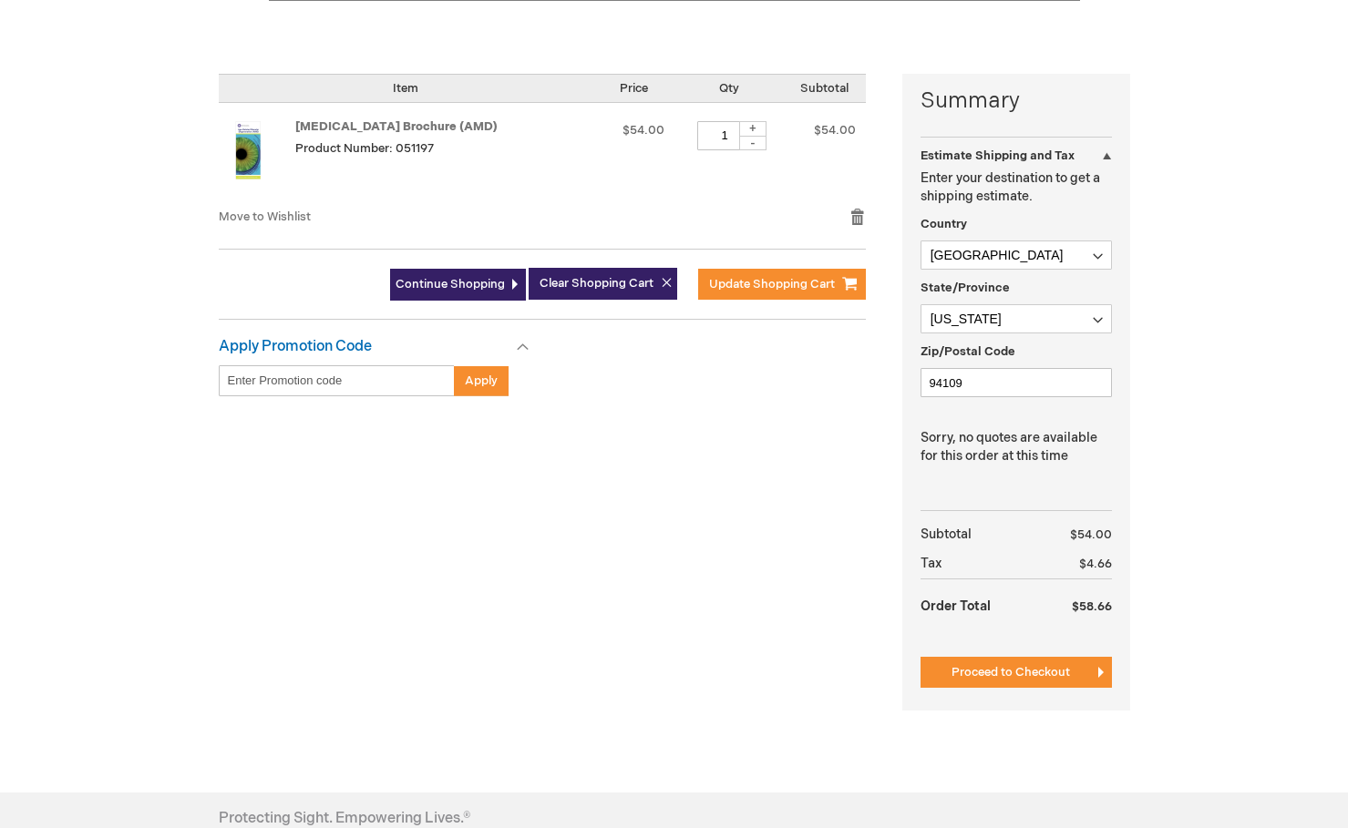
scroll to position [455, 0]
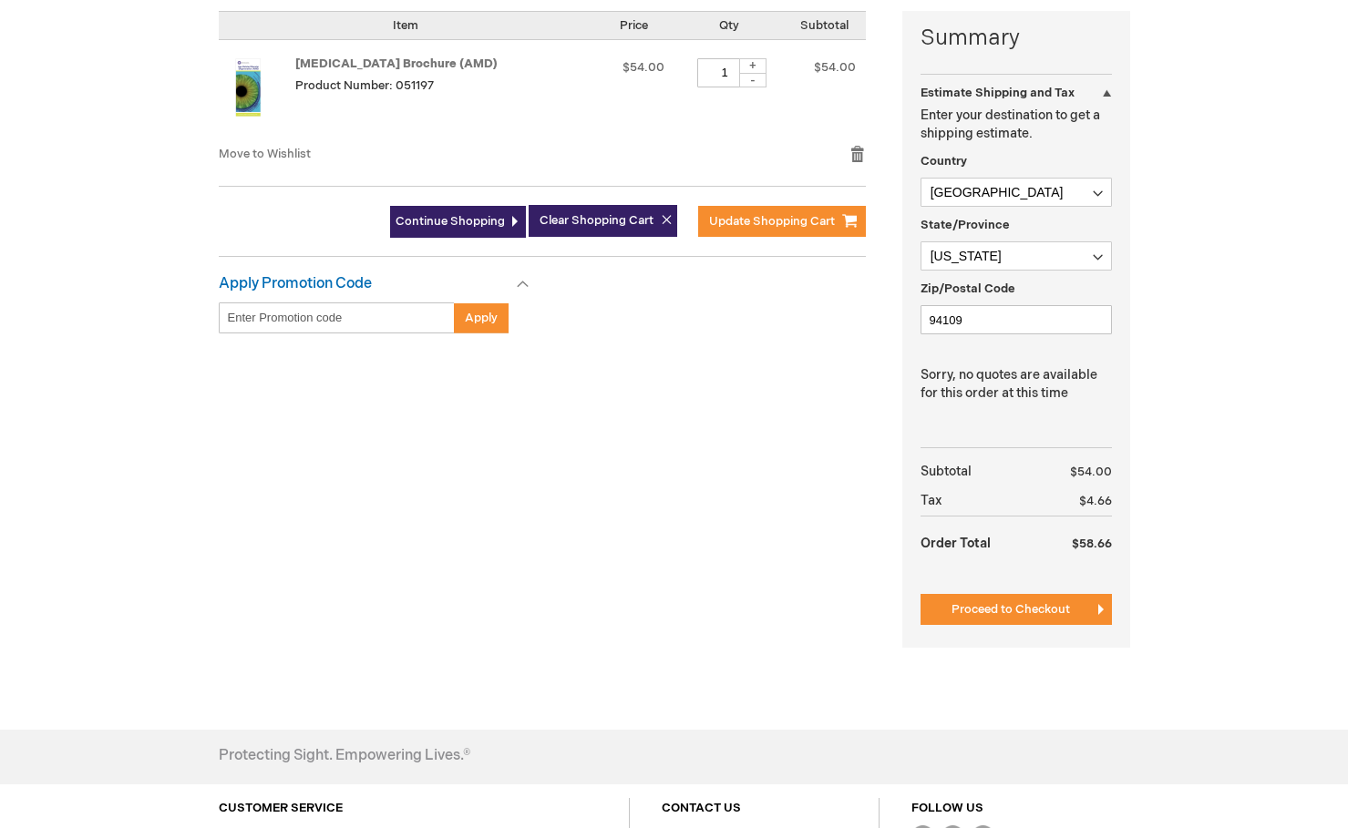
click at [380, 326] on input "Enter discount code" at bounding box center [337, 318] width 236 height 31
paste input "PEB26"
type input "PEB26"
click at [478, 315] on span "Apply" at bounding box center [481, 318] width 33 height 15
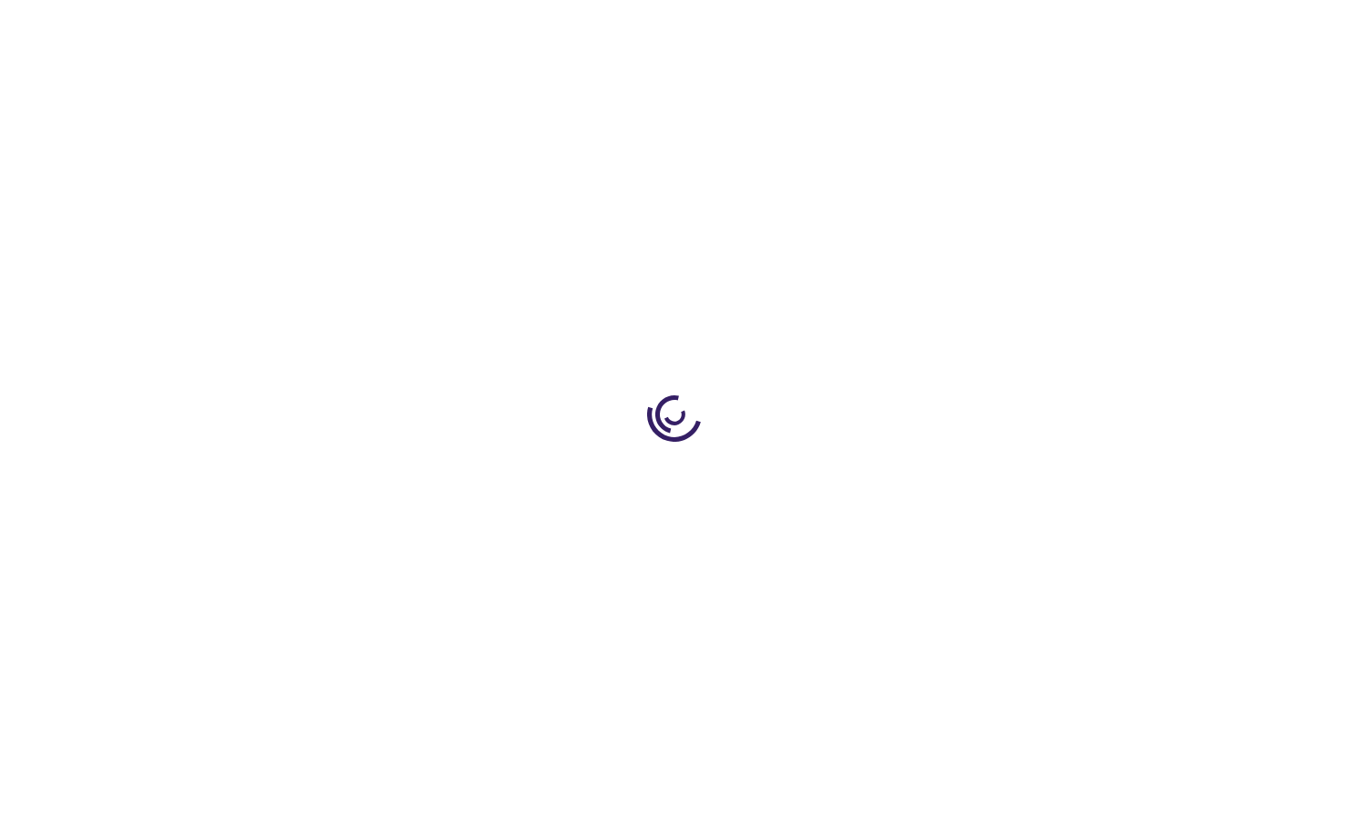
select select "US"
select select "12"
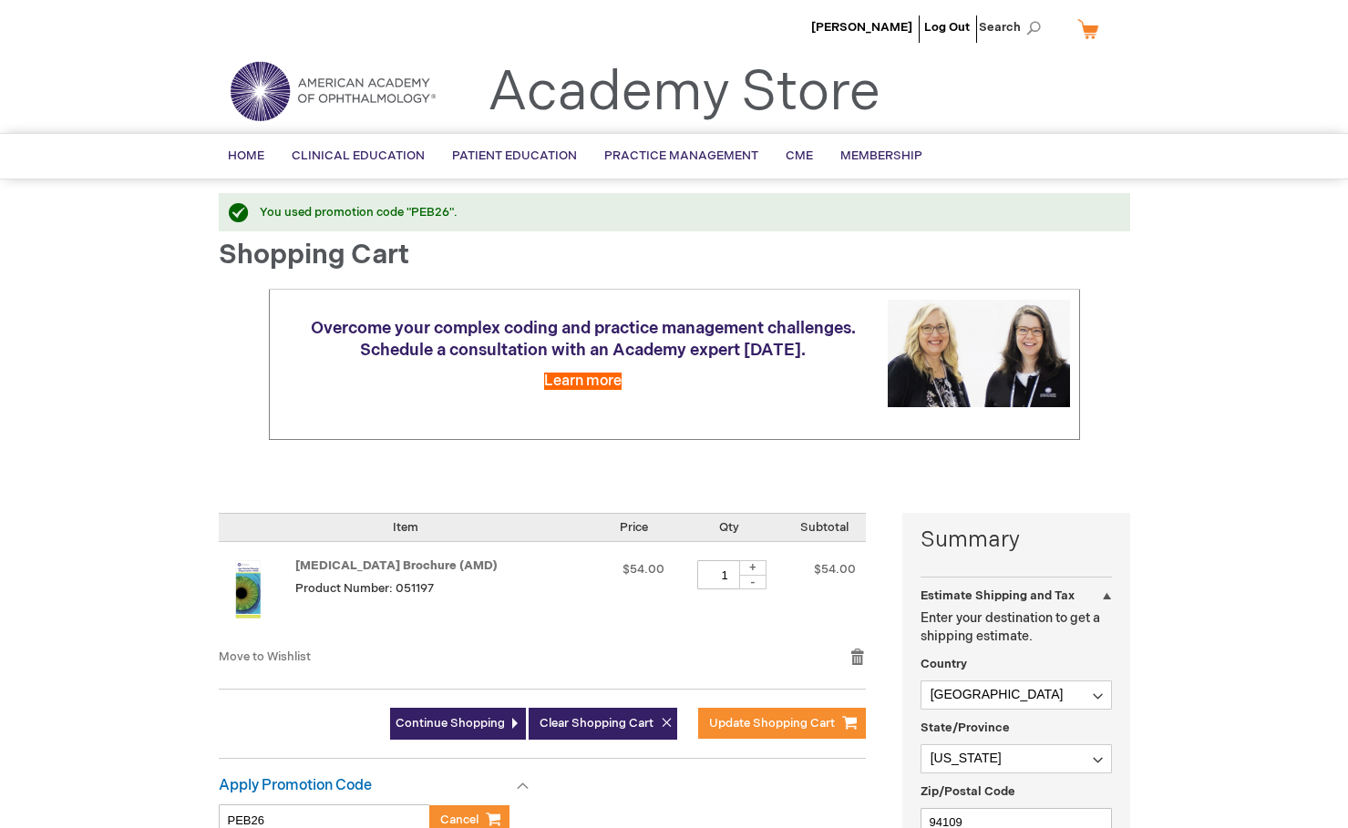
click at [344, 71] on img at bounding box center [332, 91] width 219 height 66
